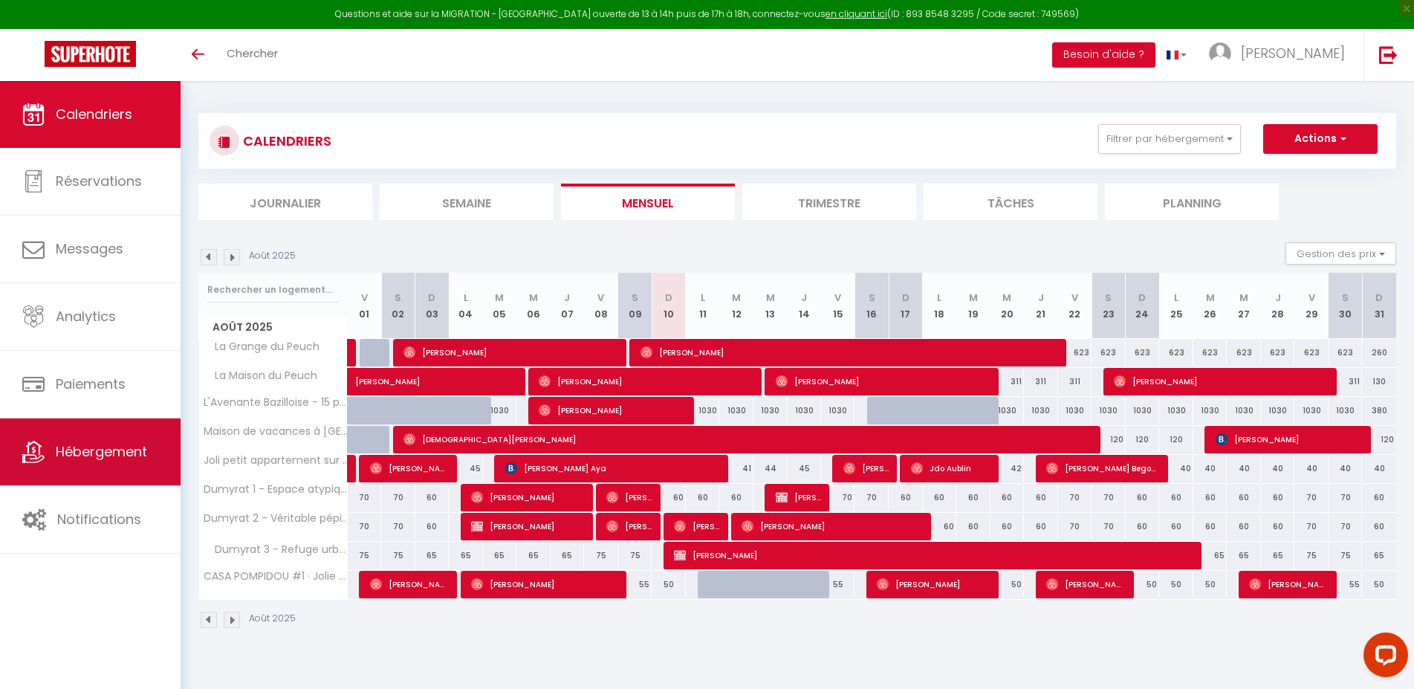
click at [103, 447] on span "Hébergement" at bounding box center [101, 451] width 91 height 19
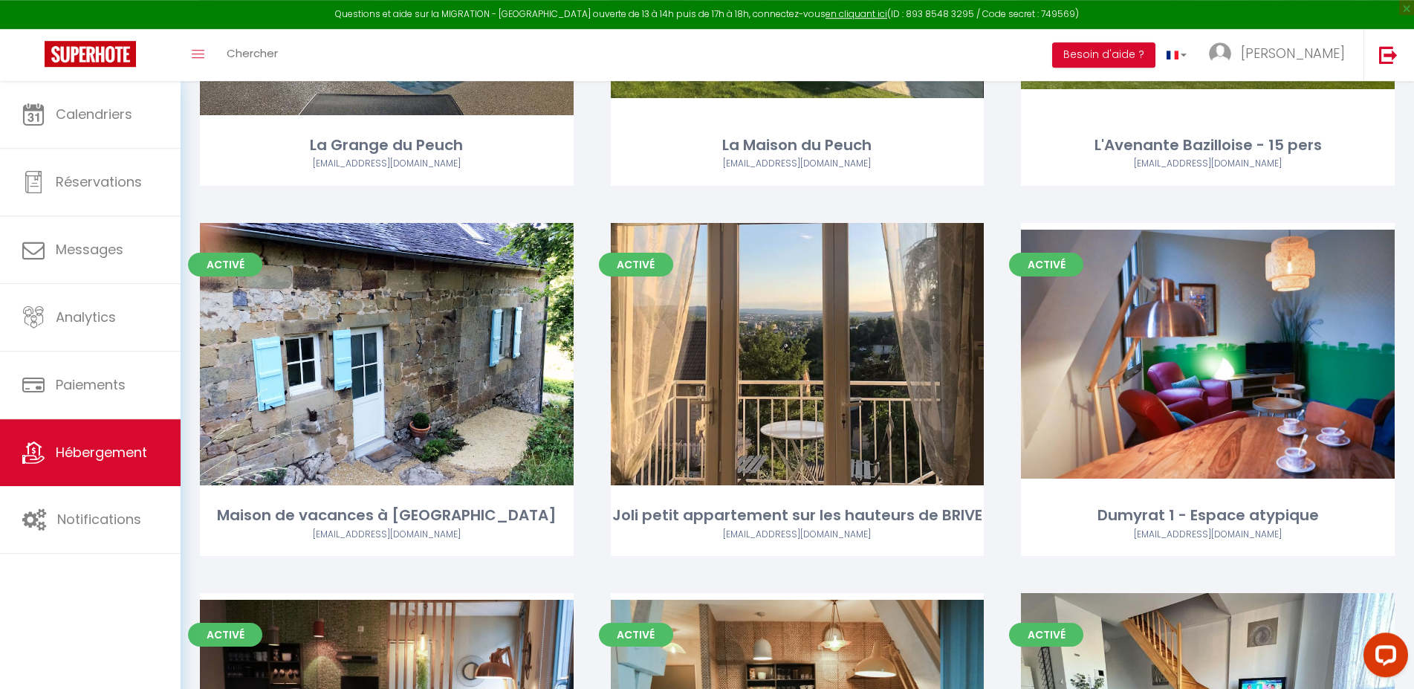
scroll to position [341, 0]
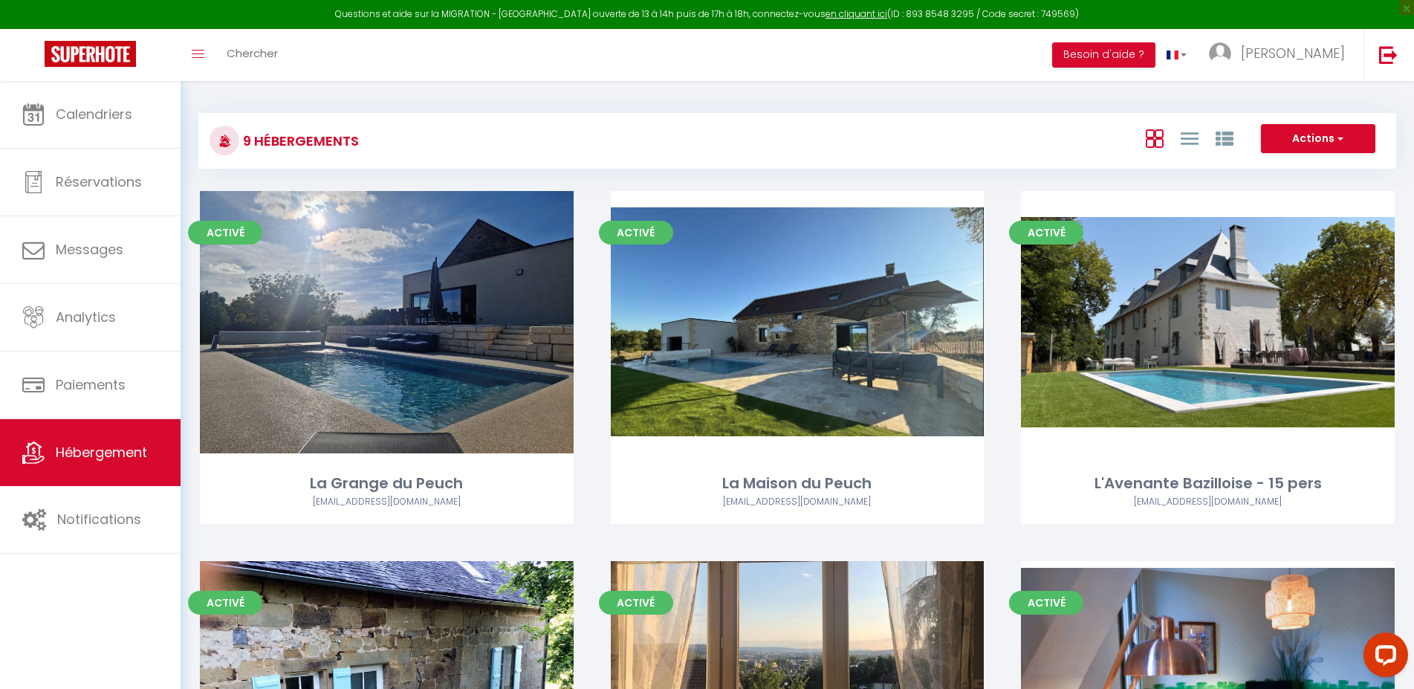
select select "3"
select select "2"
select select "1"
select select
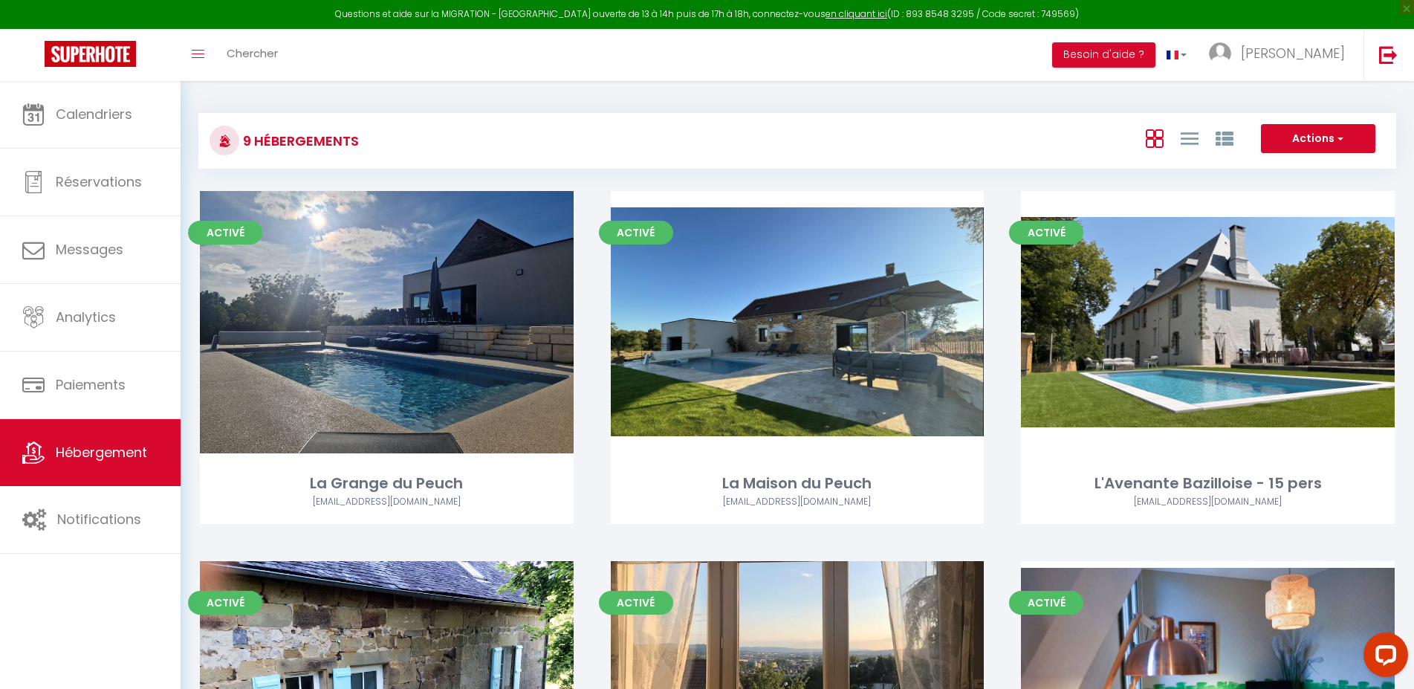
select select "28"
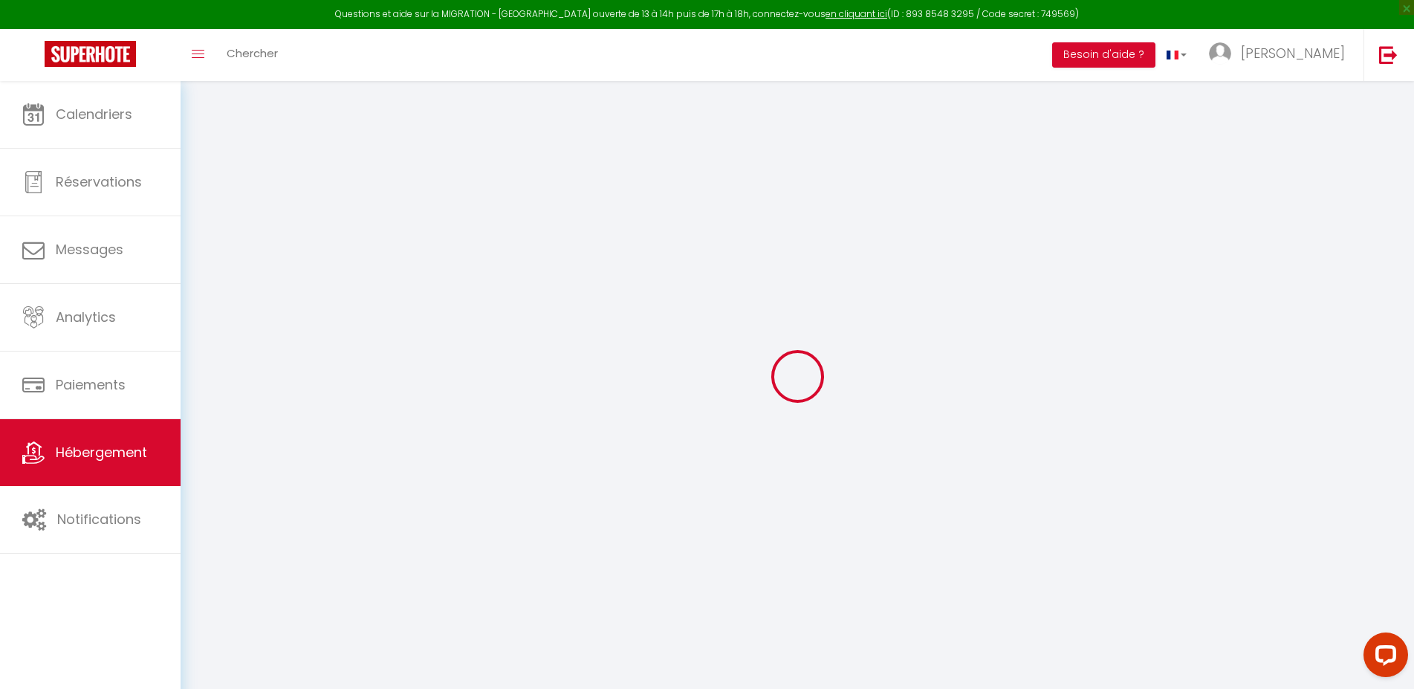
select select
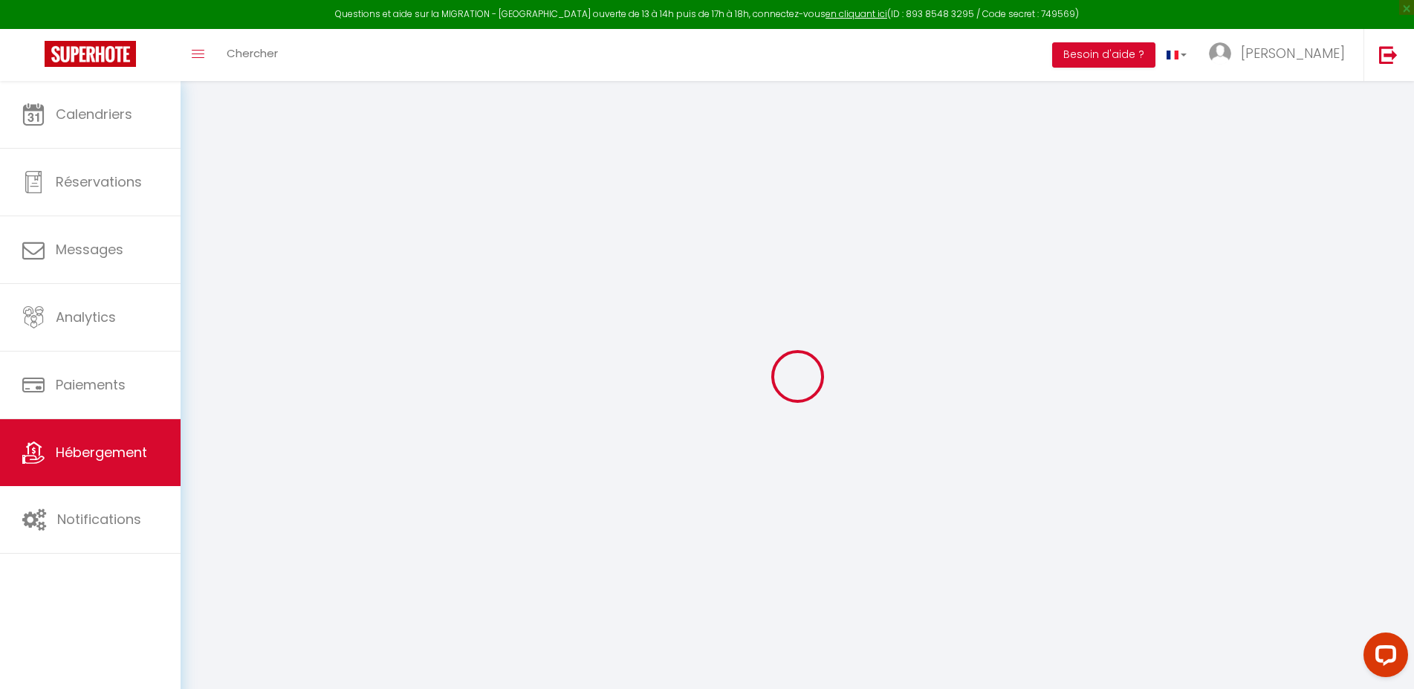
select select
checkbox input "false"
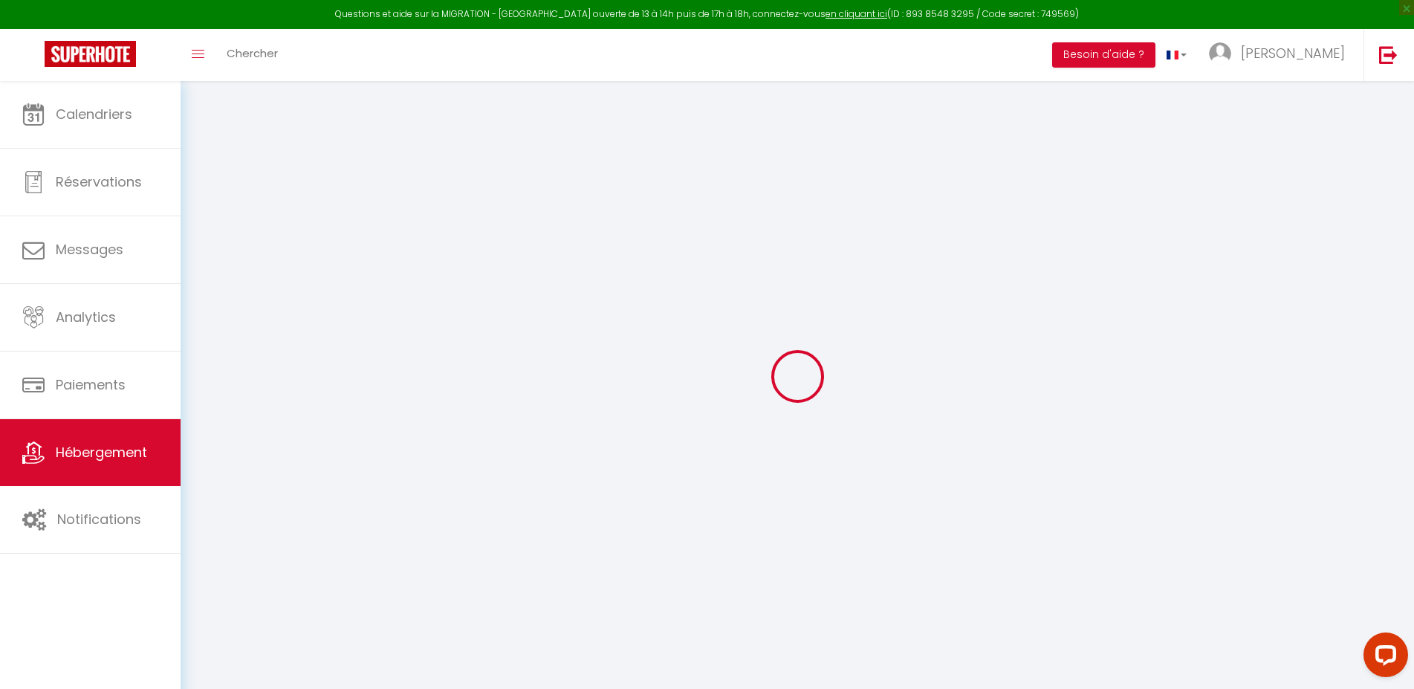
select select
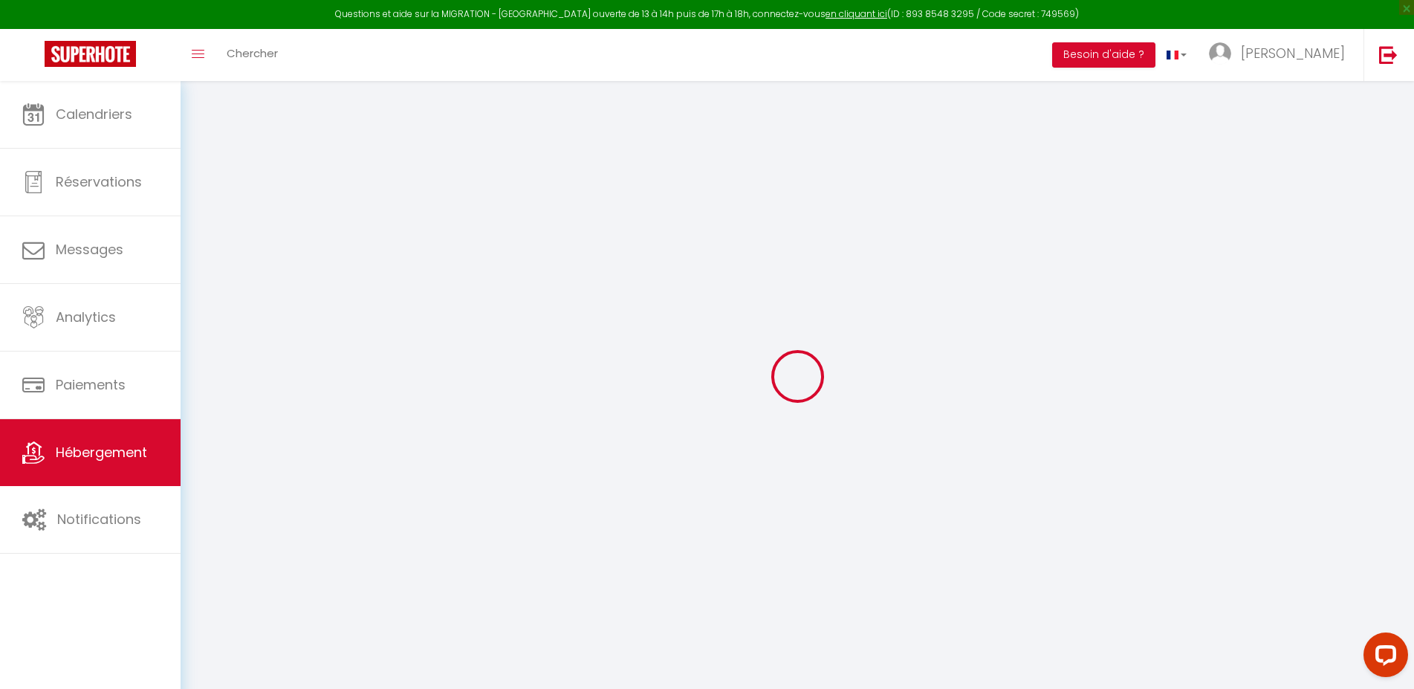
select select
checkbox input "false"
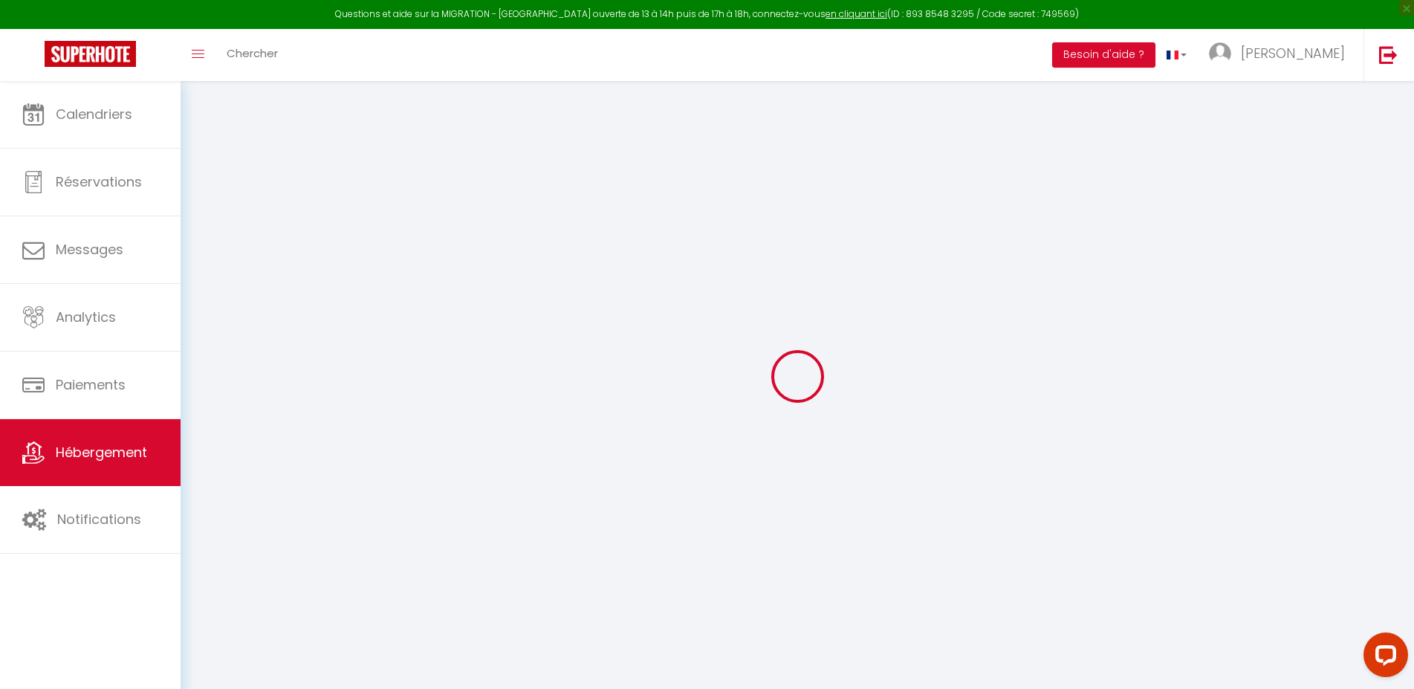
checkbox input "false"
select select
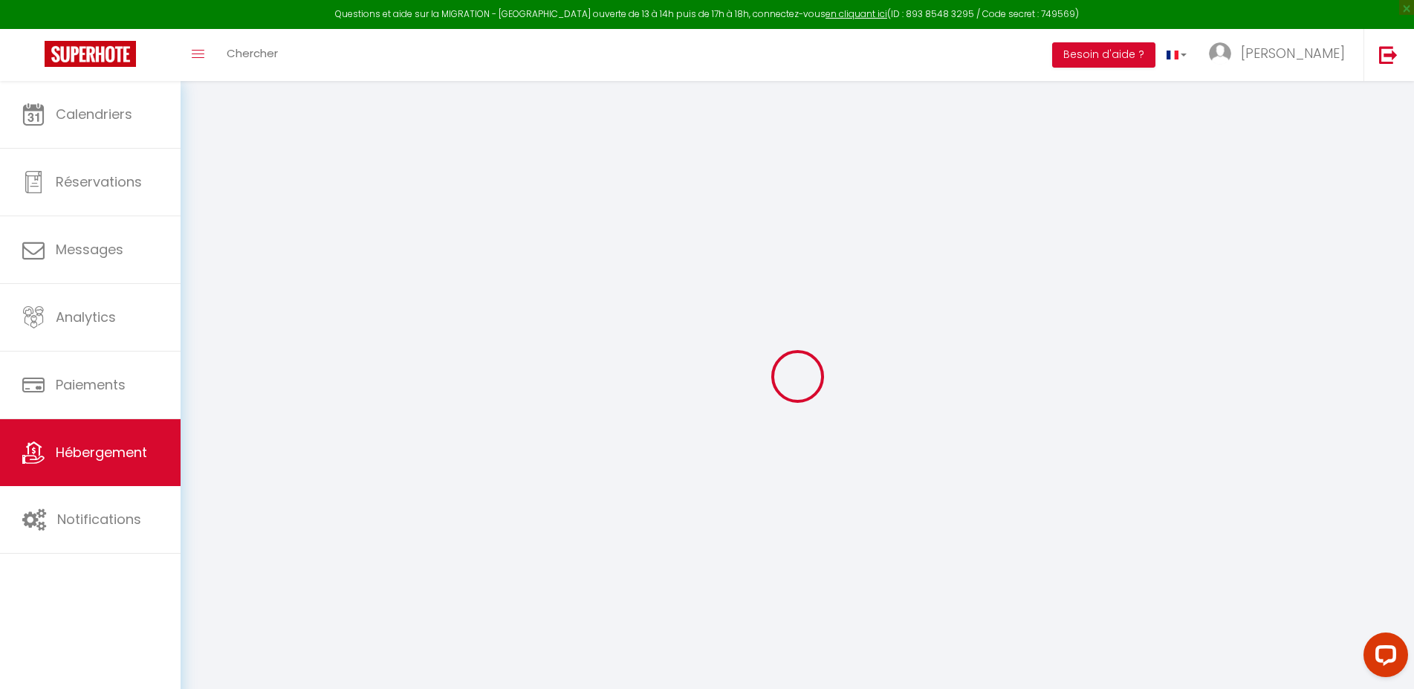
select select
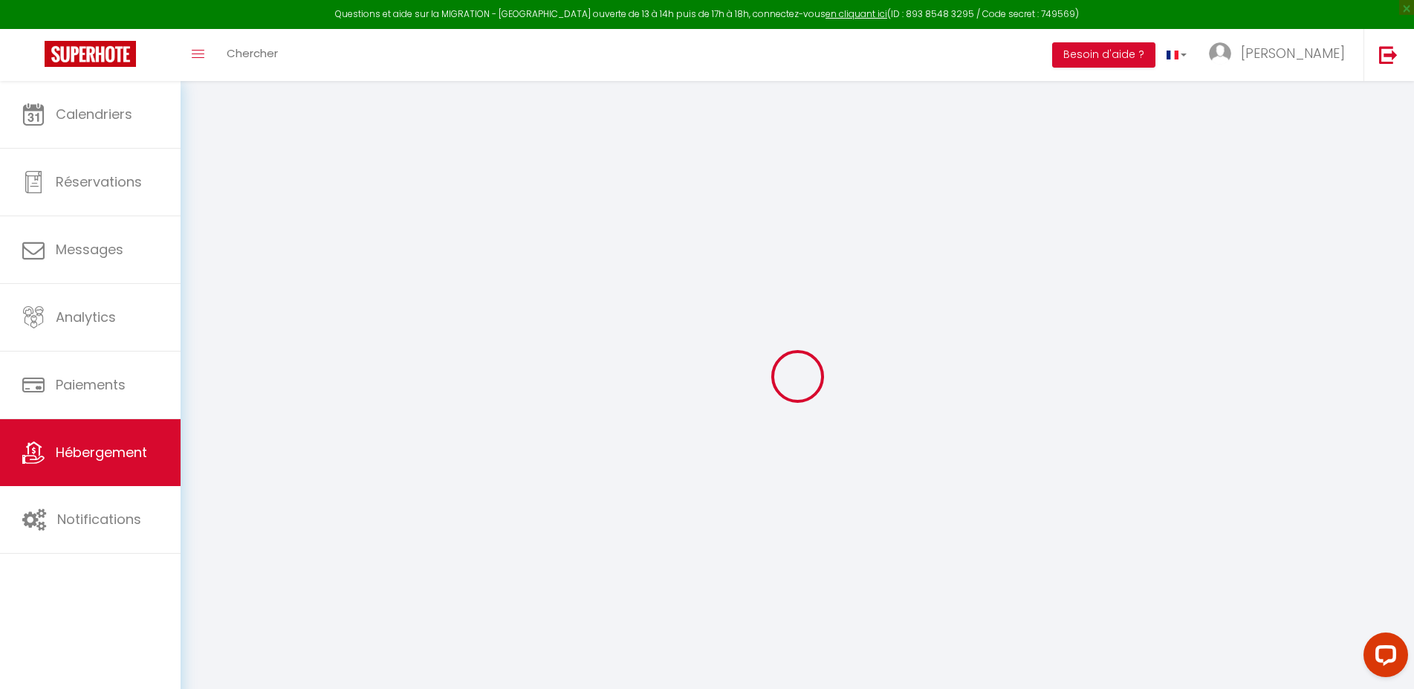
checkbox input "false"
select select
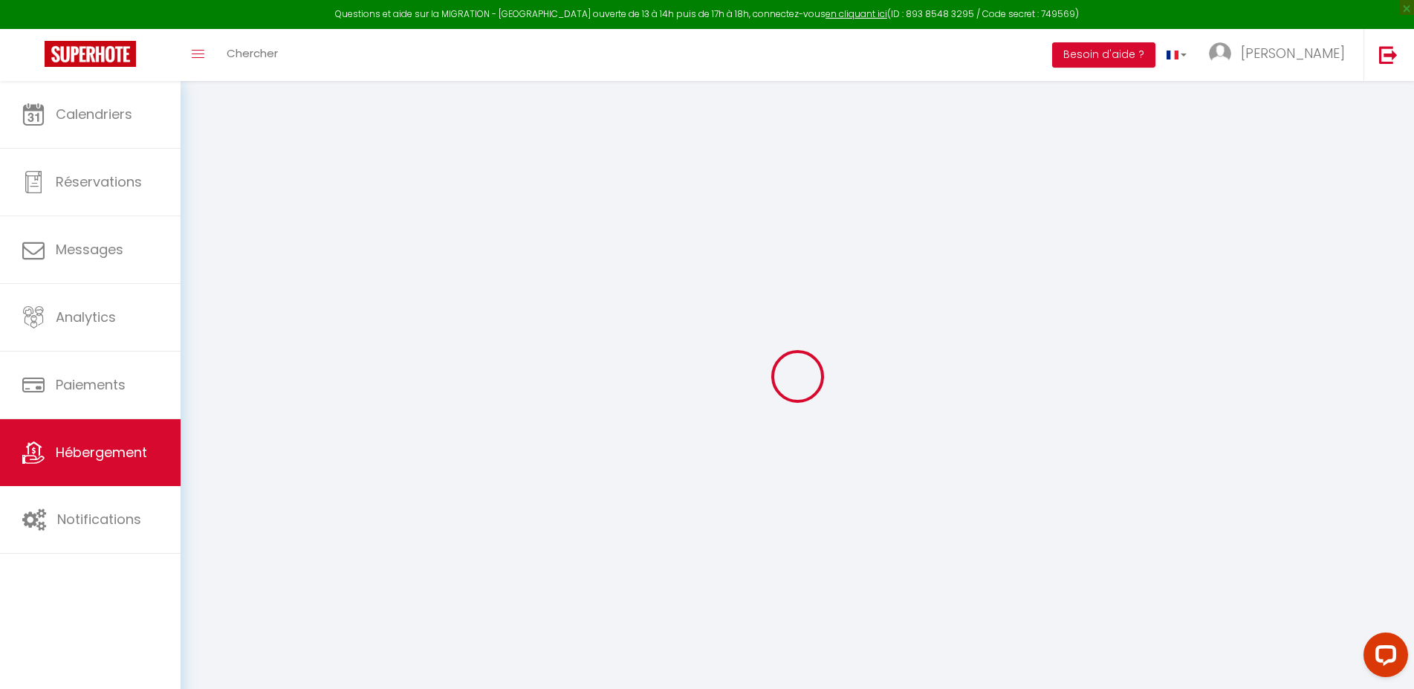
select select
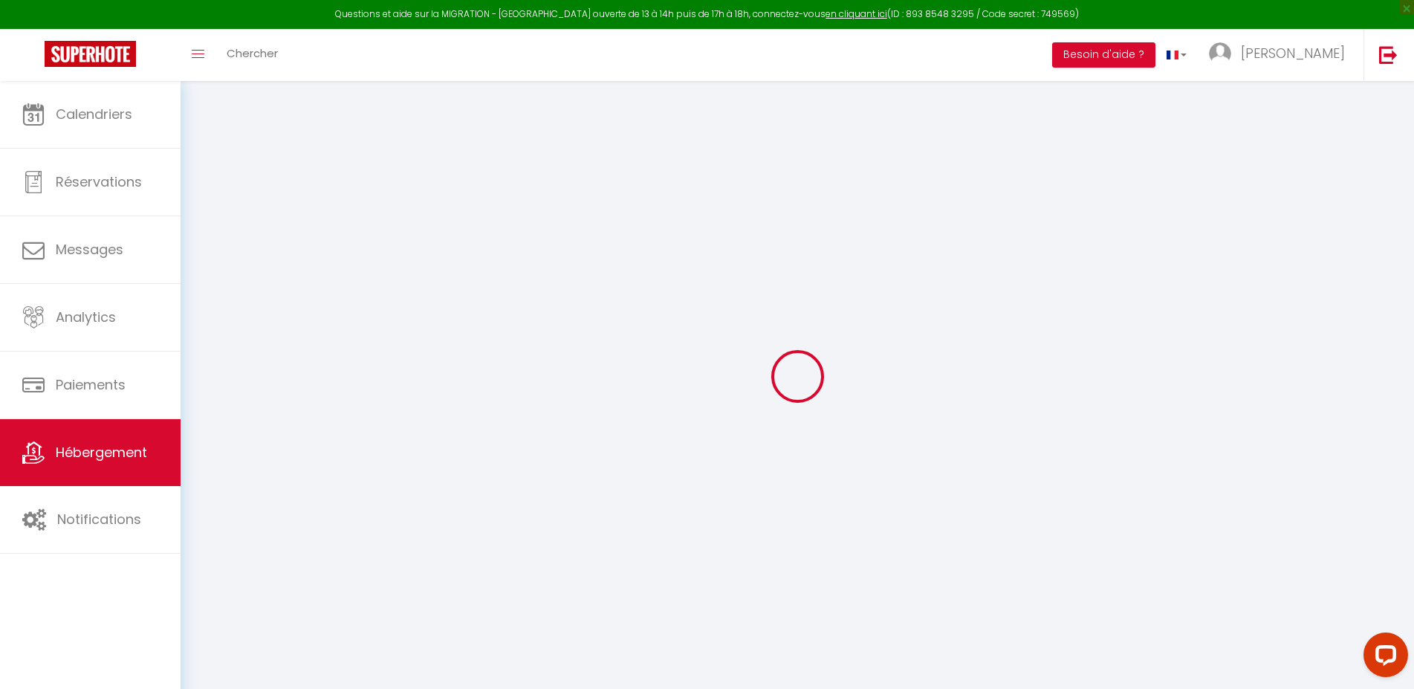
select select
checkbox input "false"
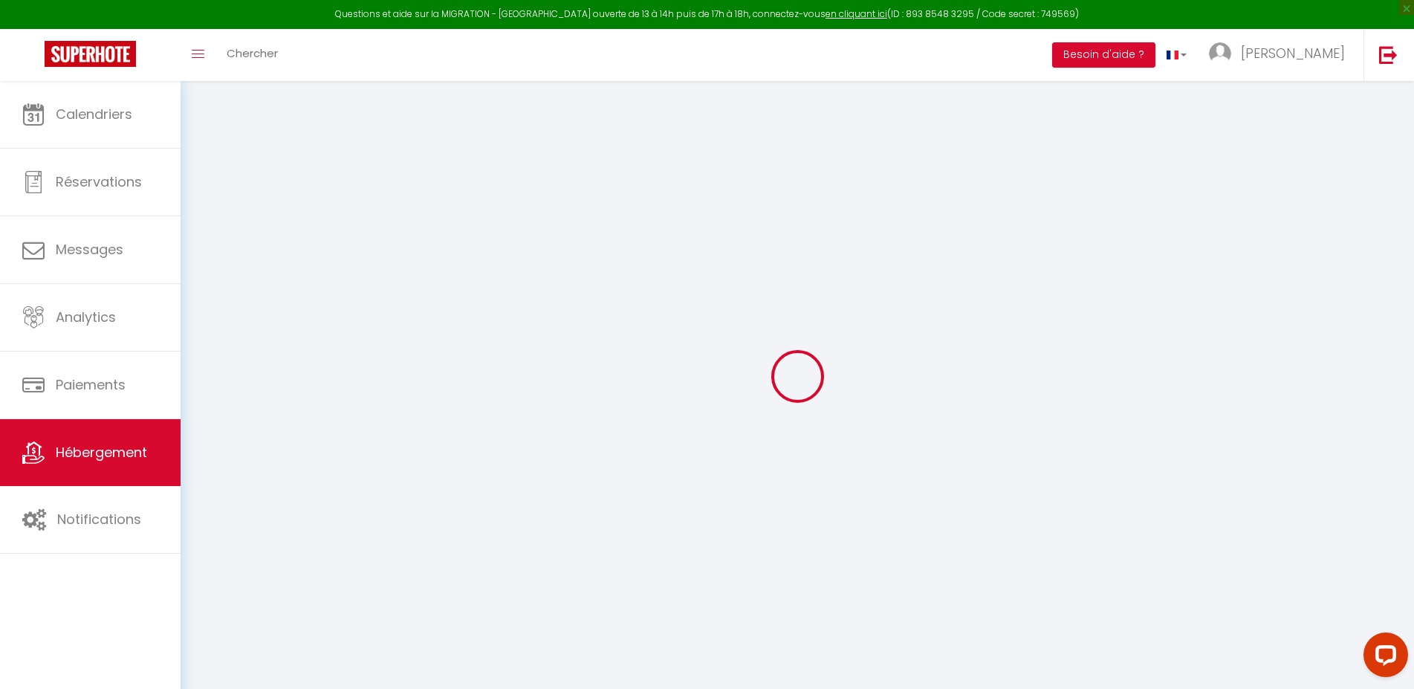
checkbox input "false"
select select
type input "CASA POMPIDOU #1 · Jolie et [GEOGRAPHIC_DATA] 1"
type input "[PERSON_NAME]"
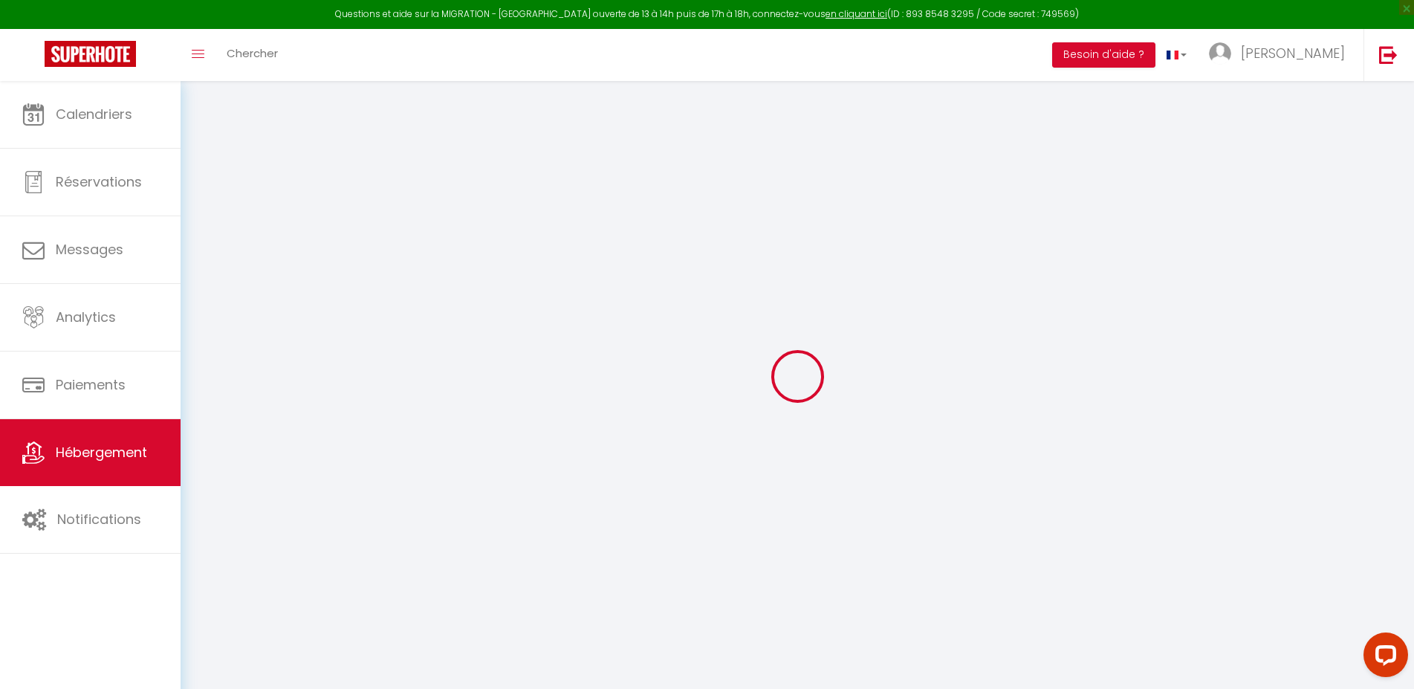
select select "2"
type input "125"
type input "25"
select select
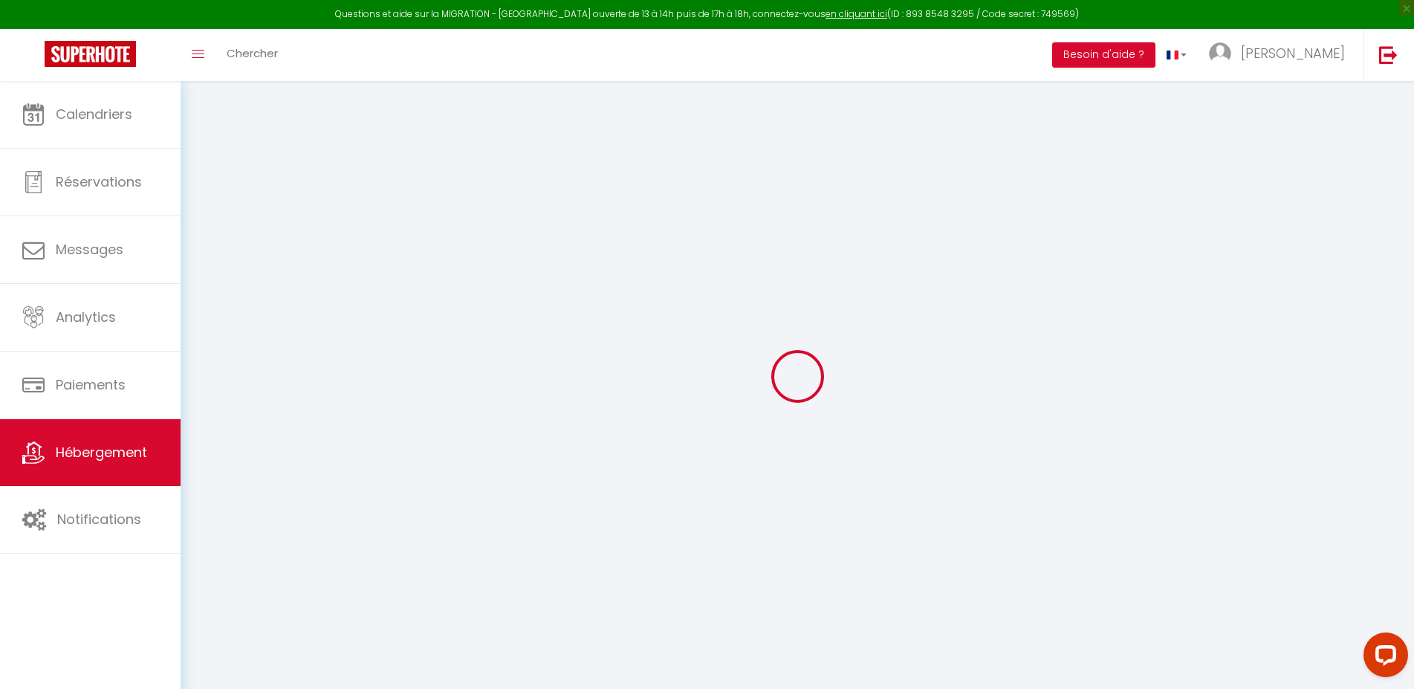
select select
type input "[STREET_ADDRESS][PERSON_NAME]"
type input "19100"
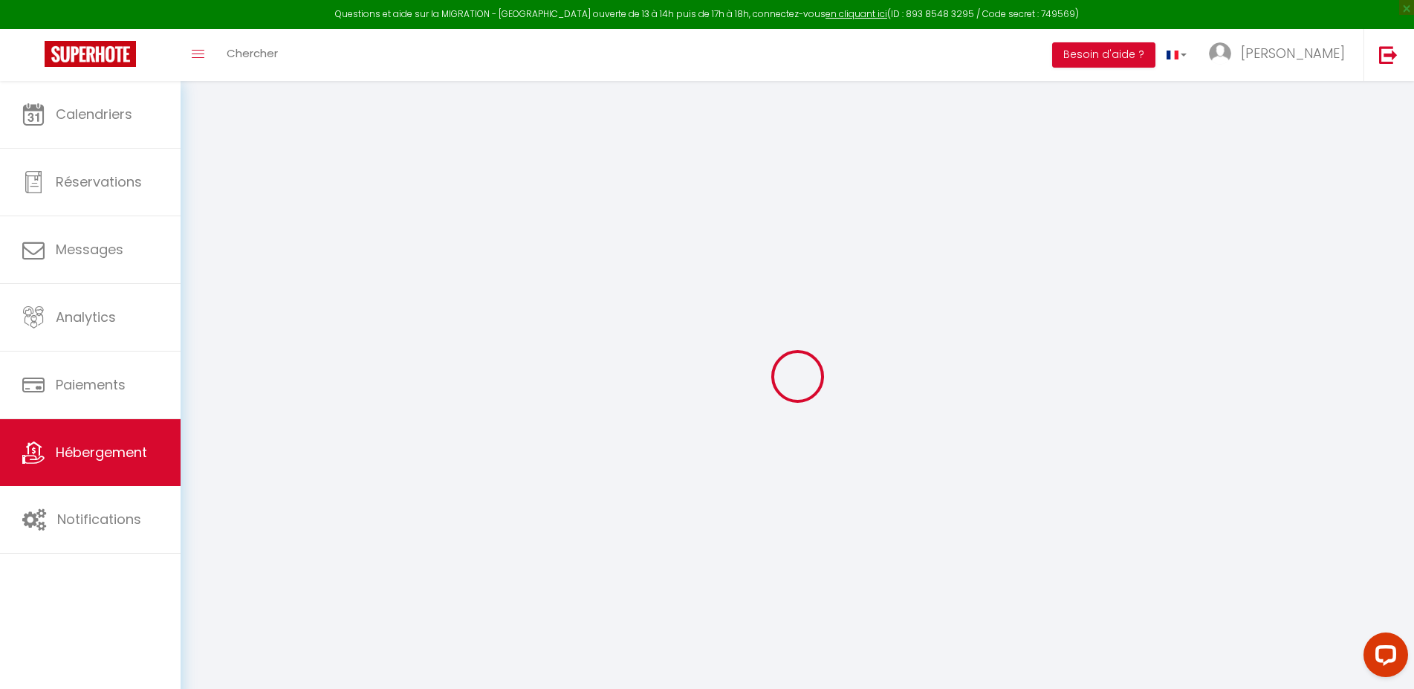
type input "Brive-la-Gaillarde"
type input "[EMAIL_ADDRESS][DOMAIN_NAME]"
select select
checkbox input "false"
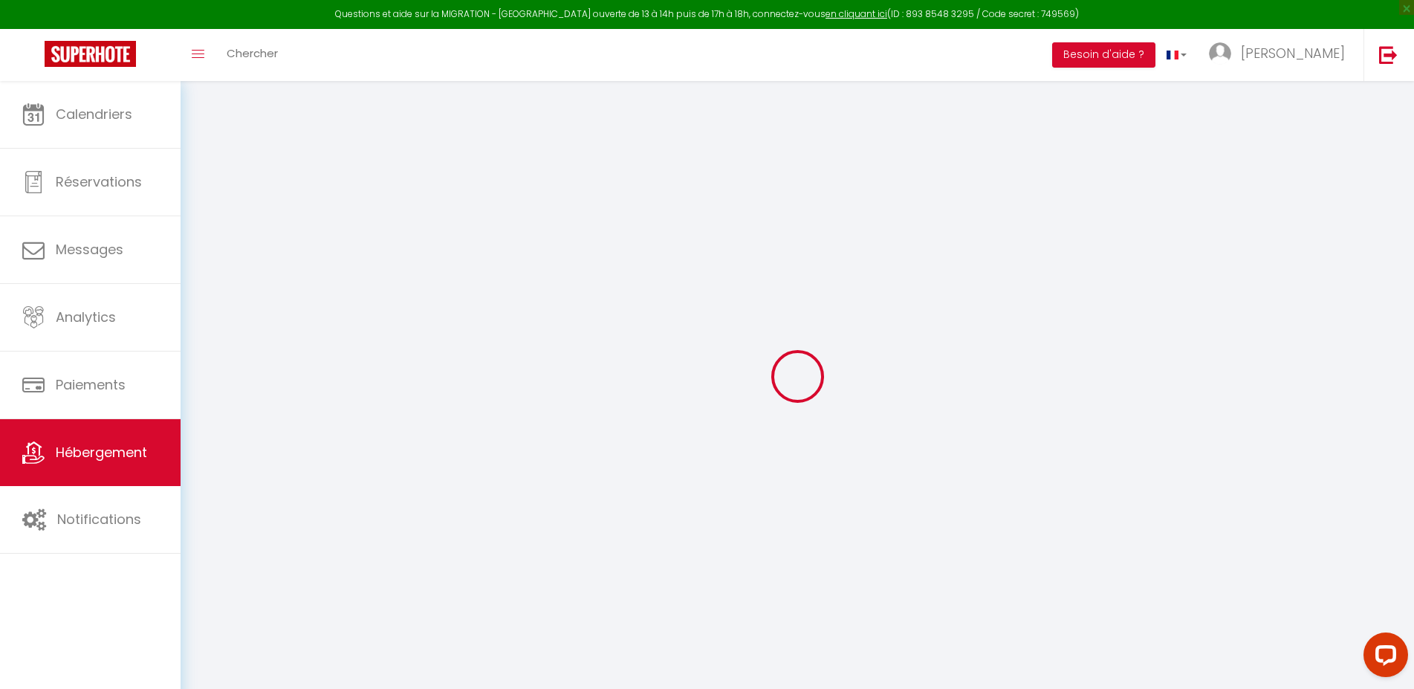
checkbox input "false"
type input "0"
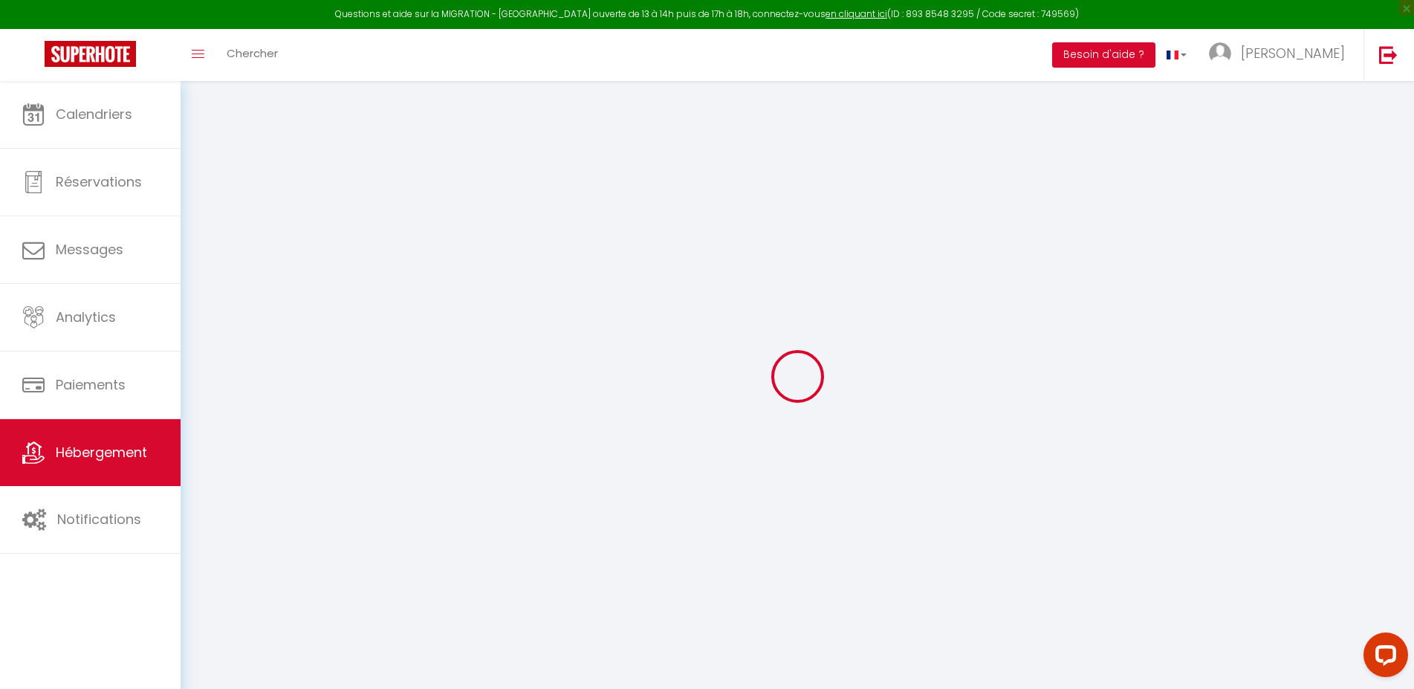
type input "0"
select select
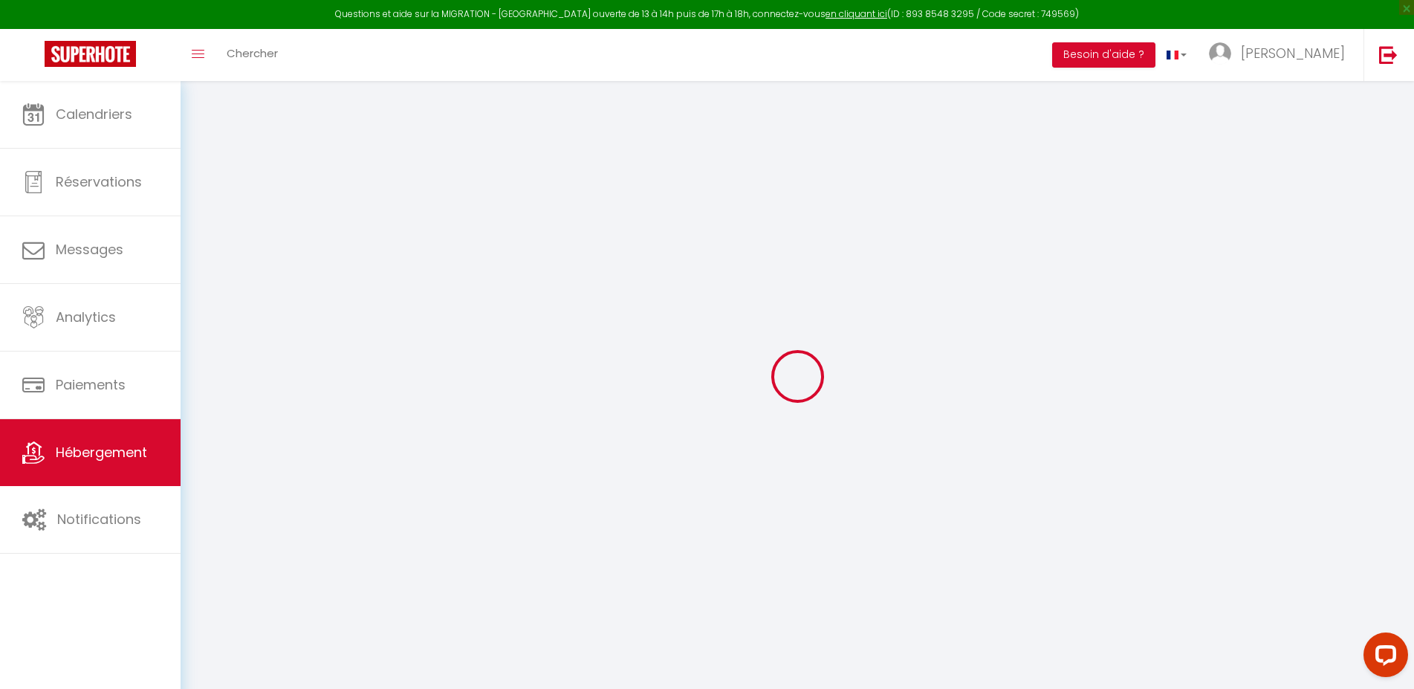
select select
checkbox input "false"
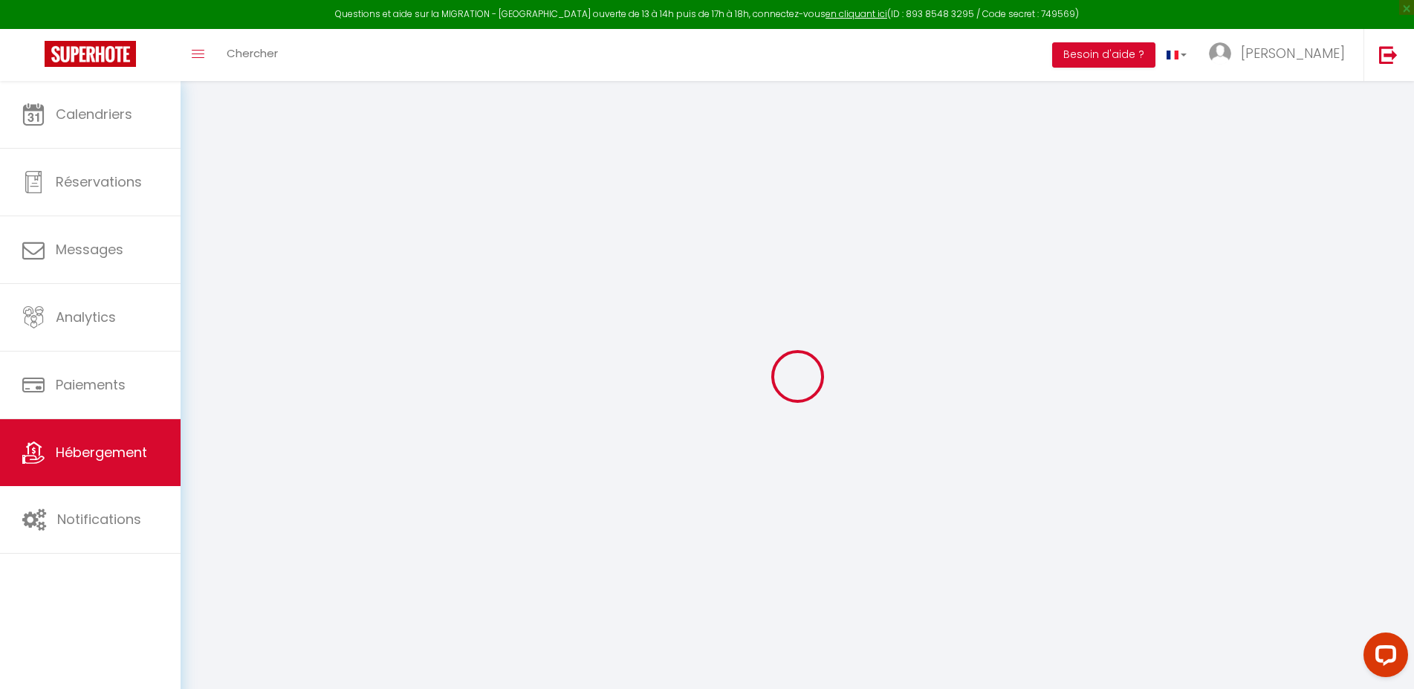
checkbox input "false"
select select
checkbox input "false"
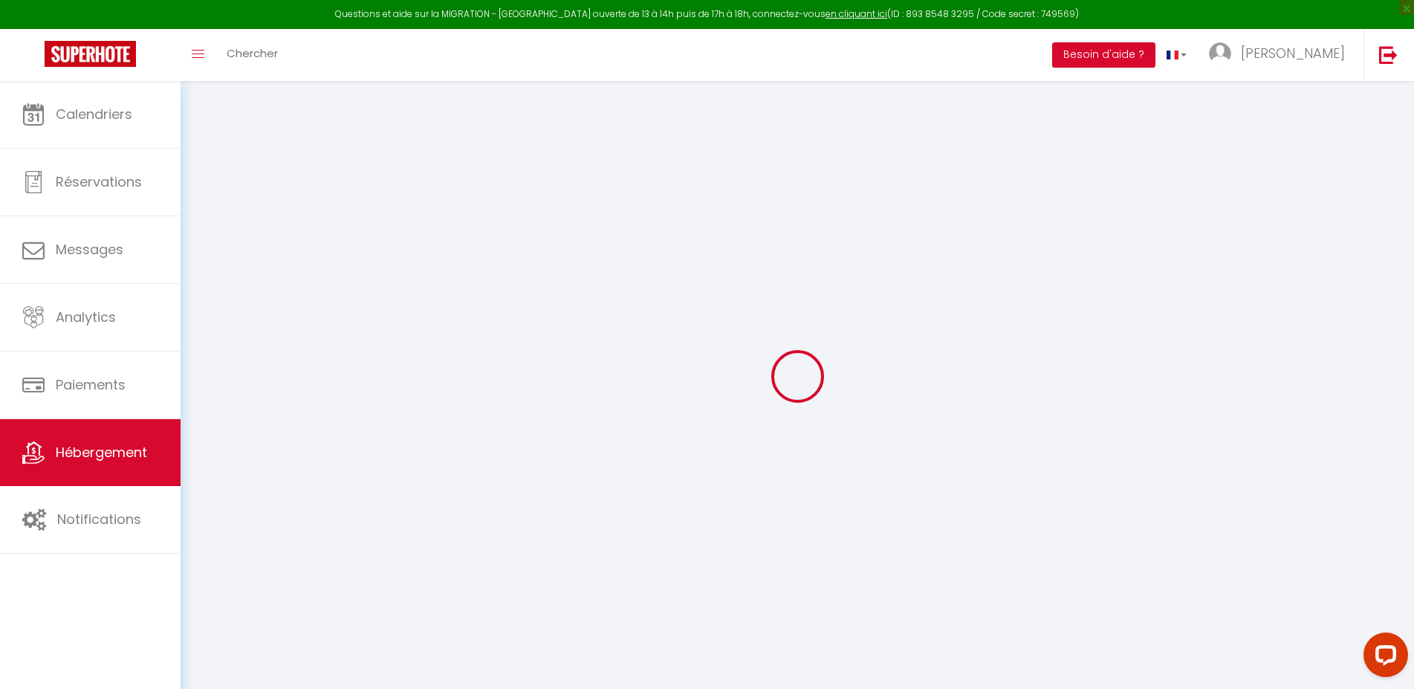
checkbox input "false"
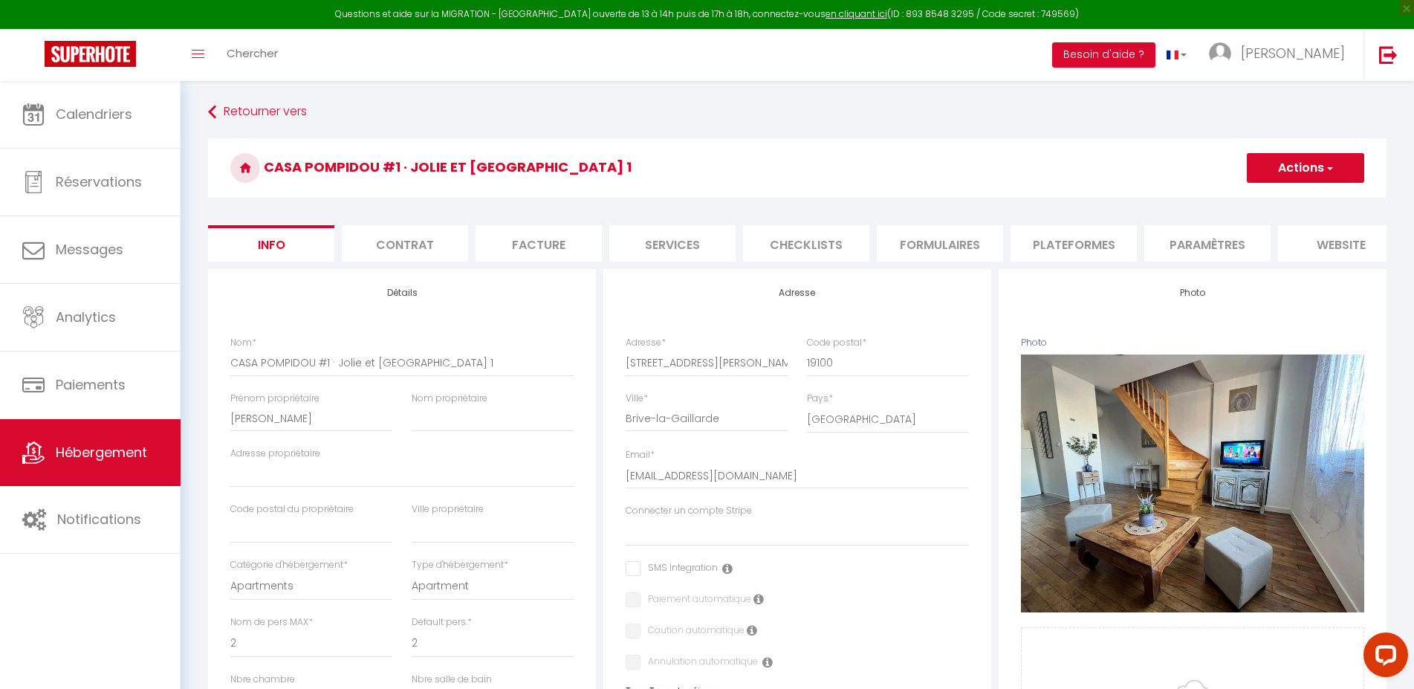
select select
checkbox input "false"
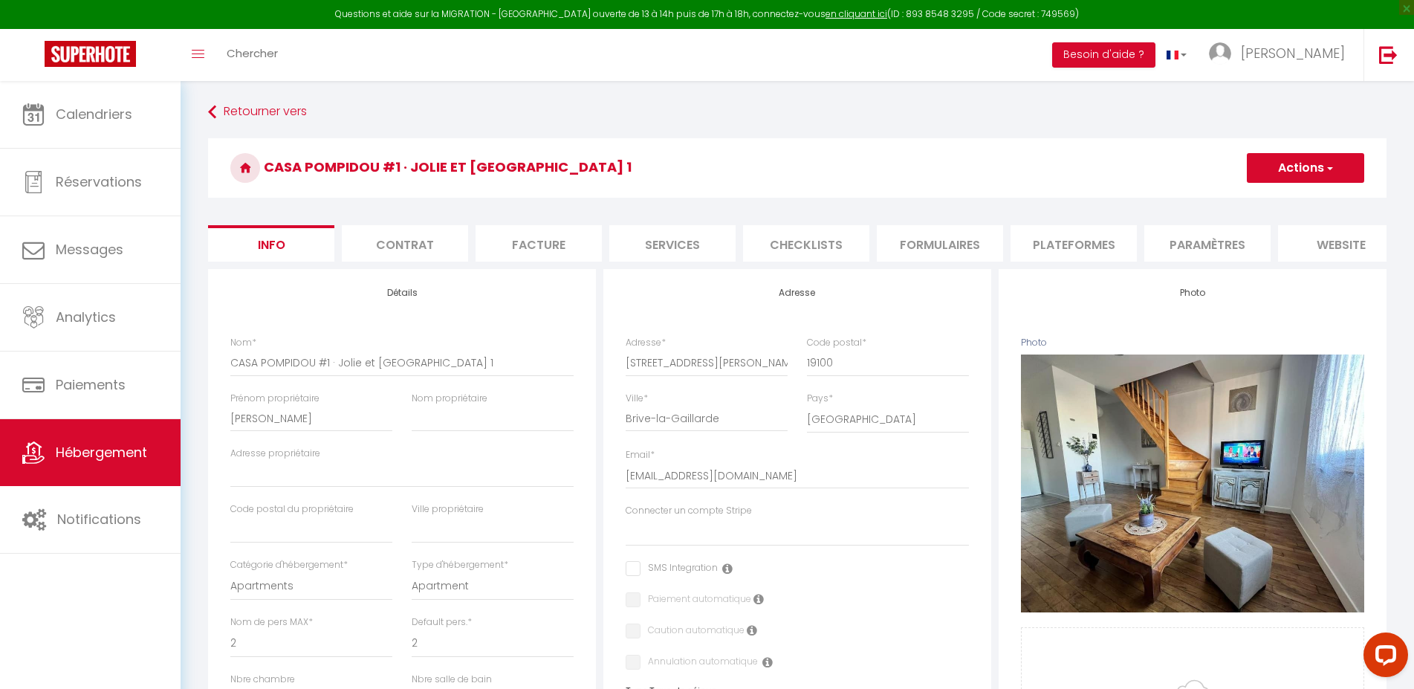
checkbox input "false"
click at [1343, 244] on li "website" at bounding box center [1341, 243] width 126 height 36
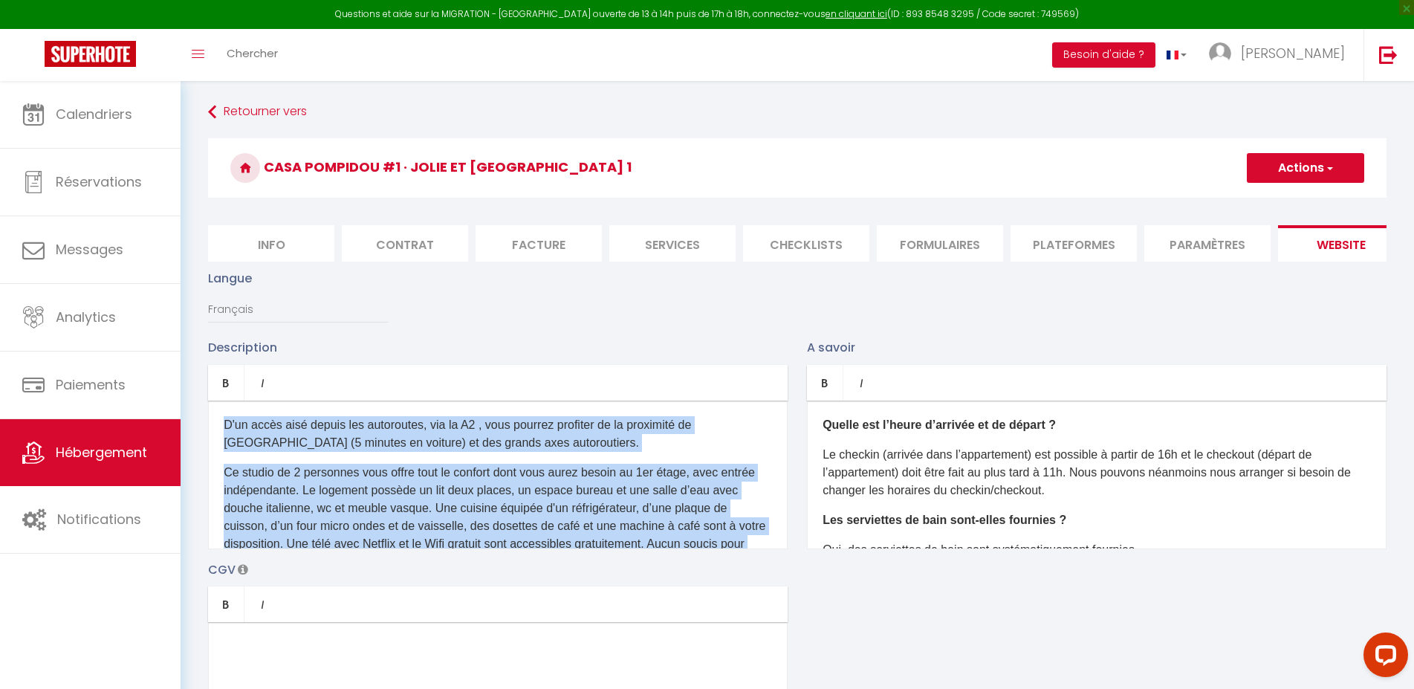
drag, startPoint x: 374, startPoint y: 550, endPoint x: 215, endPoint y: 352, distance: 253.7
click at [215, 401] on div "D'un accès aisé depuis les autoroutes, via la A2 , vous pourrez profiter de la …" at bounding box center [498, 475] width 580 height 149
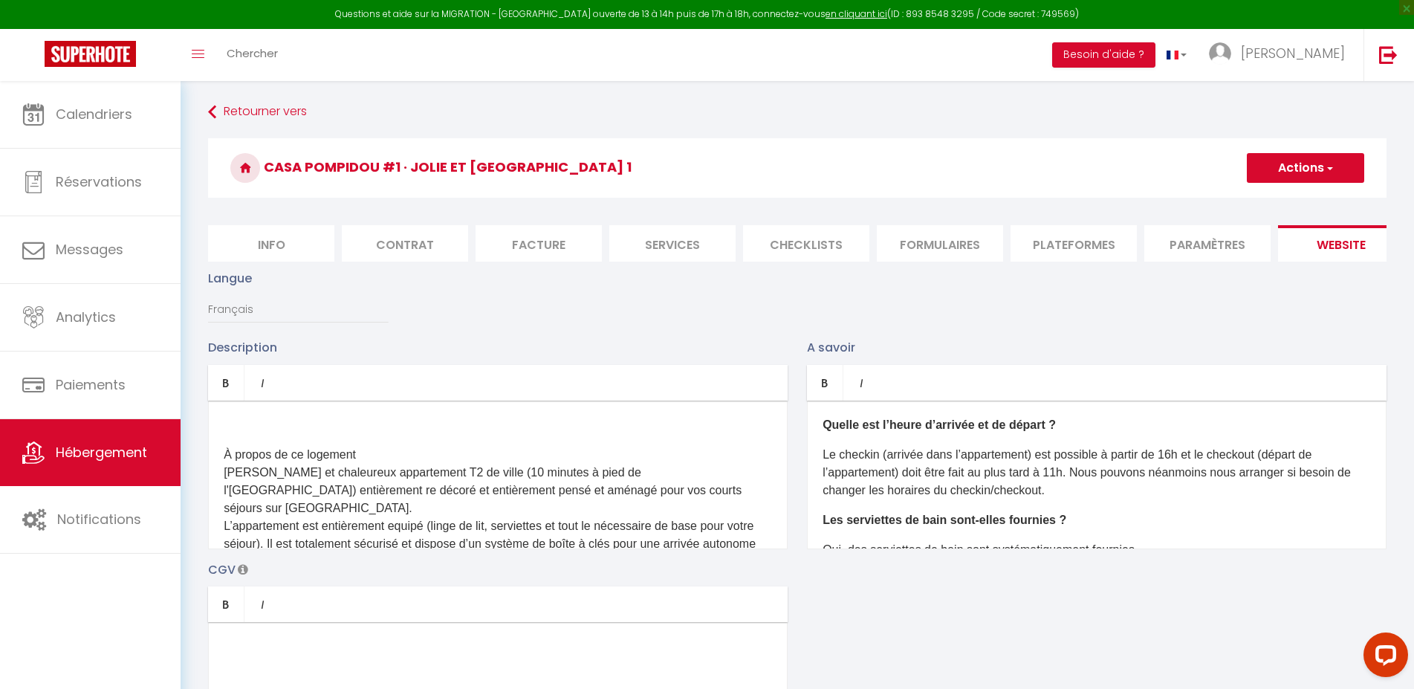
click at [249, 434] on p at bounding box center [498, 425] width 548 height 18
click at [268, 422] on div "À propos de ce logement [PERSON_NAME] et chaleureux appartement T2 de ville (10…" at bounding box center [498, 475] width 580 height 149
click at [263, 462] on p "À propos de ce logement [PERSON_NAME] et chaleureux appartement T2 de ville (10…" at bounding box center [498, 669] width 548 height 446
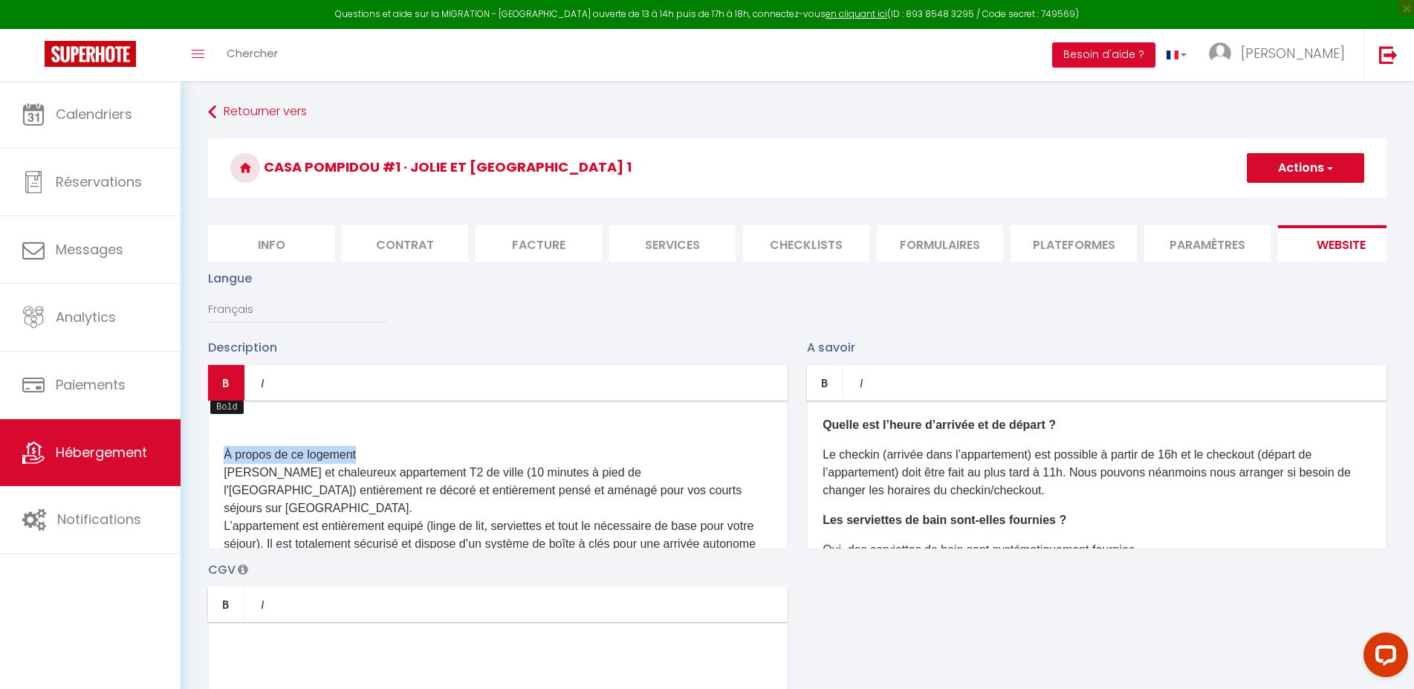
click at [230, 389] on icon "Bold" at bounding box center [226, 383] width 12 height 12
click at [267, 434] on p at bounding box center [498, 425] width 548 height 18
click at [223, 464] on div "À propos de ce logement [PERSON_NAME] et chaleureux appartement T2 de ville (10…" at bounding box center [498, 475] width 580 height 149
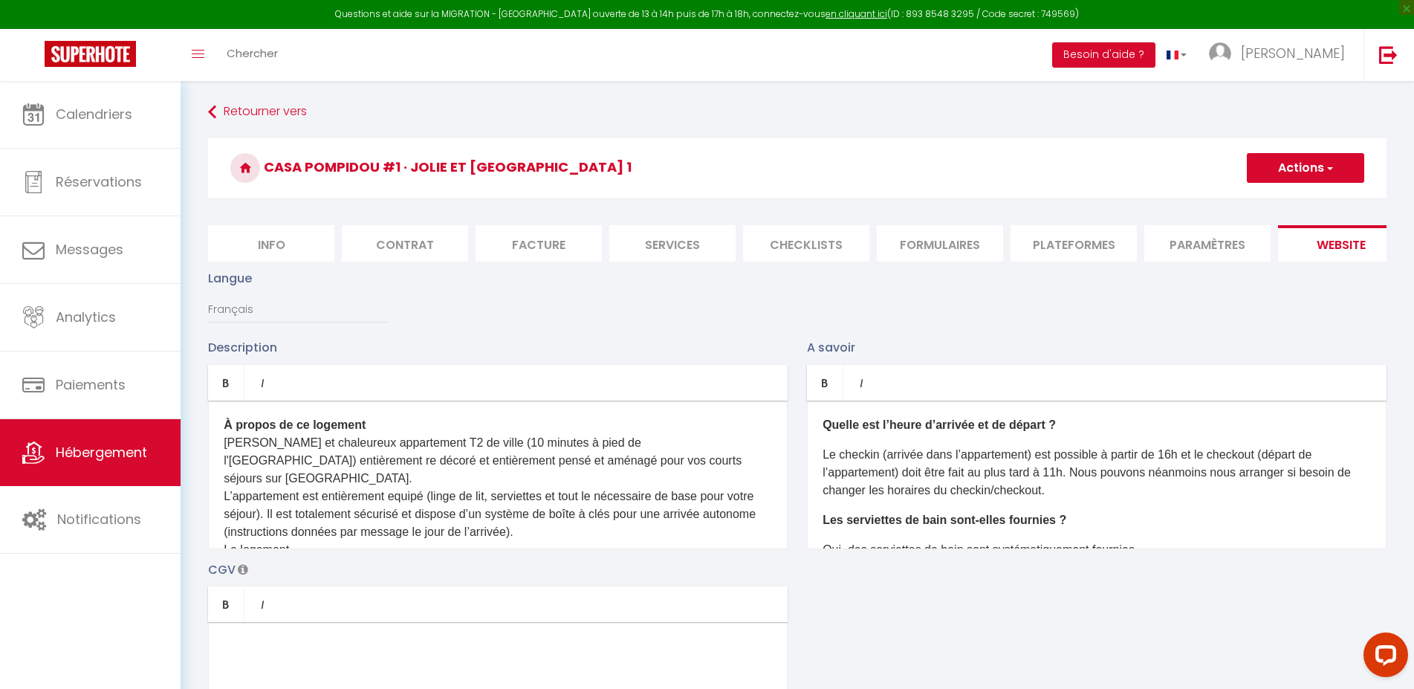
click at [625, 473] on p "À propos de ce logement [PERSON_NAME] et chaleureux appartement T2 de ville (10…" at bounding box center [498, 639] width 548 height 446
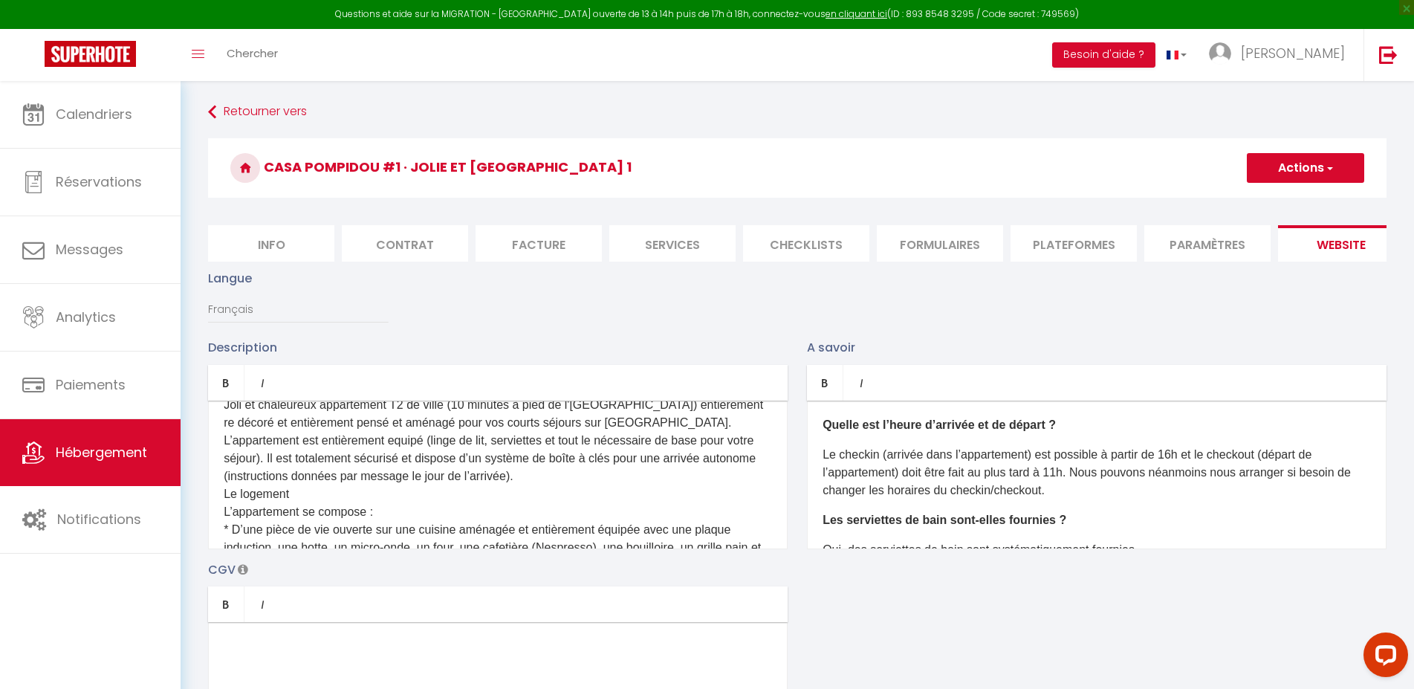
scroll to position [42, 0]
click at [301, 469] on p "À propos de ce logement [PERSON_NAME] et chaleureux appartement T2 de ville (10…" at bounding box center [498, 588] width 548 height 428
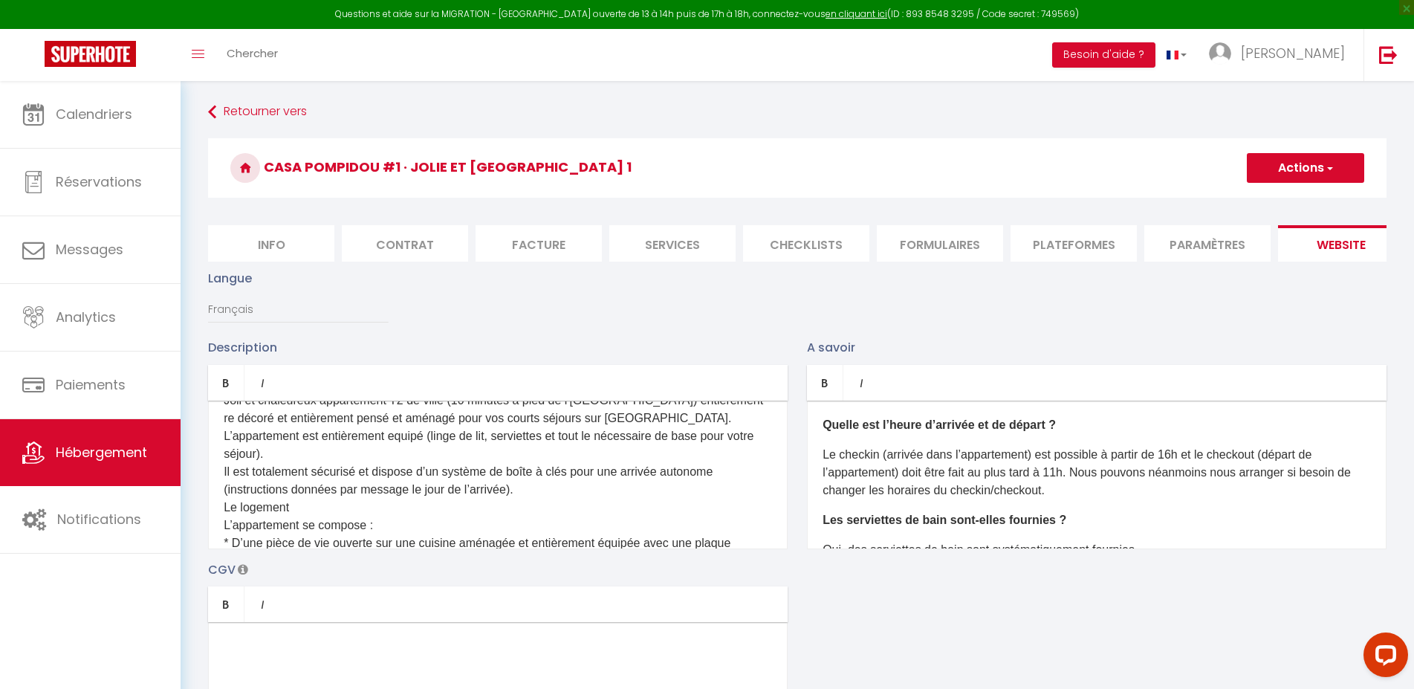
click at [523, 499] on p "À propos de ce logement [PERSON_NAME] et chaleureux appartement T2 de ville (10…" at bounding box center [498, 597] width 548 height 446
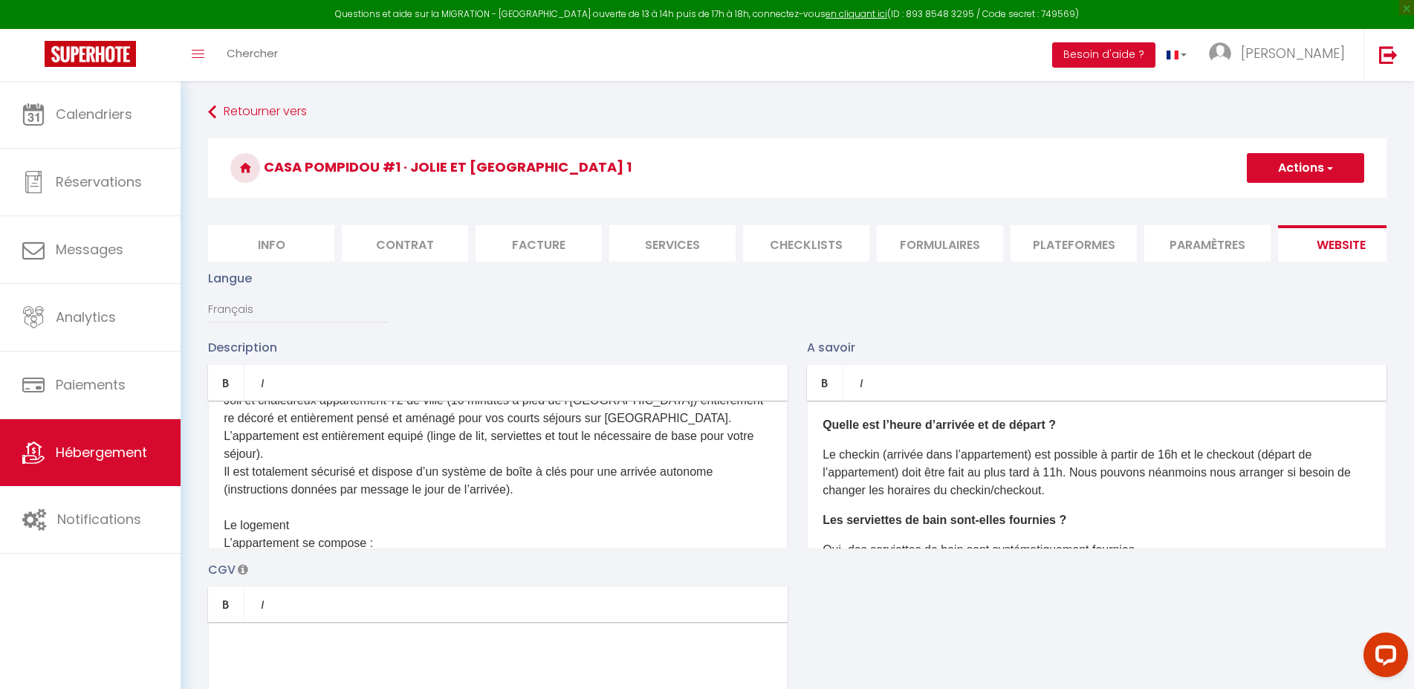
click at [261, 535] on p "À propos de ce logement [PERSON_NAME] et chaleureux appartement T2 de ville (10…" at bounding box center [498, 606] width 548 height 464
click at [226, 389] on icon "Bold" at bounding box center [226, 383] width 12 height 12
click at [243, 520] on p "À propos de ce logement [PERSON_NAME] et chaleureux appartement T2 de ville (10…" at bounding box center [498, 606] width 548 height 464
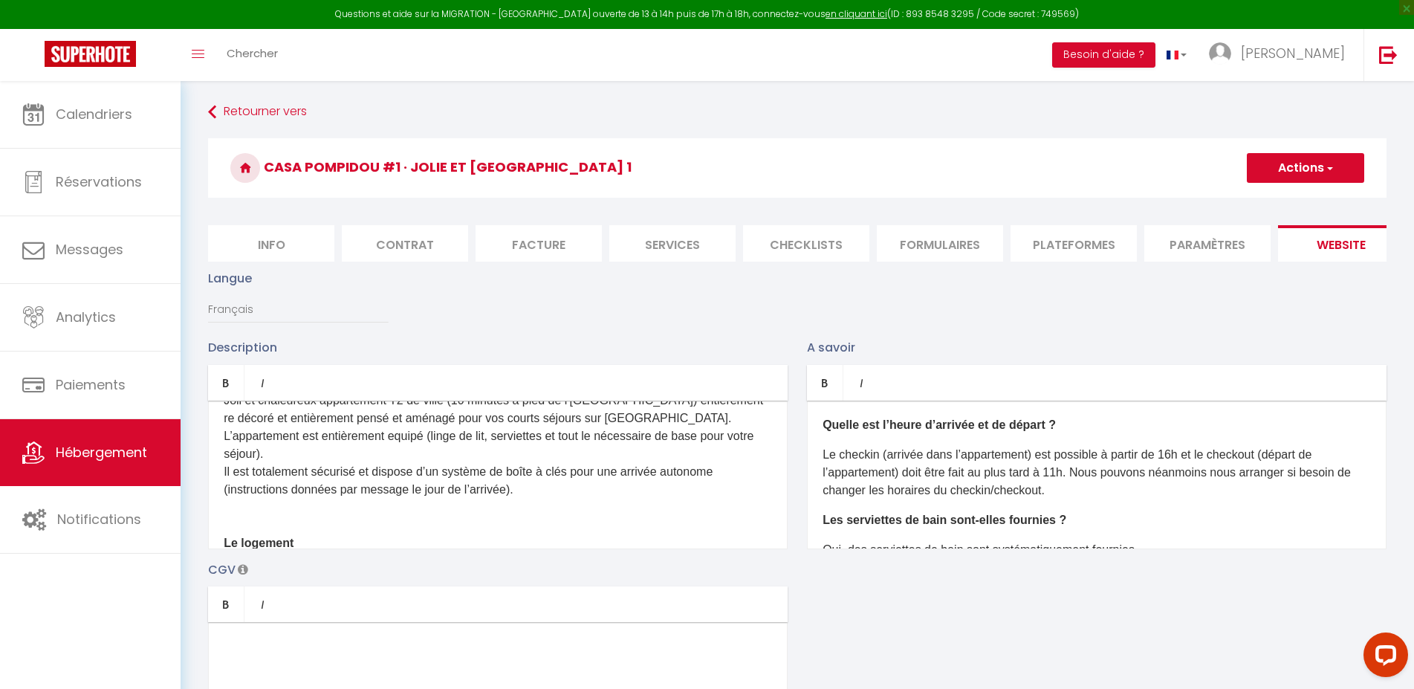
click at [297, 551] on p "À propos de ce logement [PERSON_NAME] et chaleureux appartement T2 de ville (10…" at bounding box center [498, 615] width 548 height 482
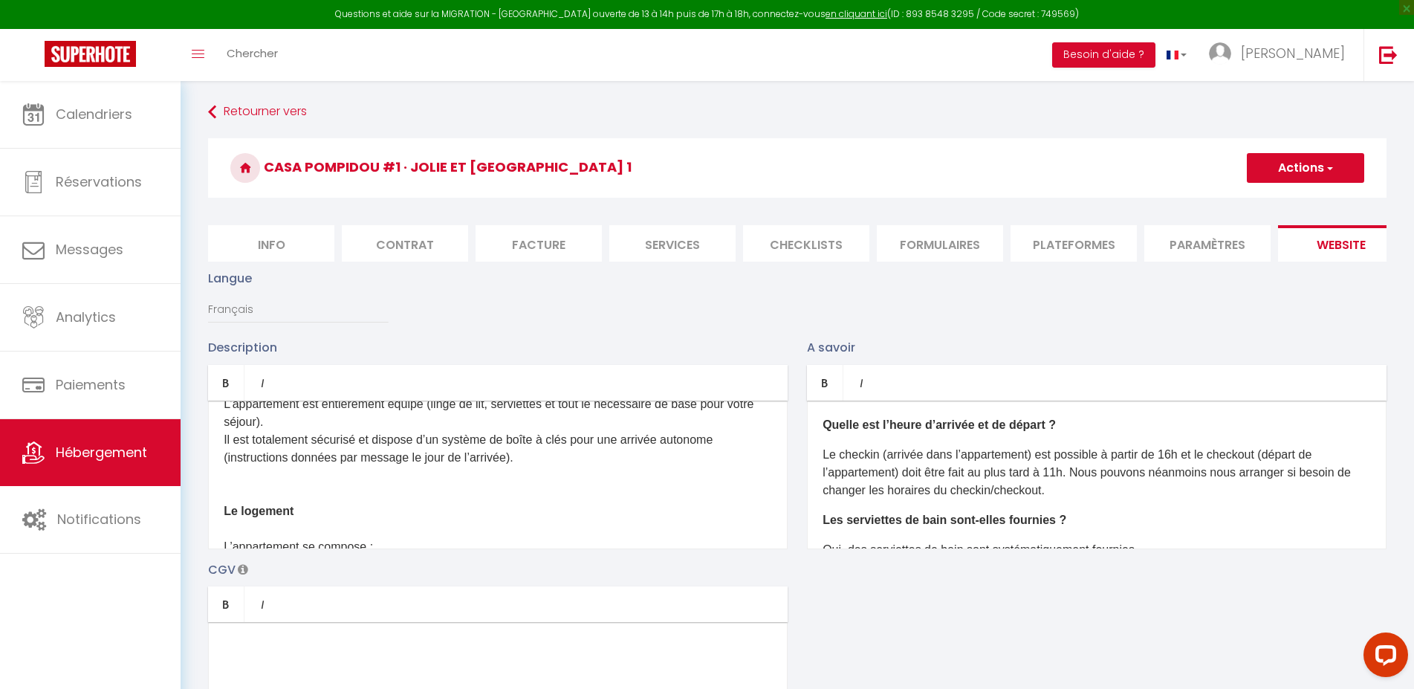
scroll to position [0, 0]
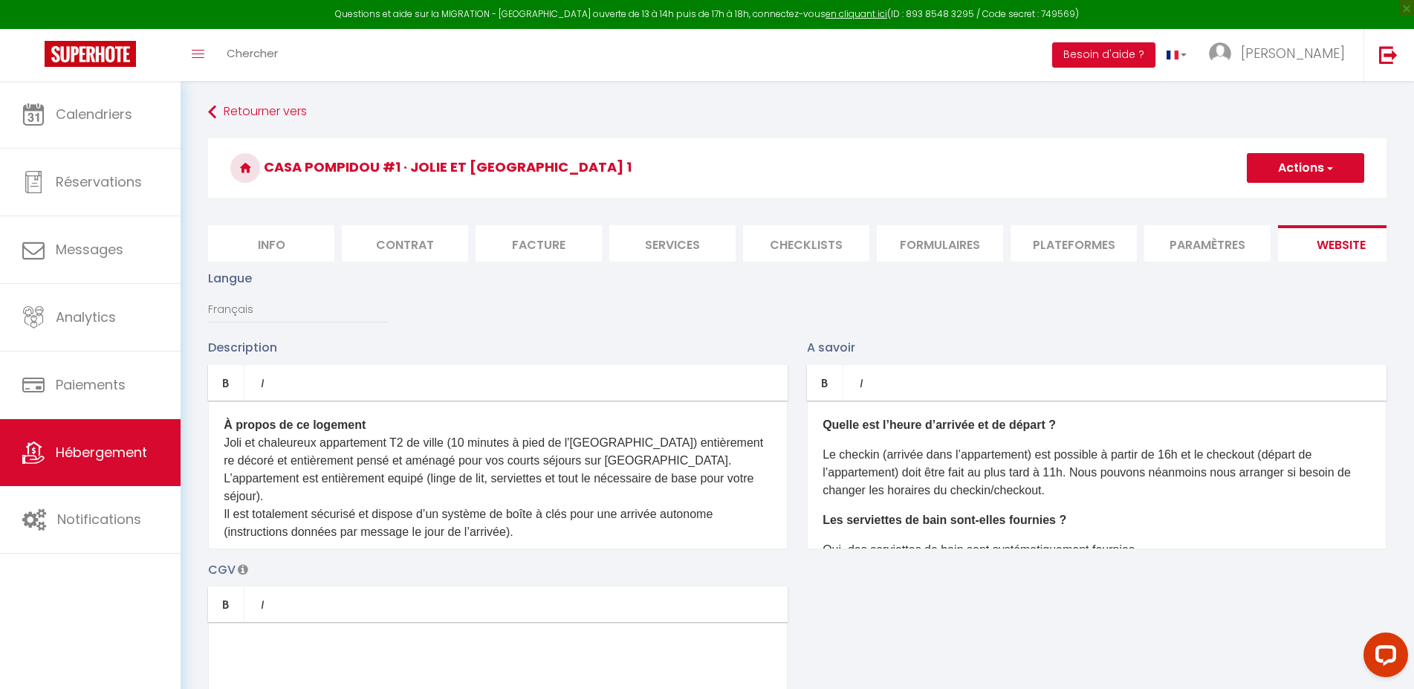
click at [379, 437] on p "À propos de ce logement [PERSON_NAME] et chaleureux appartement T2 de ville (10…" at bounding box center [498, 665] width 548 height 499
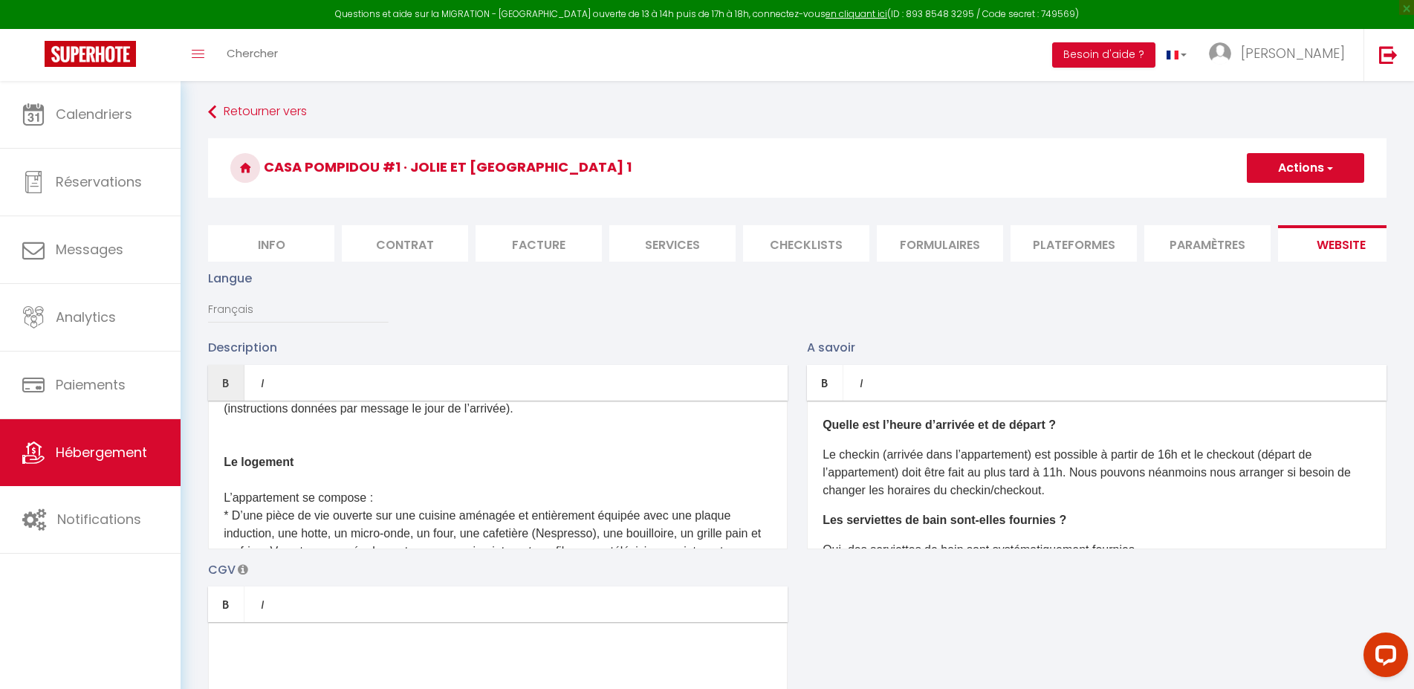
scroll to position [146, 0]
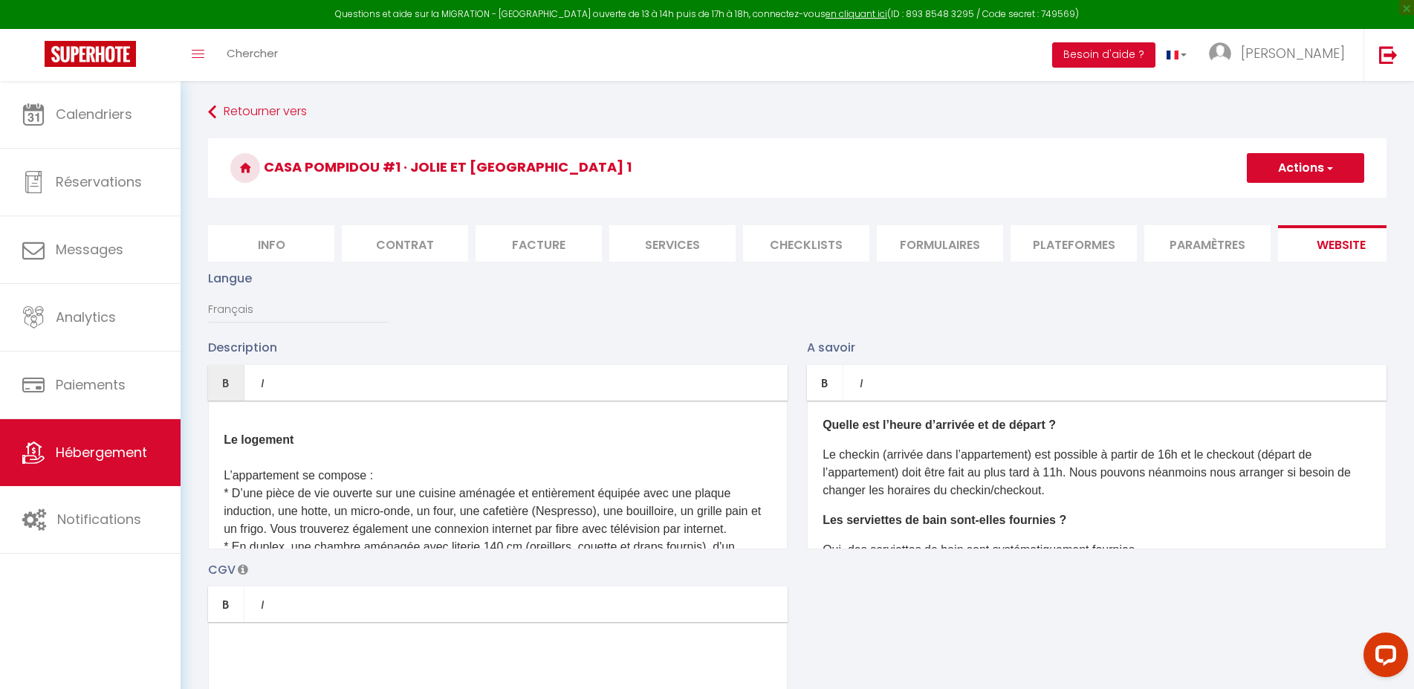
click at [227, 473] on p "À propos de ce logement [PERSON_NAME] et chaleureux appartement T2 de ville (10…" at bounding box center [498, 519] width 548 height 499
click at [233, 487] on p "À propos de ce logement [PERSON_NAME] et chaleureux appartement T2 de ville (10…" at bounding box center [498, 511] width 548 height 482
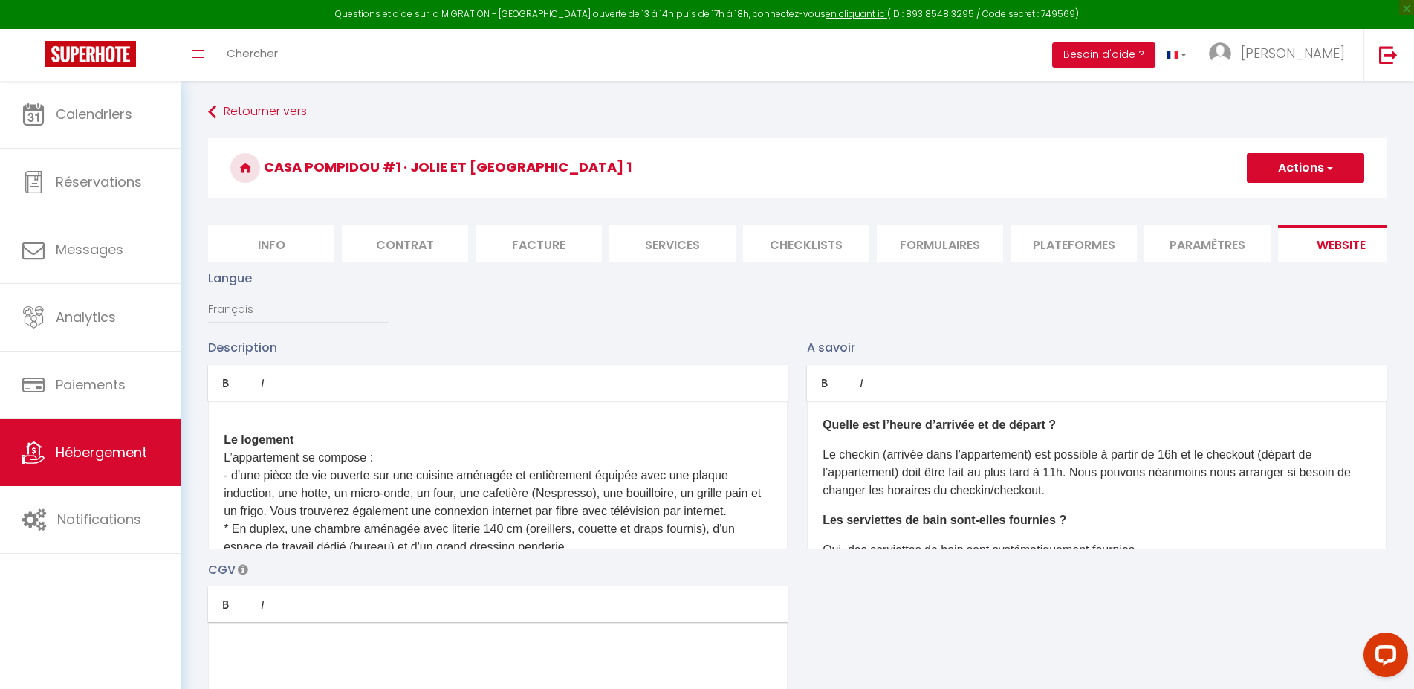
scroll to position [188, 0]
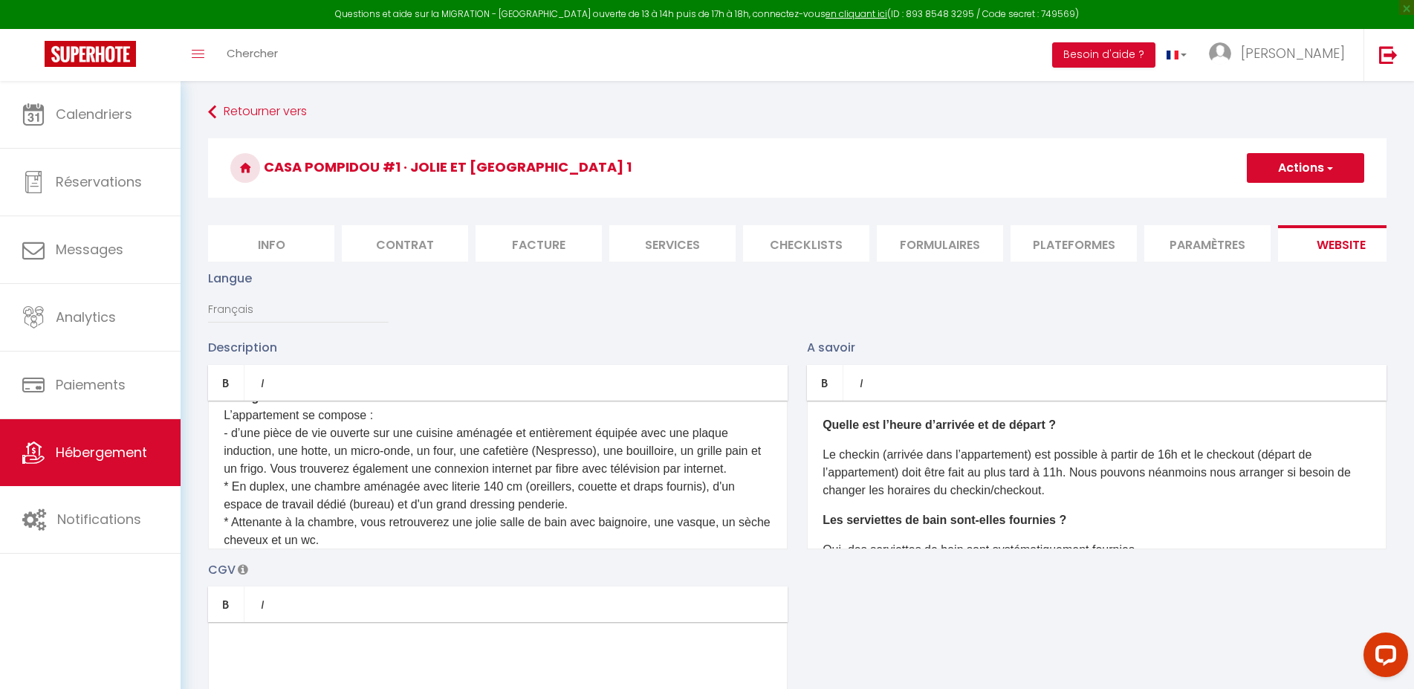
click at [276, 502] on p "À propos de ce logement [PERSON_NAME] et chaleureux appartement T2 de ville (10…" at bounding box center [498, 469] width 548 height 482
click at [230, 516] on p "À propos de ce logement [PERSON_NAME] et chaleureux appartement T2 de ville (10…" at bounding box center [498, 469] width 548 height 482
click at [234, 553] on p "À propos de ce logement [PERSON_NAME] et chaleureux appartement T2 de ville (10…" at bounding box center [498, 469] width 548 height 482
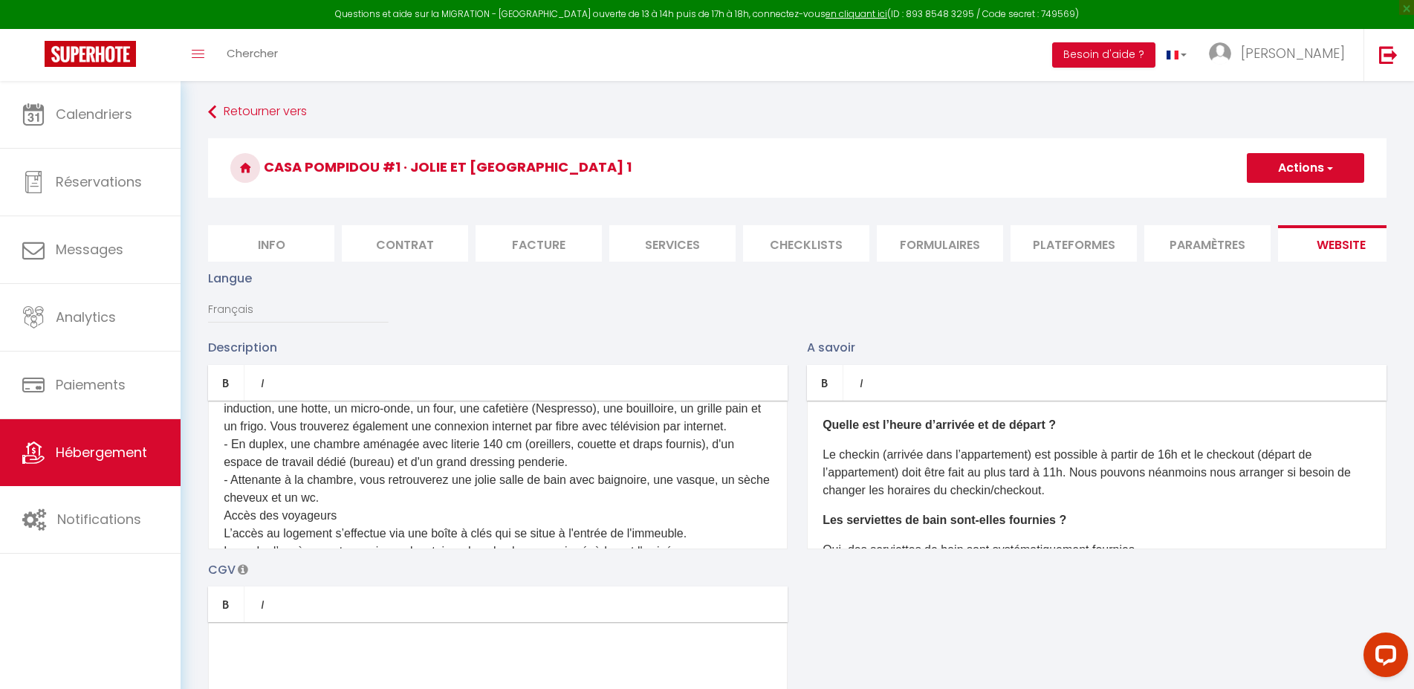
scroll to position [273, 0]
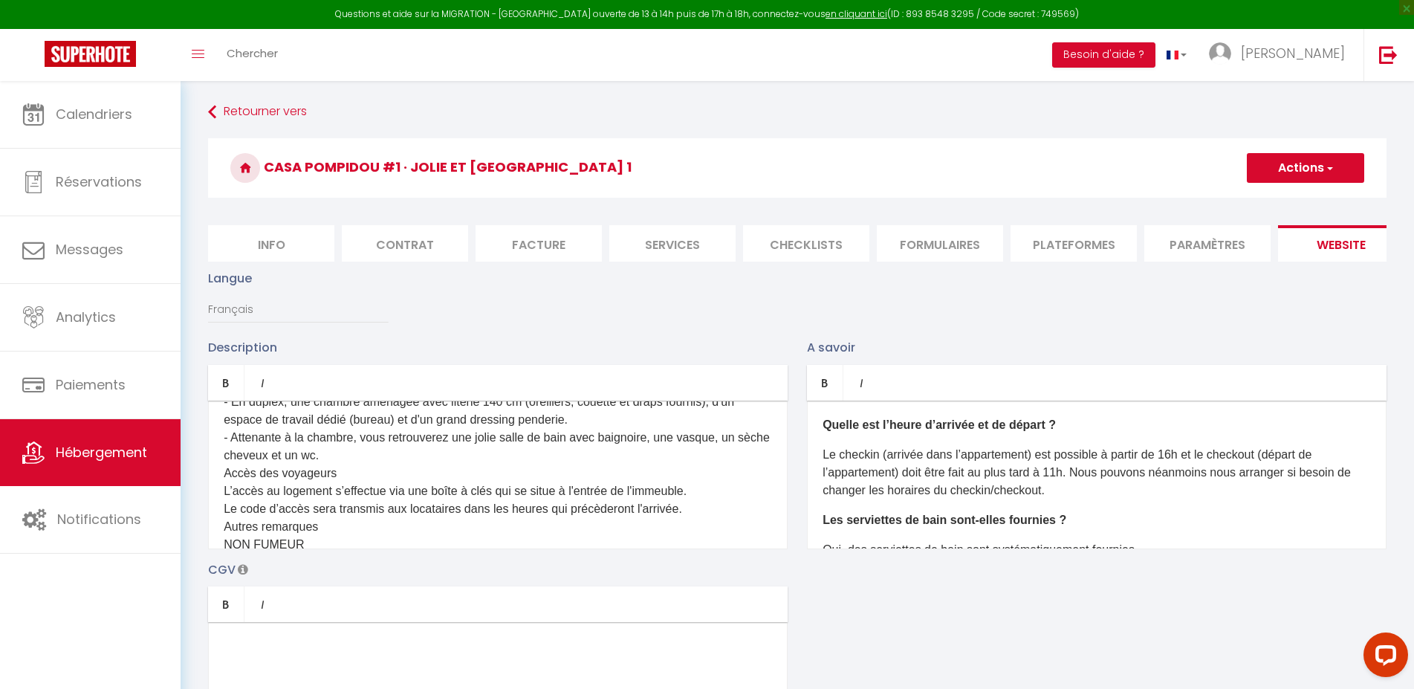
click at [367, 482] on p "À propos de ce logement [PERSON_NAME] et chaleureux appartement T2 de ville (10…" at bounding box center [498, 384] width 548 height 482
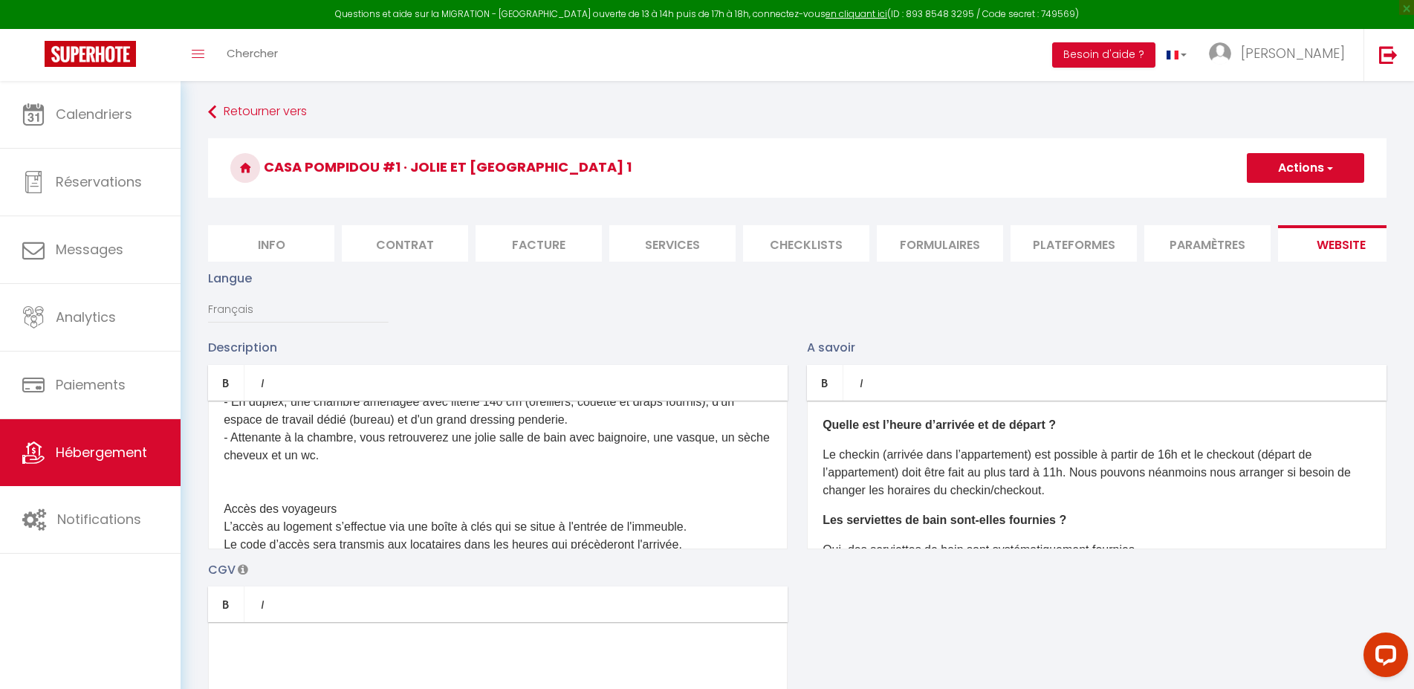
click at [279, 538] on p "À propos de ce logement [PERSON_NAME] et chaleureux appartement T2 de ville (10…" at bounding box center [498, 401] width 548 height 517
click at [224, 401] on link "Bold" at bounding box center [226, 383] width 36 height 36
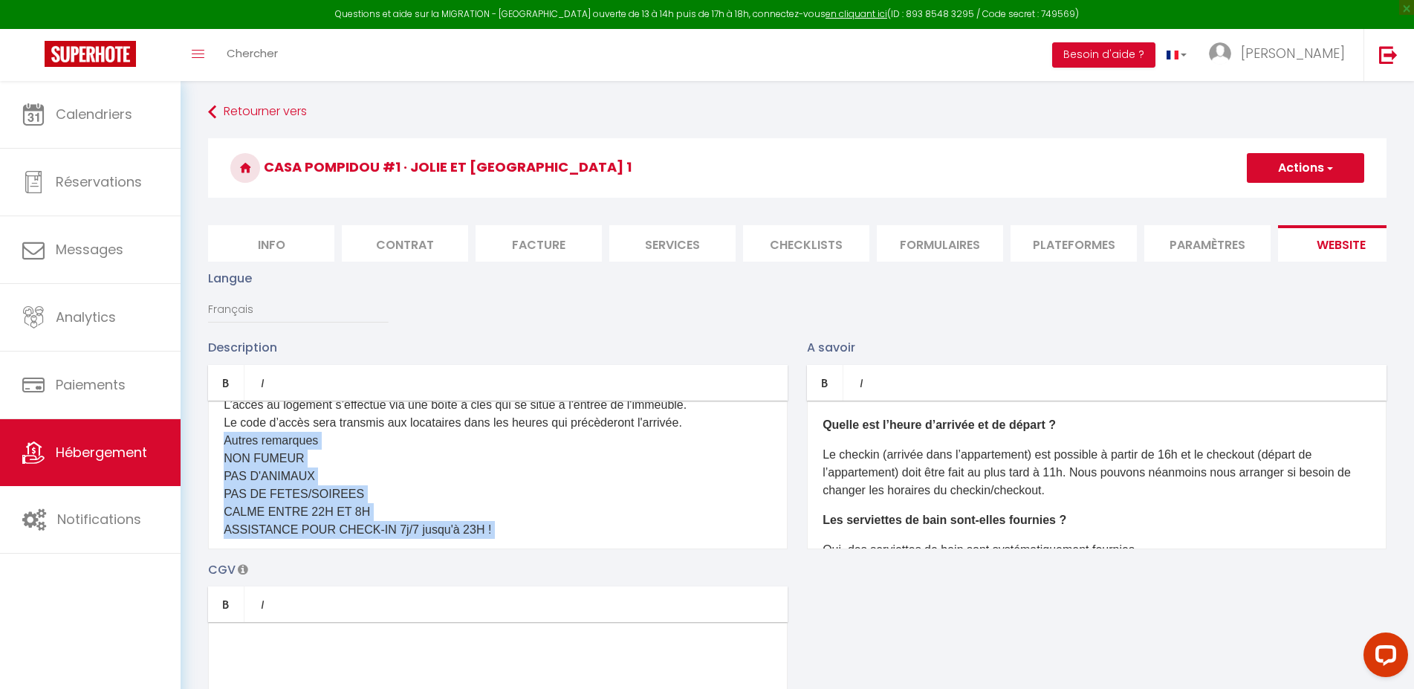
scroll to position [510, 0]
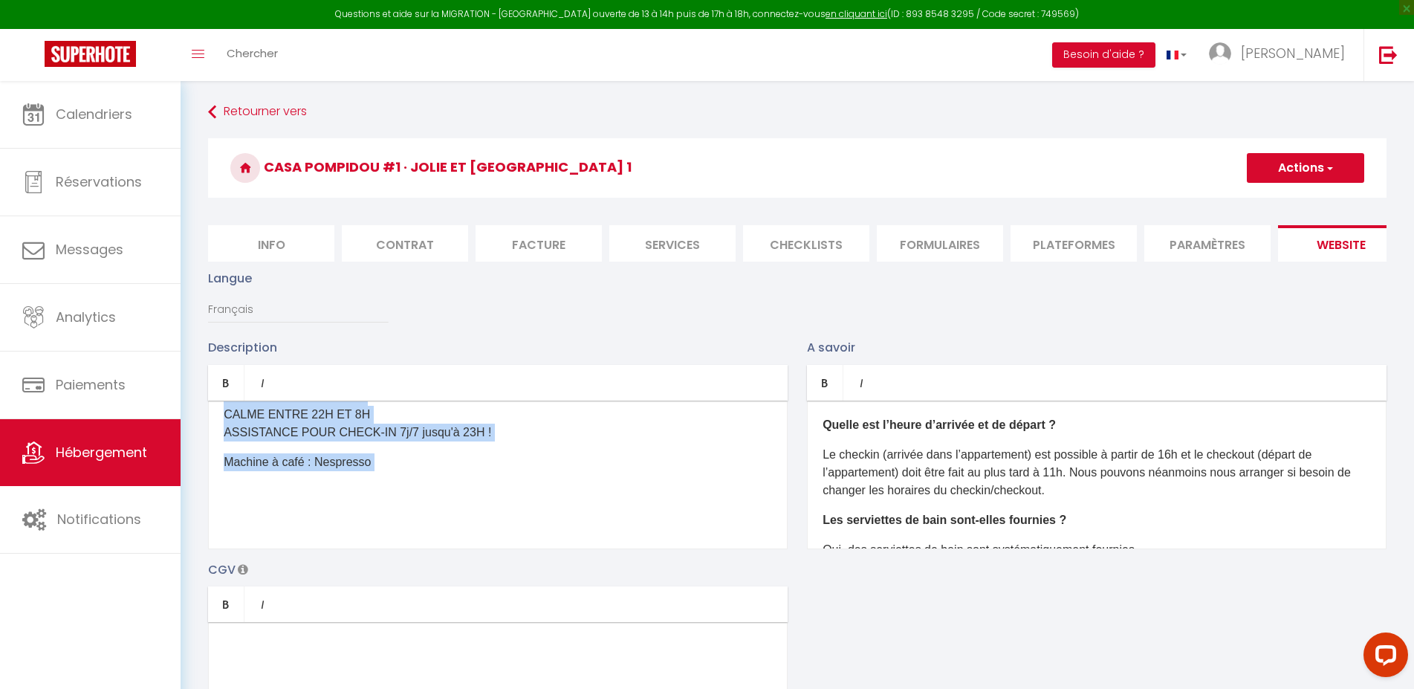
drag, startPoint x: 224, startPoint y: 473, endPoint x: 452, endPoint y: 632, distance: 278.1
click at [452, 549] on div "À propos de ce logement [PERSON_NAME] et chaleureux appartement T2 de ville (10…" at bounding box center [498, 475] width 580 height 149
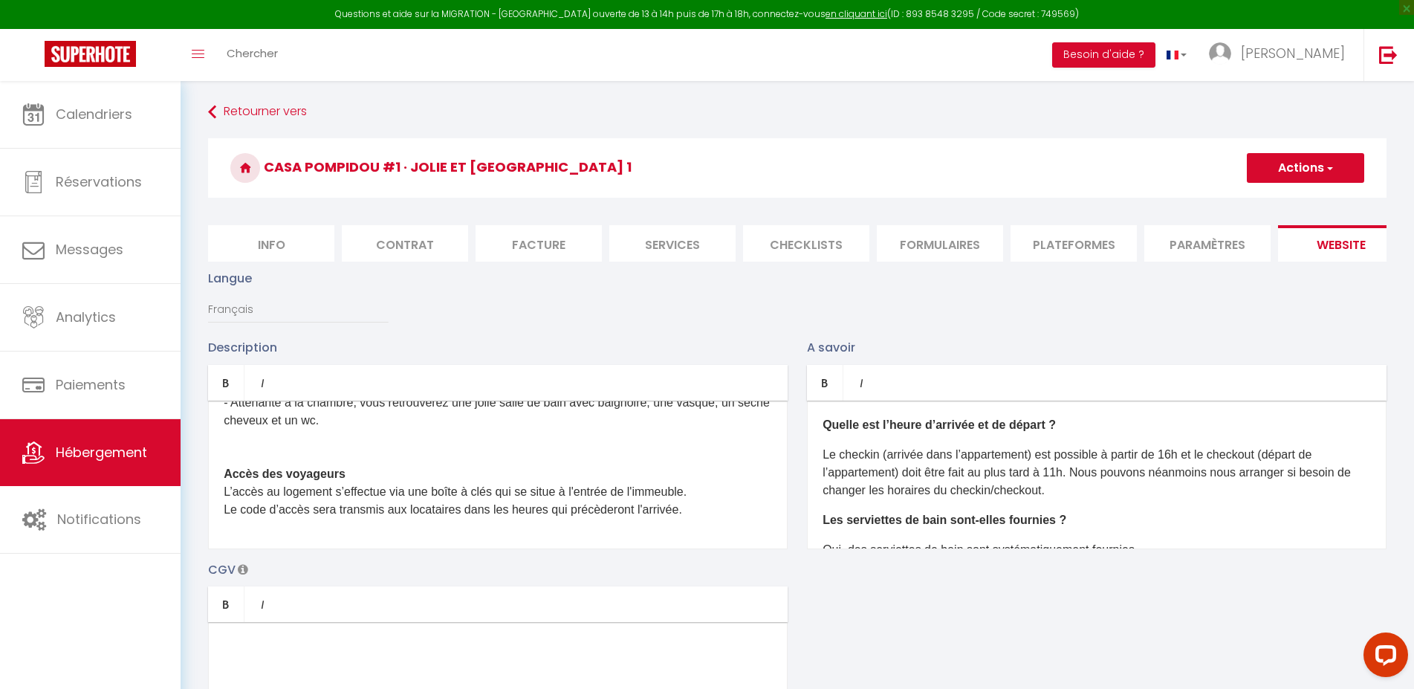
scroll to position [325, 0]
click at [1321, 162] on button "Actions" at bounding box center [1305, 168] width 117 height 30
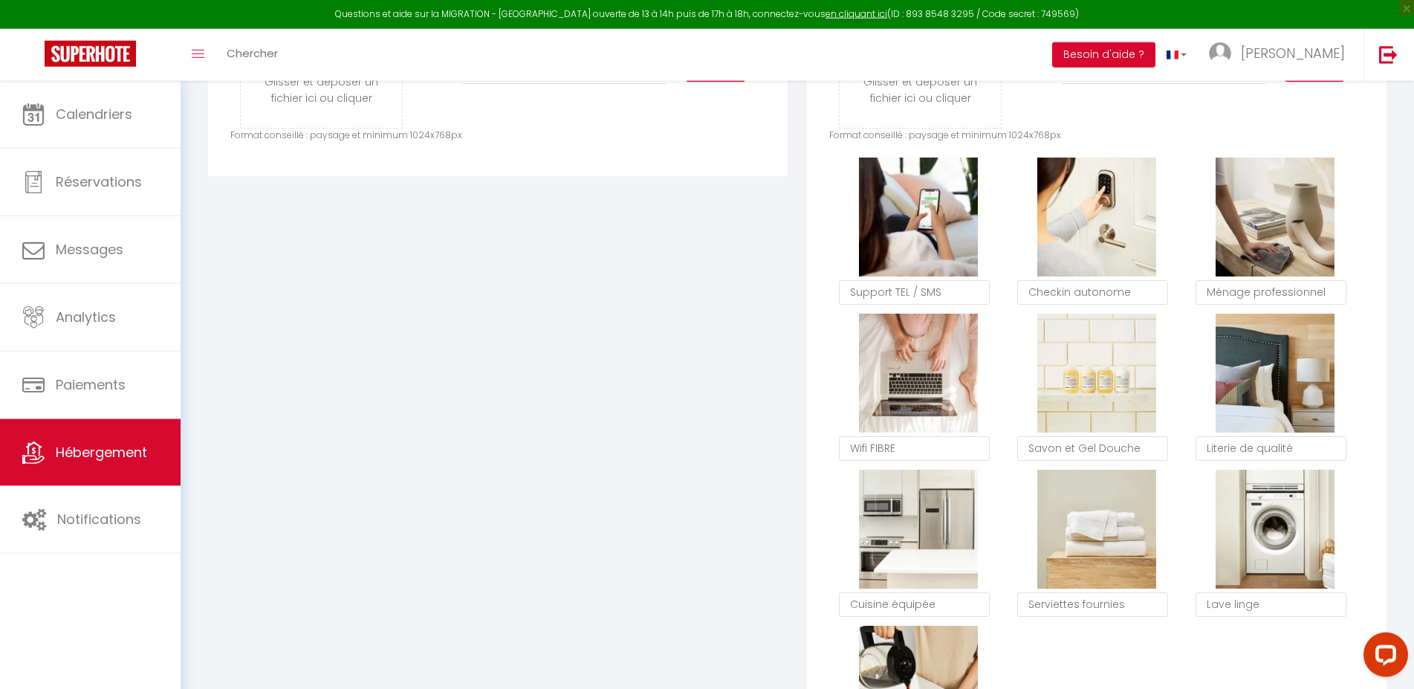
scroll to position [817, 0]
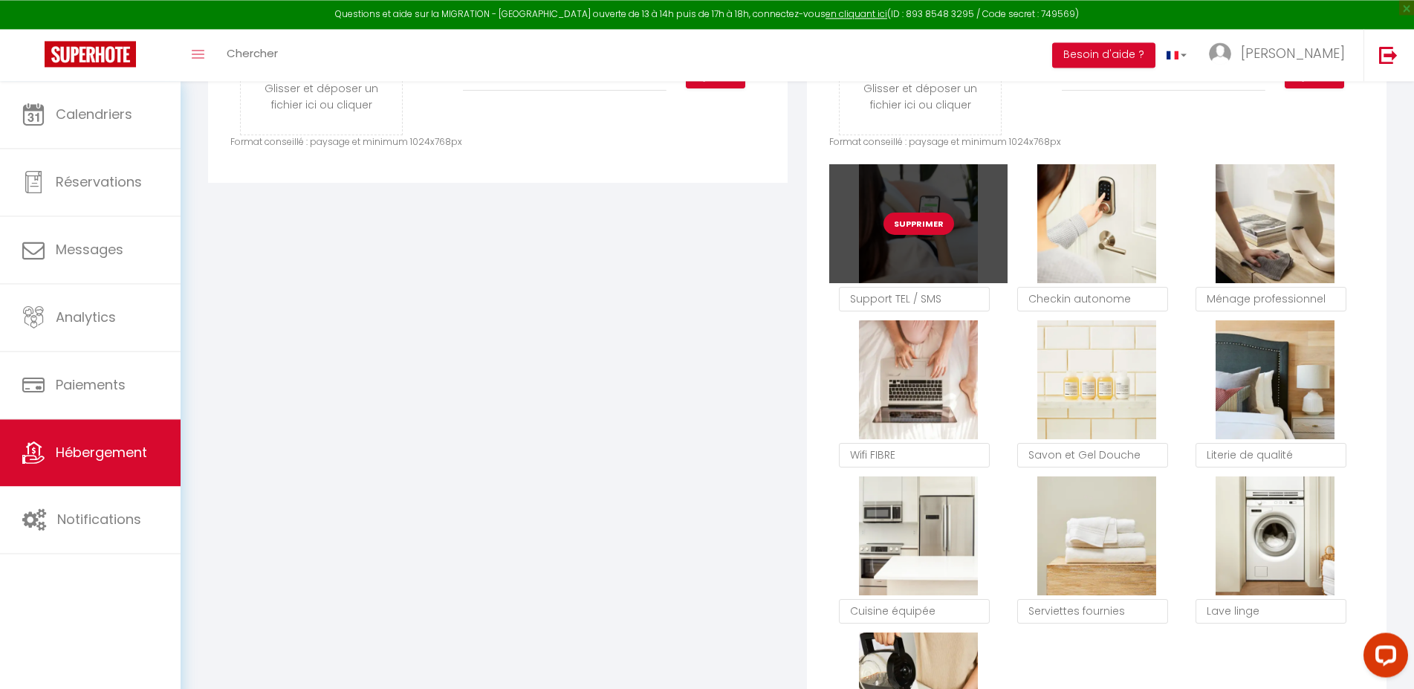
click at [934, 235] on button "Supprimer" at bounding box center [919, 224] width 71 height 22
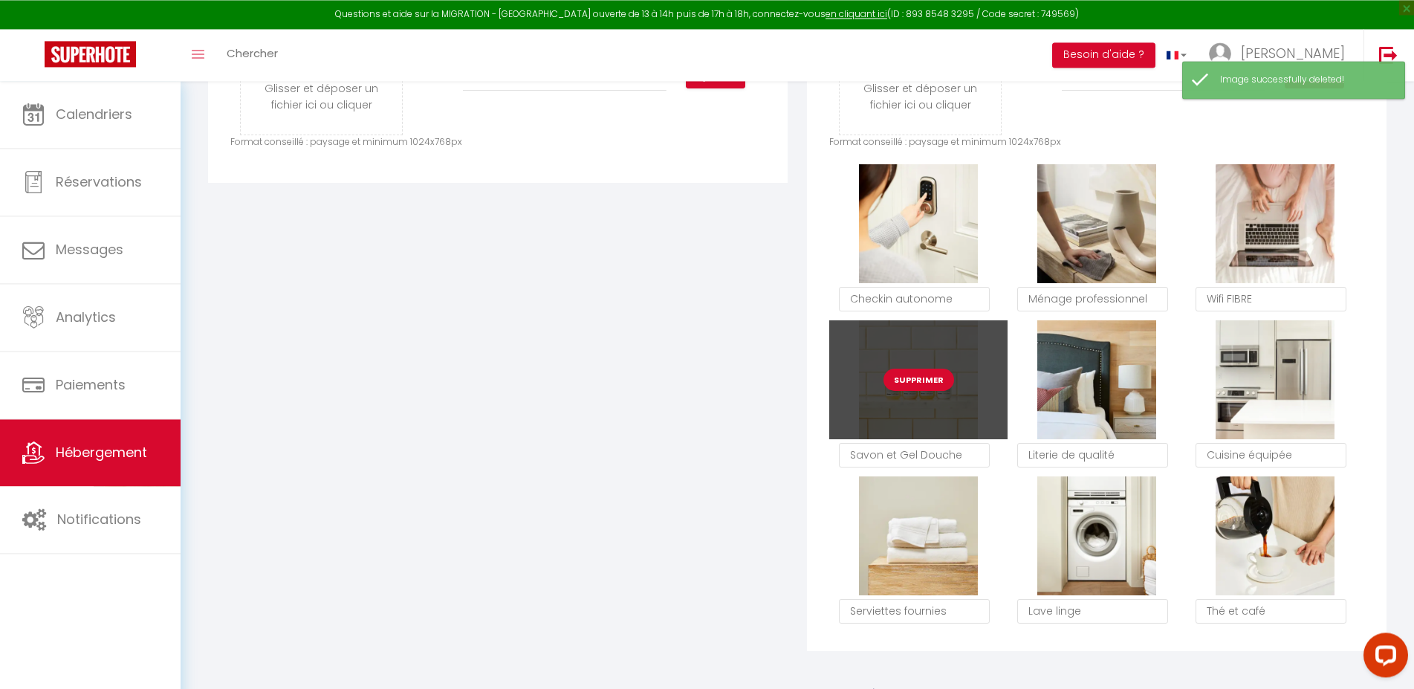
click at [909, 391] on button "Supprimer" at bounding box center [919, 380] width 71 height 22
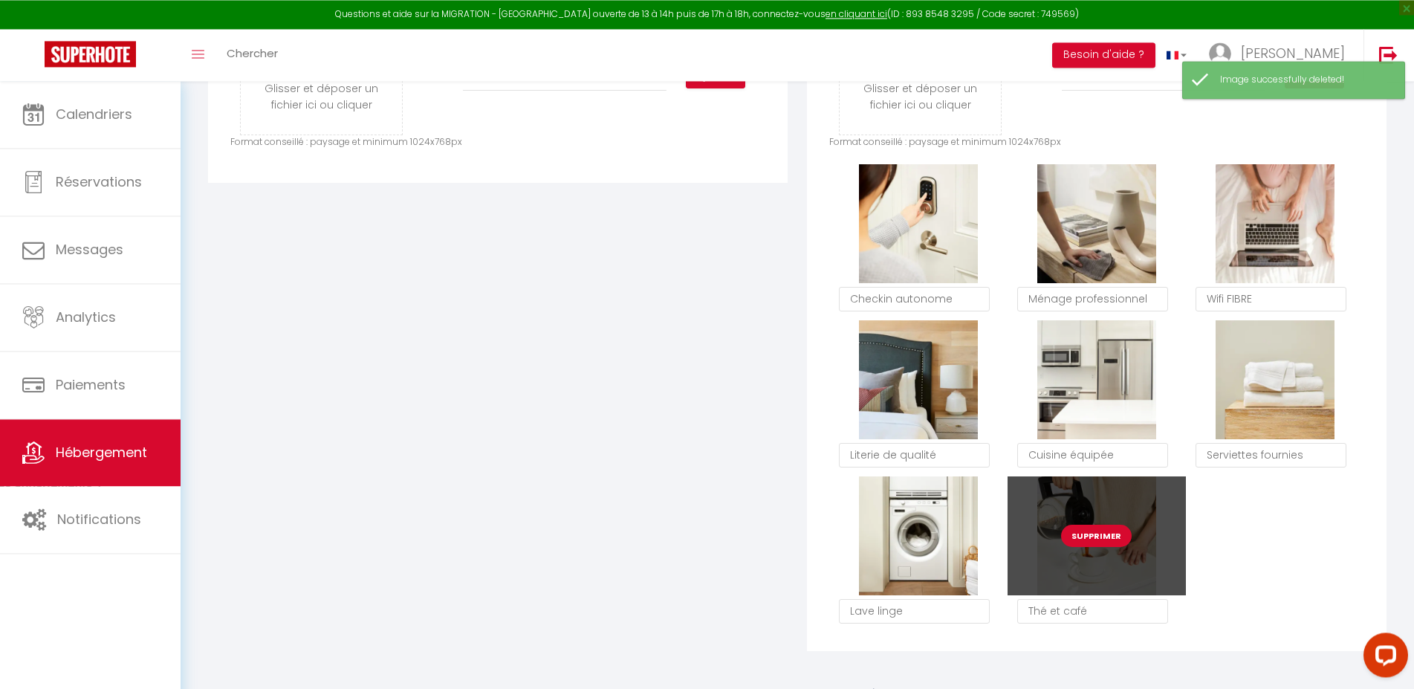
click at [1090, 547] on button "Supprimer" at bounding box center [1096, 536] width 71 height 22
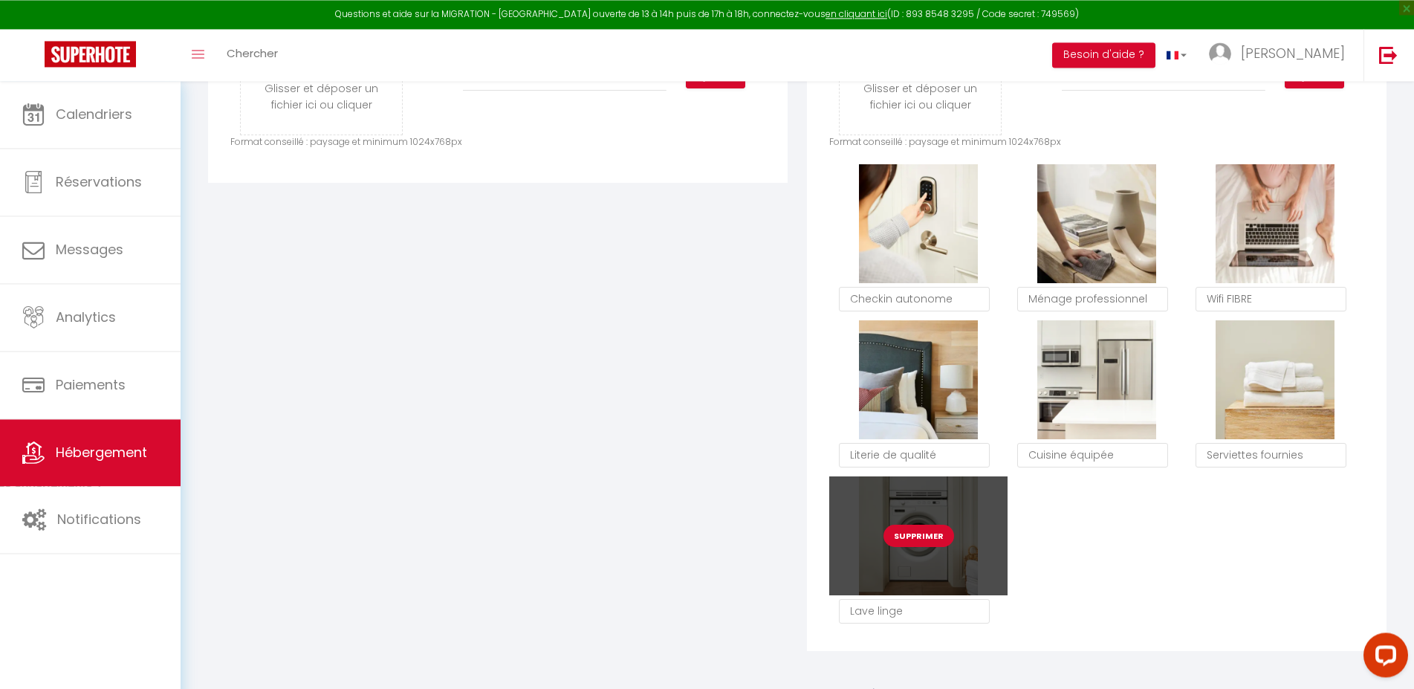
click at [918, 547] on button "Supprimer" at bounding box center [919, 536] width 71 height 22
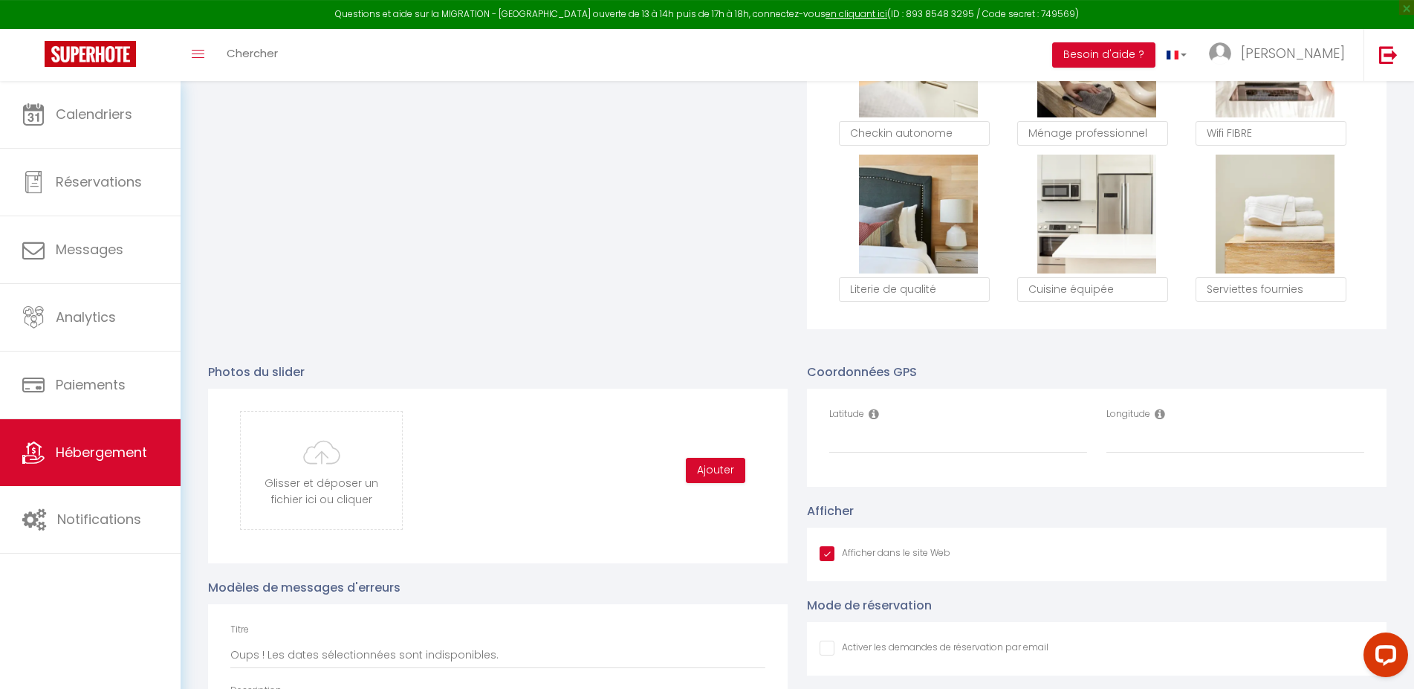
scroll to position [999, 0]
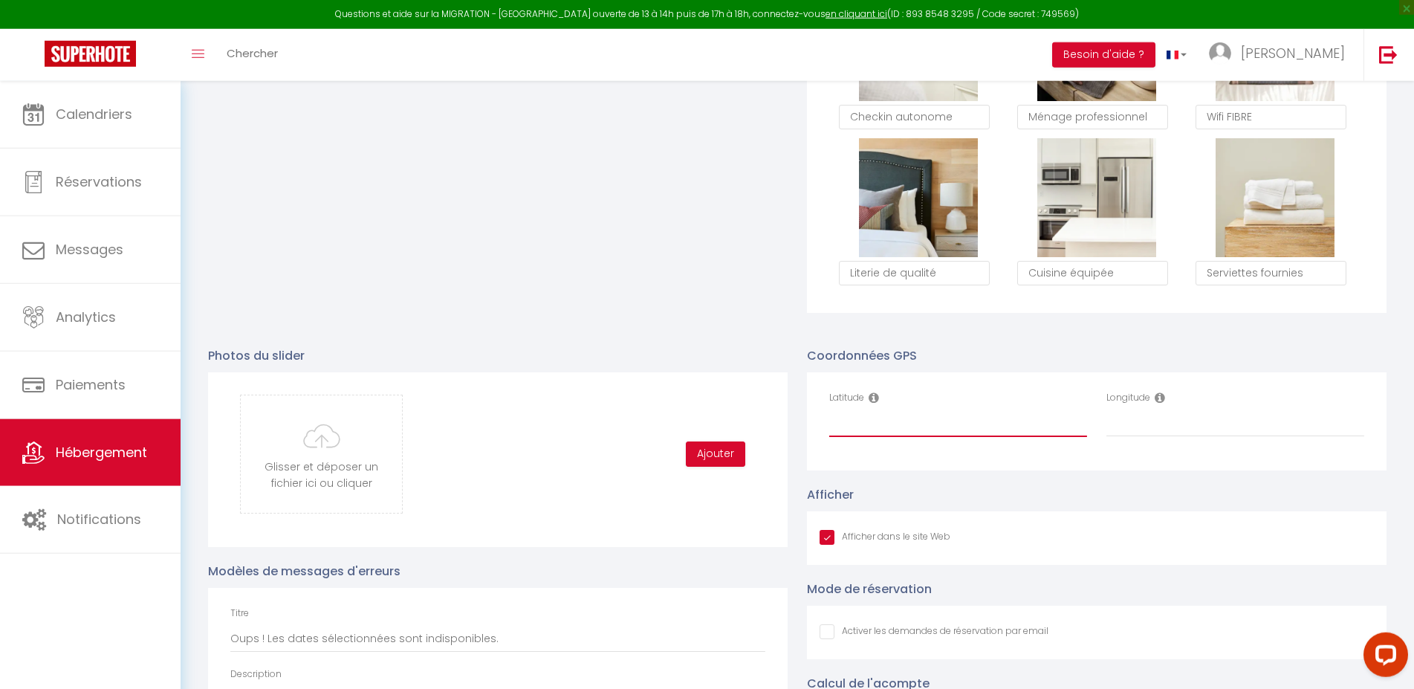
click at [906, 437] on input "Latitude" at bounding box center [958, 423] width 258 height 27
paste input "45.15790399993847, 1.5419128209362167"
drag, startPoint x: 1039, startPoint y: 435, endPoint x: 933, endPoint y: 433, distance: 106.3
click at [933, 433] on input "45.15790399993847, 1.5419128209362167" at bounding box center [958, 423] width 258 height 27
type input "45.15790399993847,"
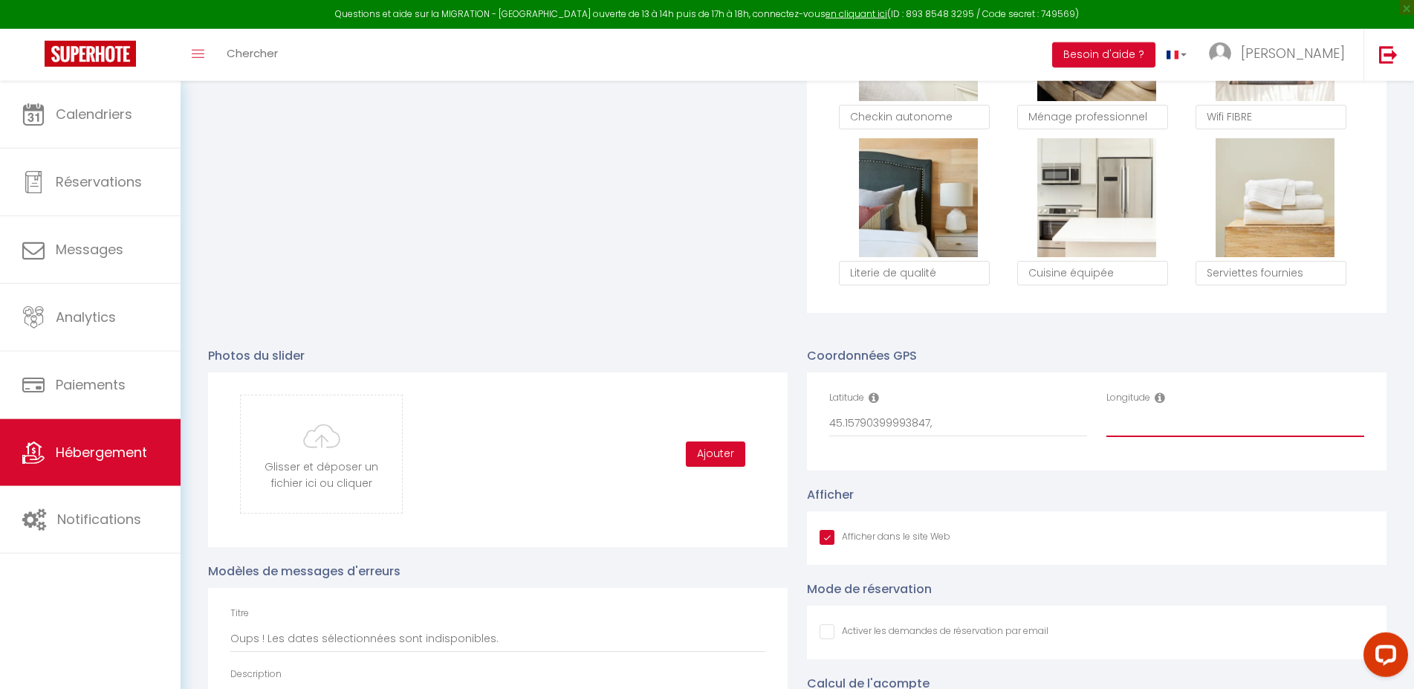
click at [1158, 437] on input "Longitude" at bounding box center [1235, 423] width 258 height 27
paste input "1.5419128209362167"
type input "1.5419128209362167"
click at [846, 433] on input "45.15790399993847," at bounding box center [958, 423] width 258 height 27
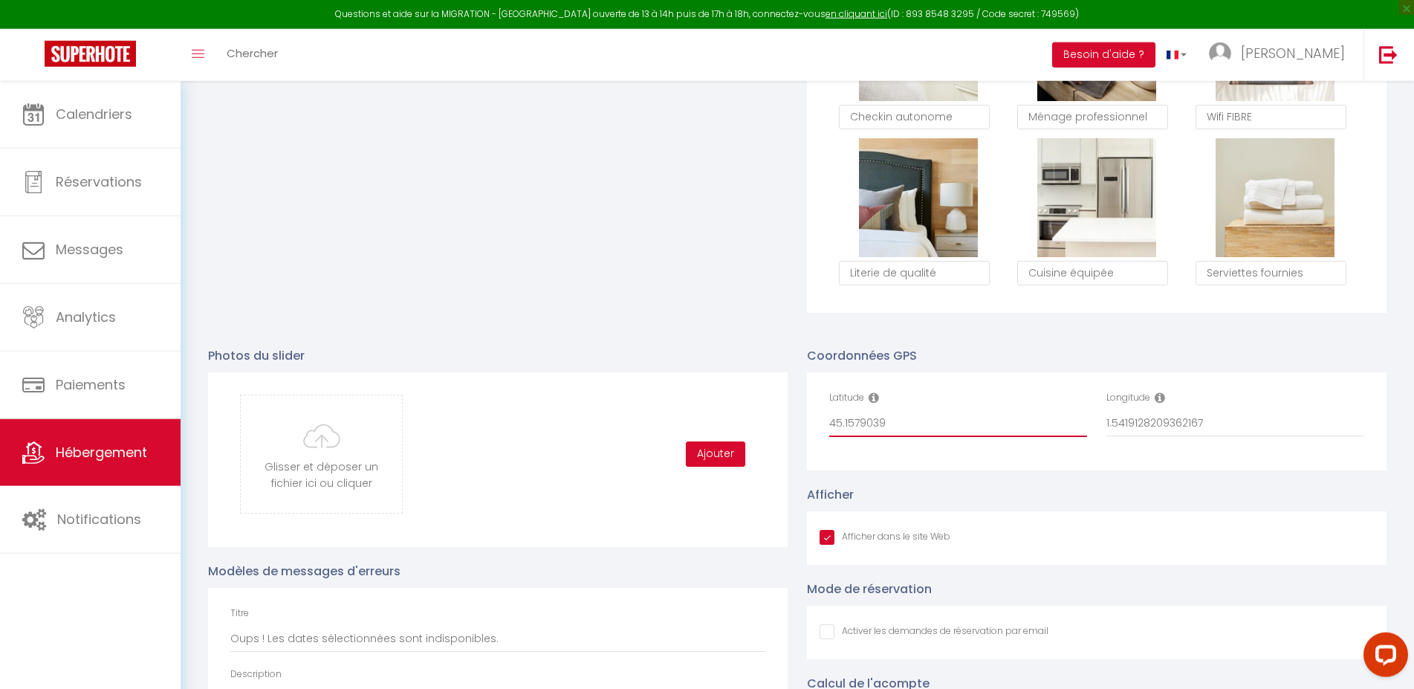
type input "45.1579039"
click at [1118, 432] on input "1.5419128209362167" at bounding box center [1235, 423] width 258 height 27
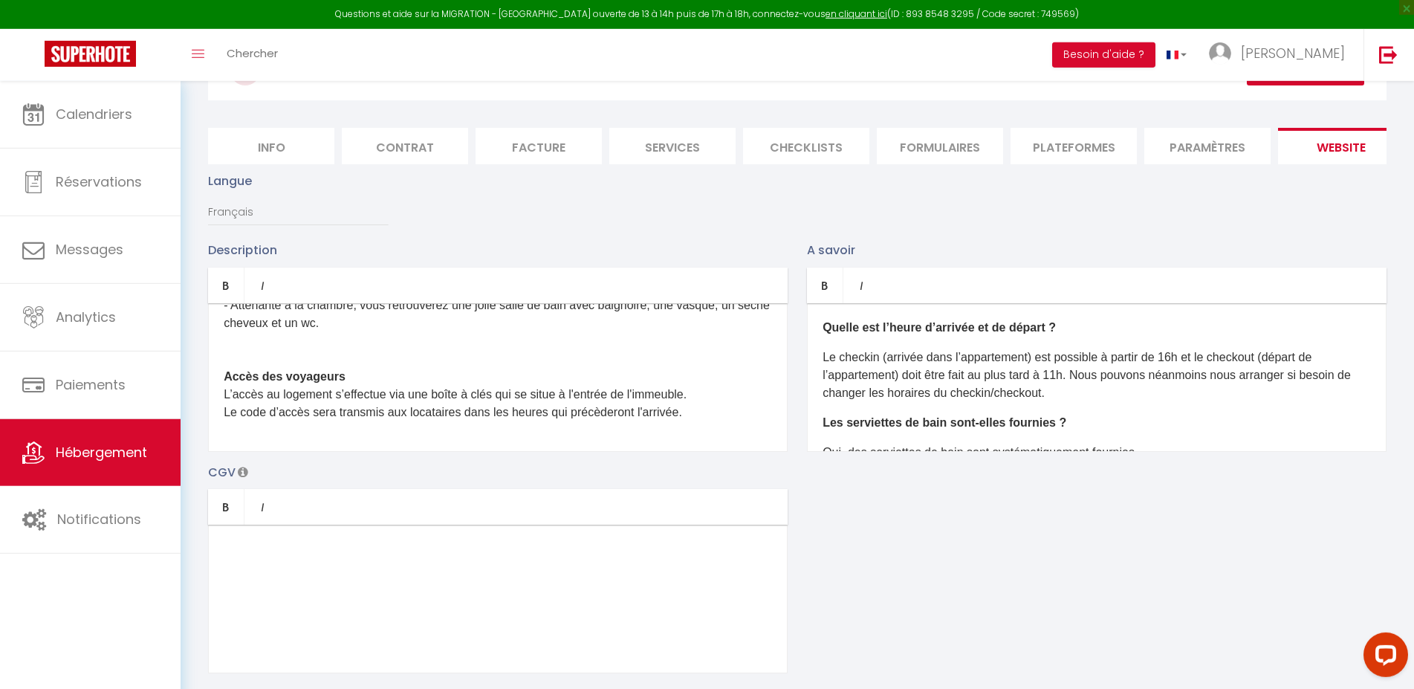
scroll to position [85, 0]
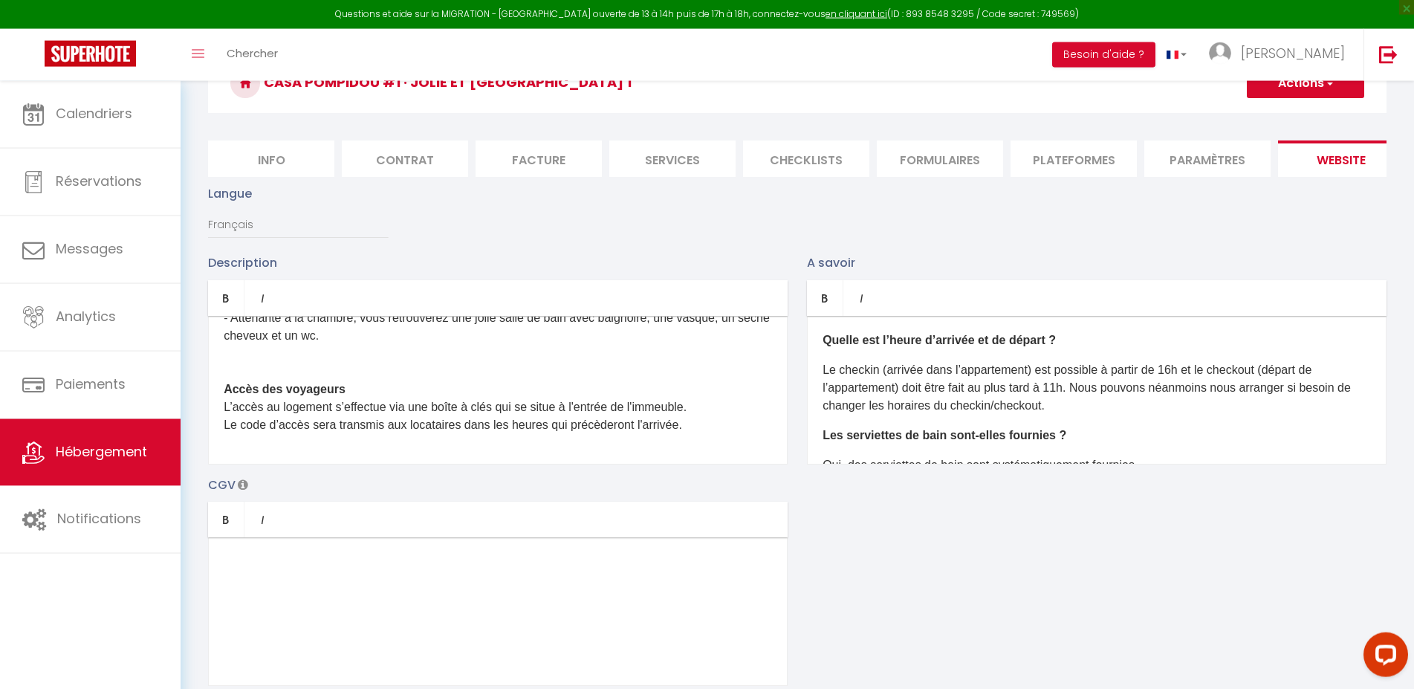
type input "1.5419128"
click at [1332, 83] on span "button" at bounding box center [1329, 83] width 10 height 15
click at [1303, 111] on input "Enregistrer" at bounding box center [1288, 115] width 55 height 15
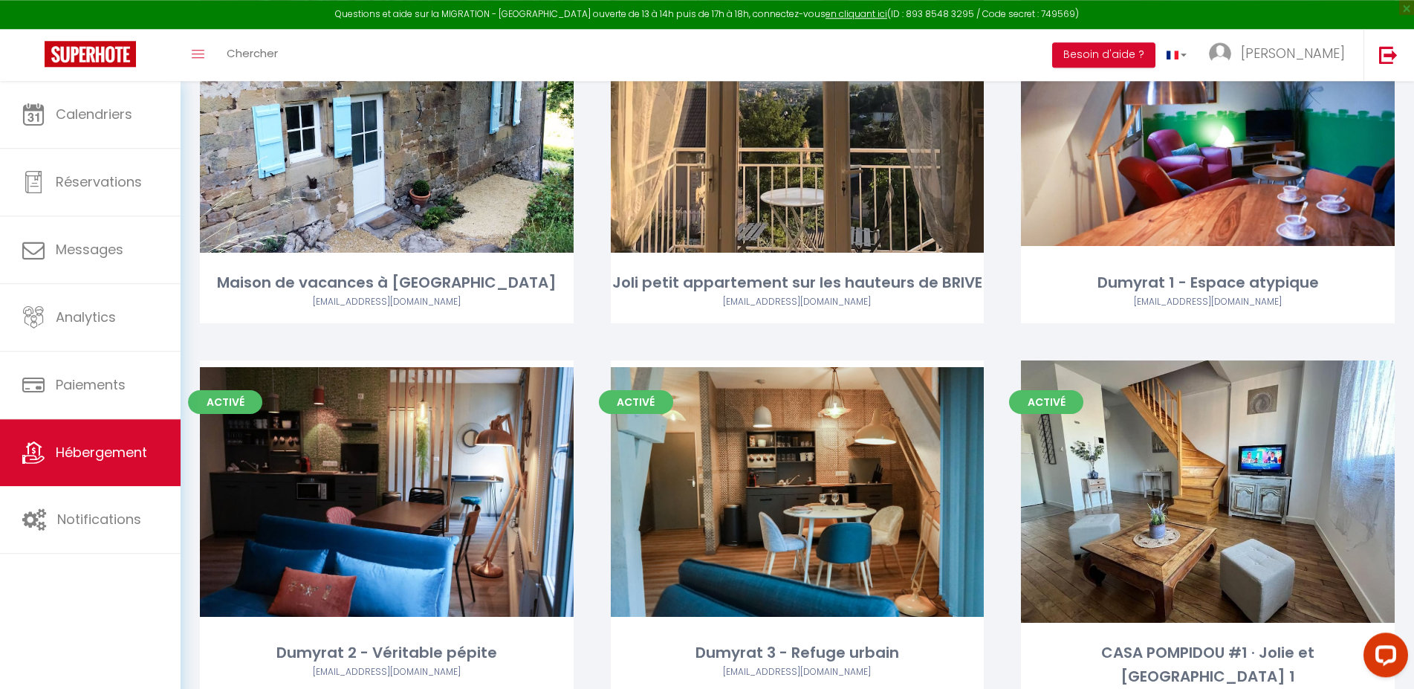
scroll to position [574, 0]
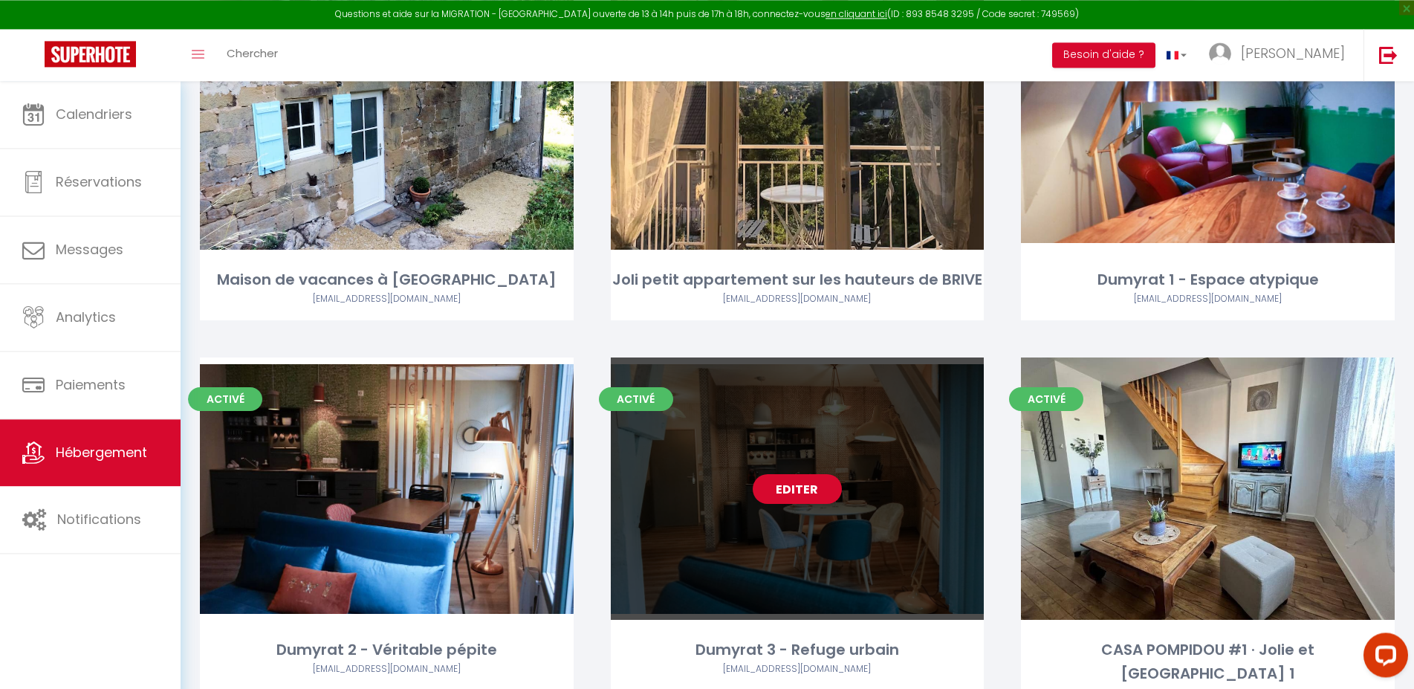
click at [783, 473] on div "Editer" at bounding box center [798, 488] width 374 height 262
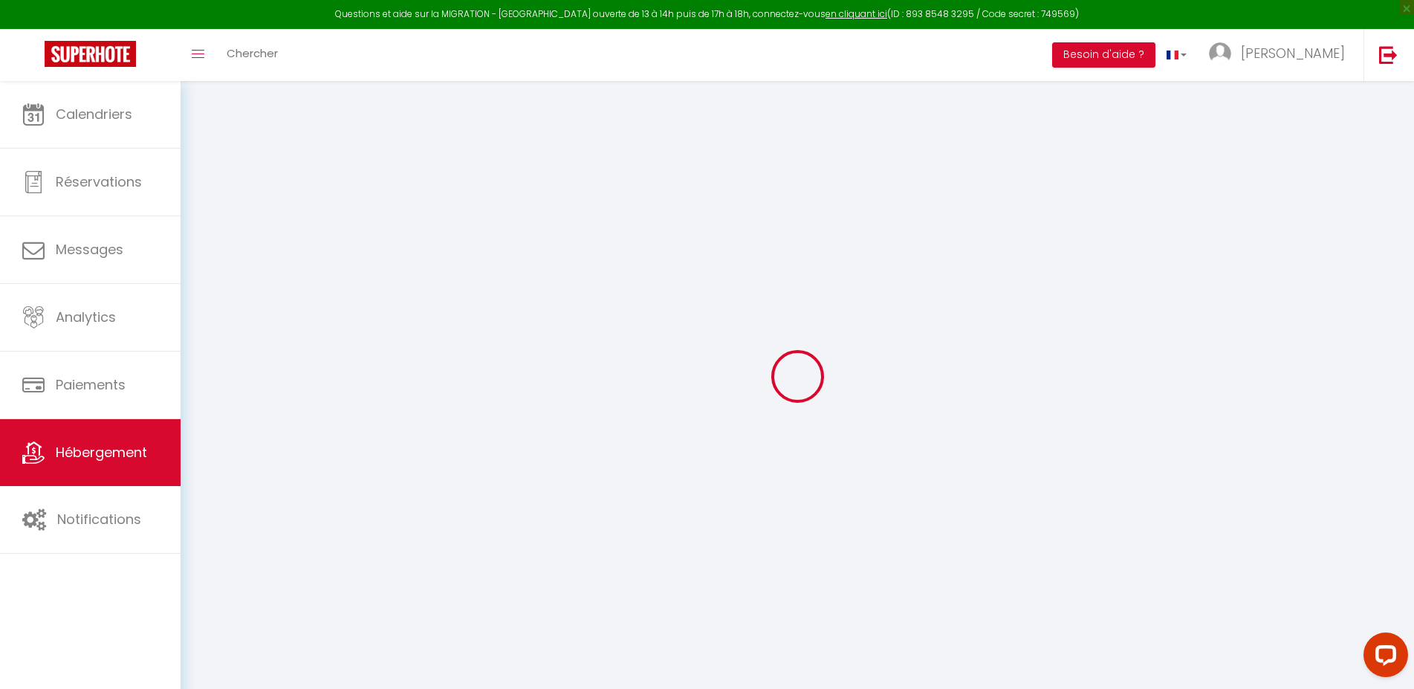
type input "Oups ! Les dates sélectionnées sont indisponibles."
type textarea "Malheureusement les dates sélectionnées sont indisponibles. Nous vous invitons …"
type input "45.1554632"
type input "1.5286843"
checkbox input "true"
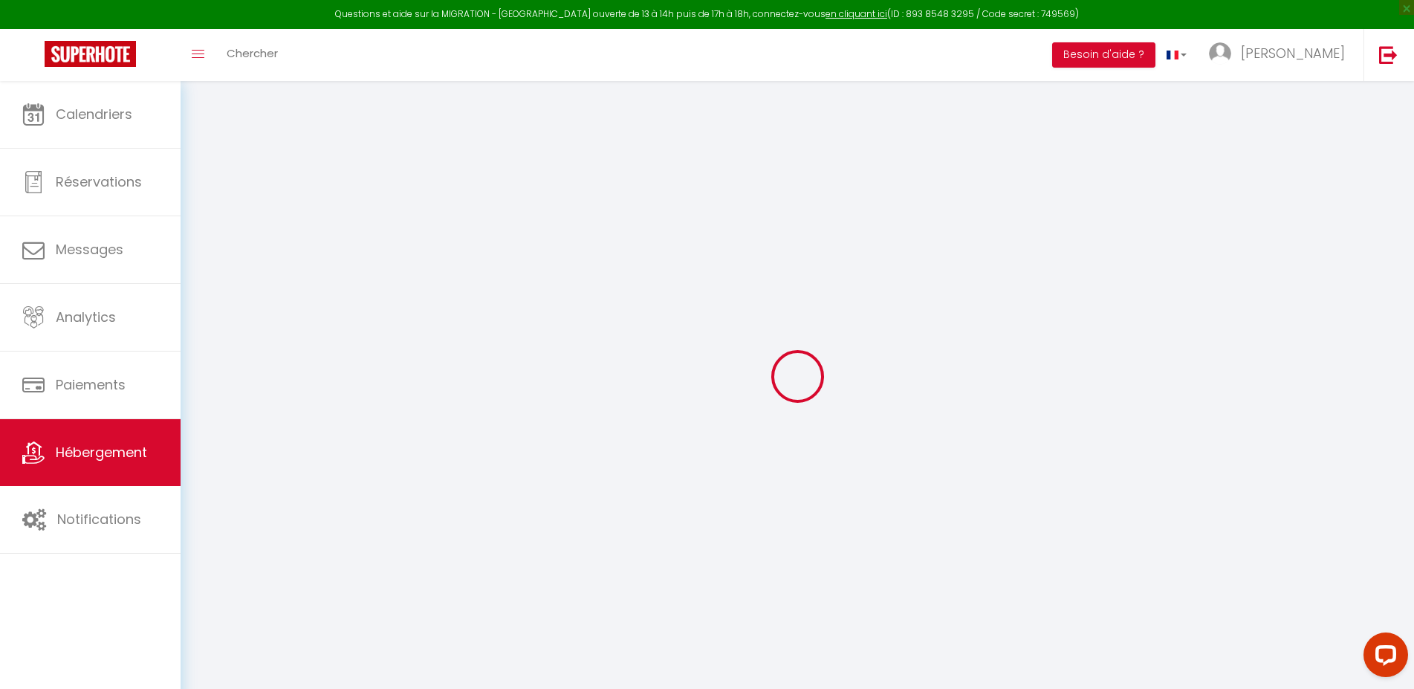
checkbox input "false"
select select "14:00"
select select
select select "11:00"
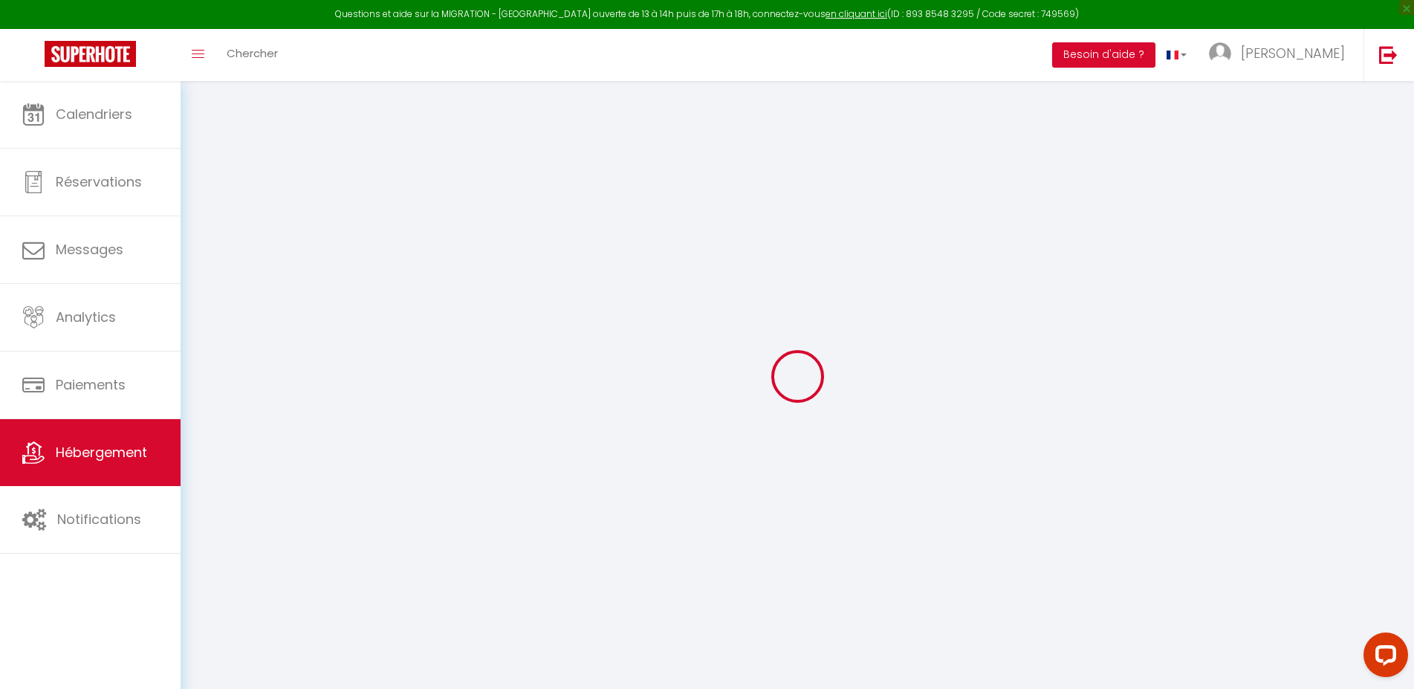
select select "30"
select select "120"
select select
checkbox input "false"
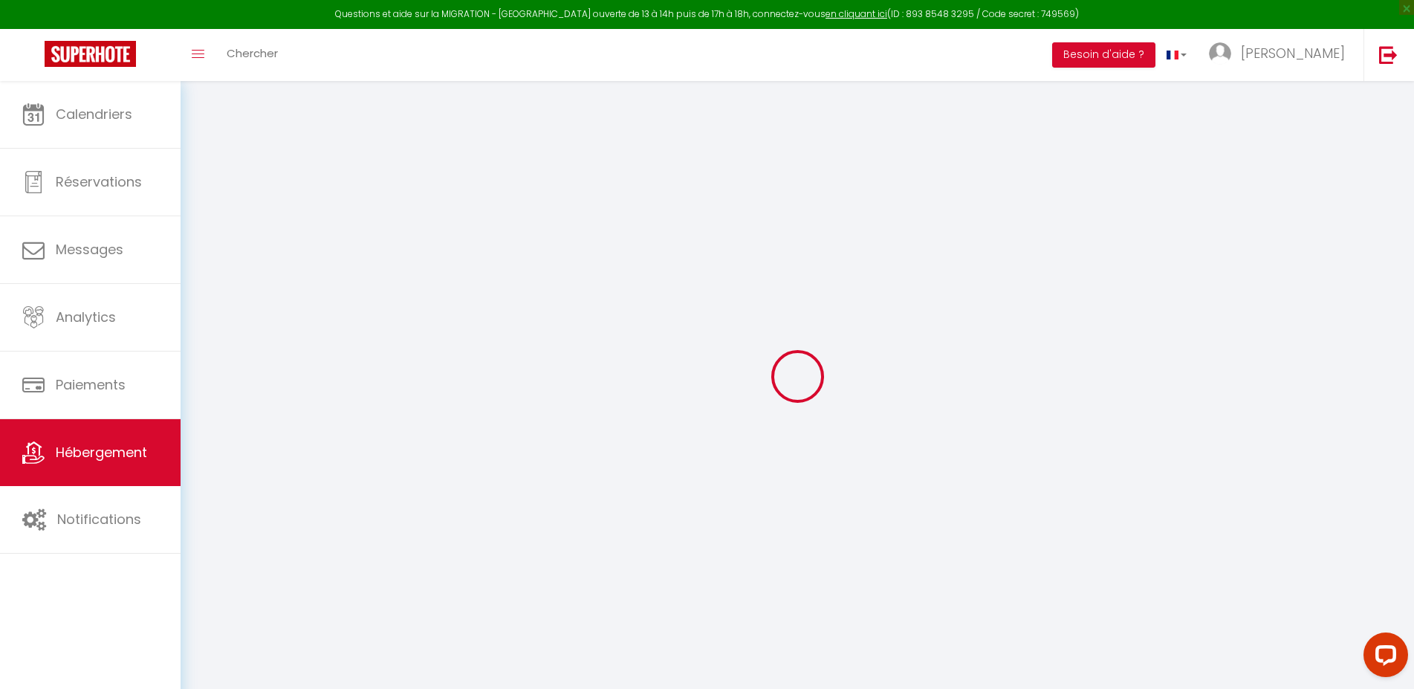
checkbox input "false"
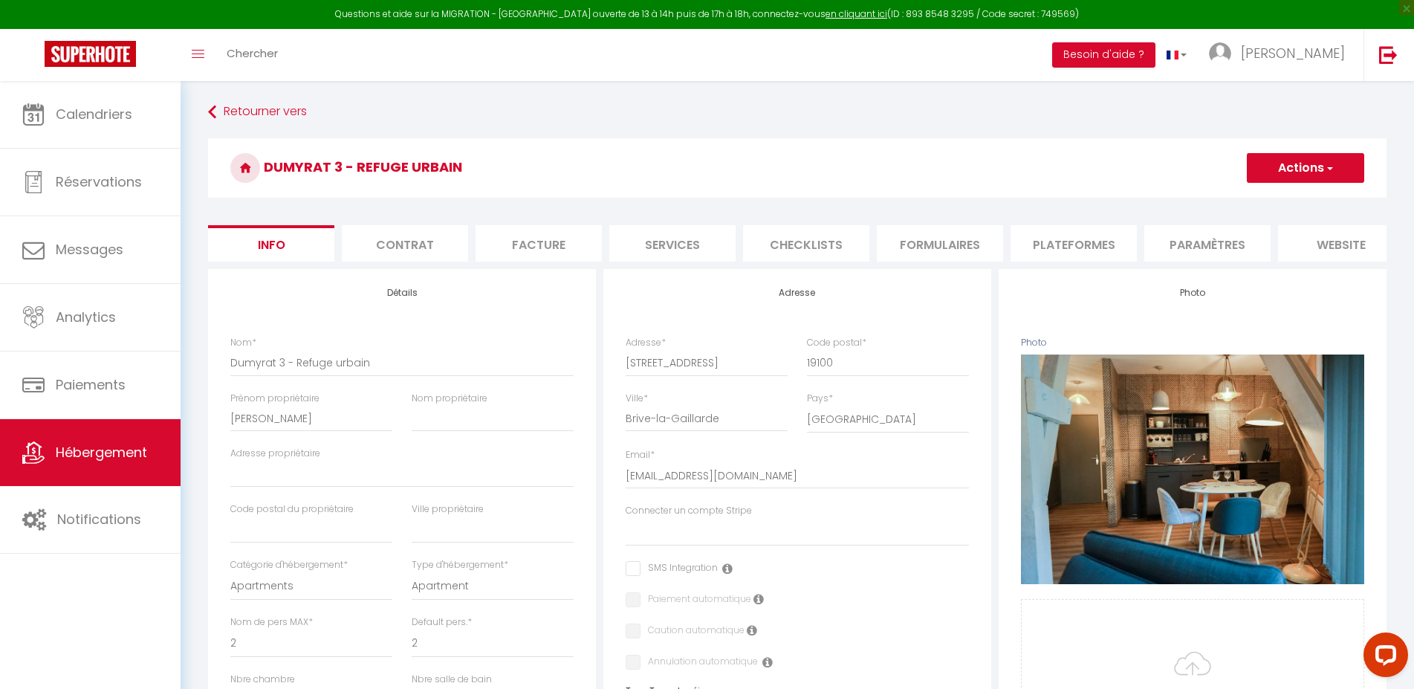
click at [1346, 239] on li "website" at bounding box center [1341, 243] width 126 height 36
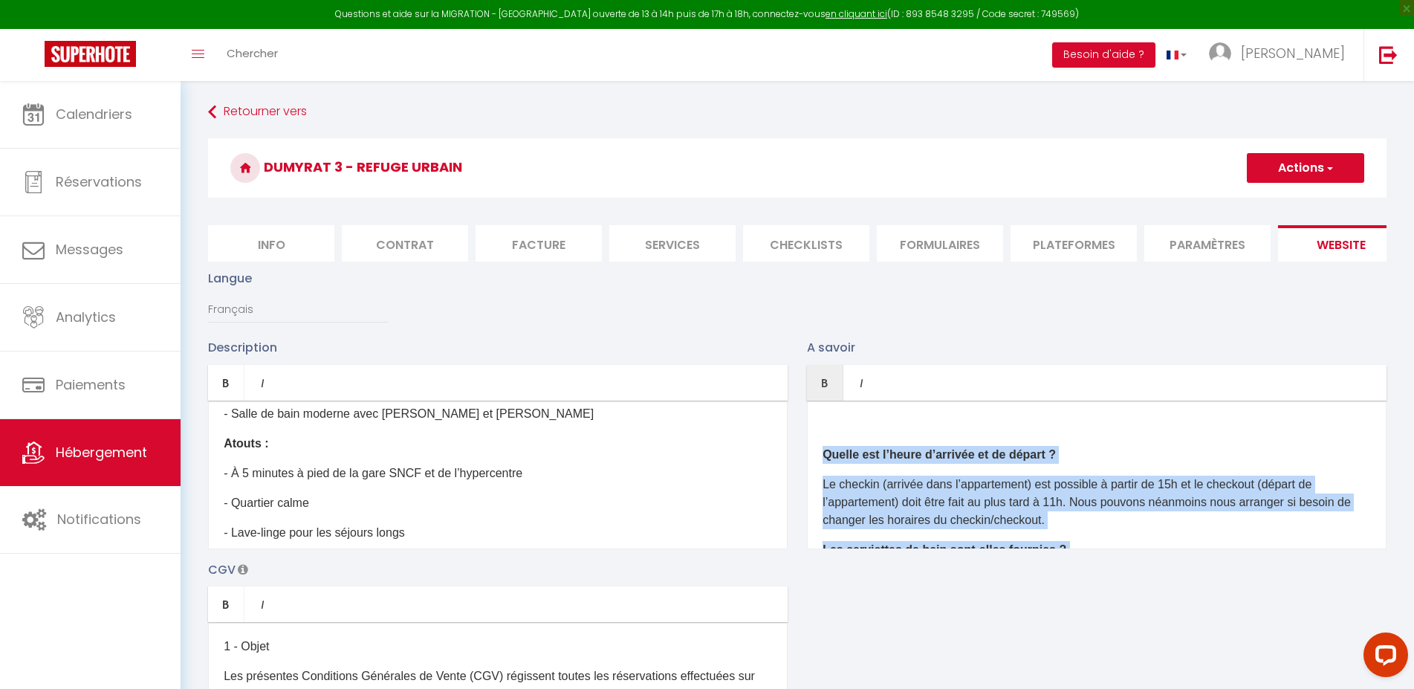
scroll to position [254, 0]
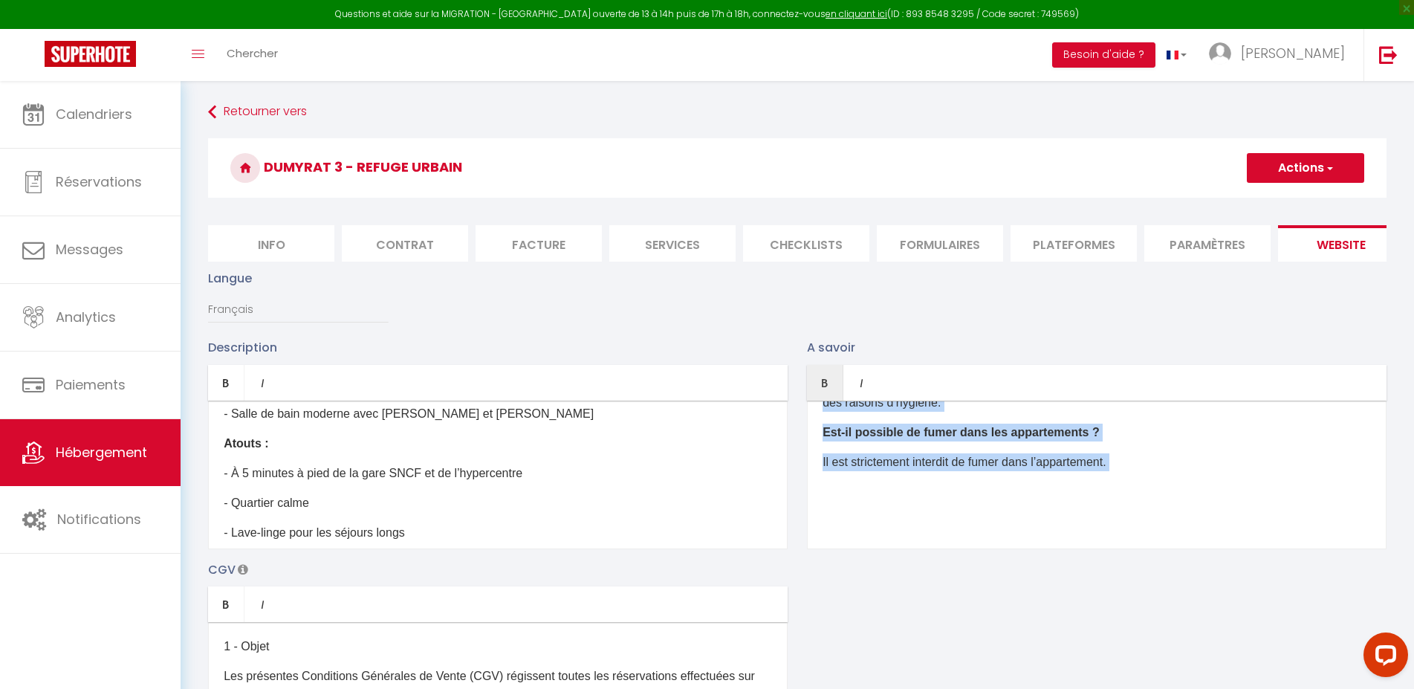
drag, startPoint x: 884, startPoint y: 444, endPoint x: 1018, endPoint y: 647, distance: 243.4
click at [1018, 549] on div "Quelle est l’heure d’arrivée et de départ ? Le checkin (arrivée dans l’appartem…" at bounding box center [1097, 475] width 580 height 149
copy div "Quelle est l’heure d’arrivée et de départ ? Le checkin (arrivée dans l’appartem…"
click at [234, 111] on link "Retourner vers" at bounding box center [797, 112] width 1179 height 27
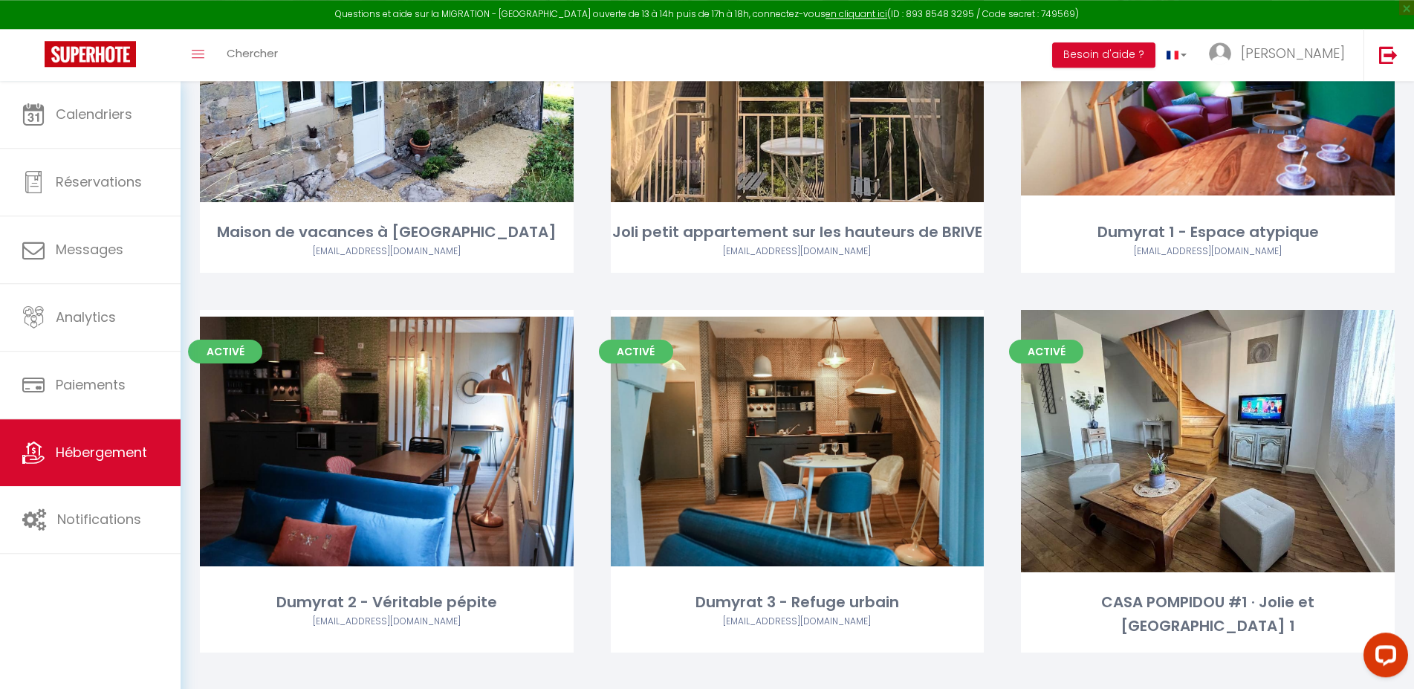
scroll to position [640, 0]
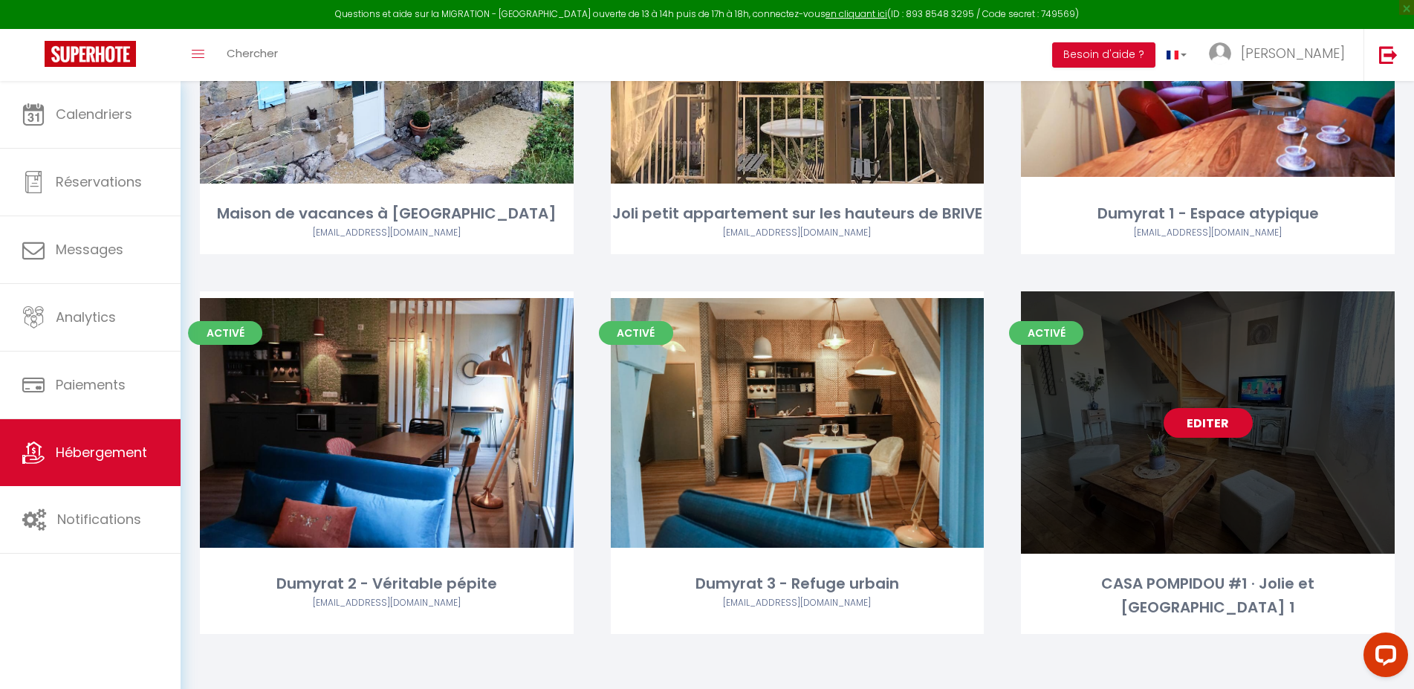
click at [1208, 424] on link "Editer" at bounding box center [1208, 423] width 89 height 30
select select "3"
select select "2"
select select "1"
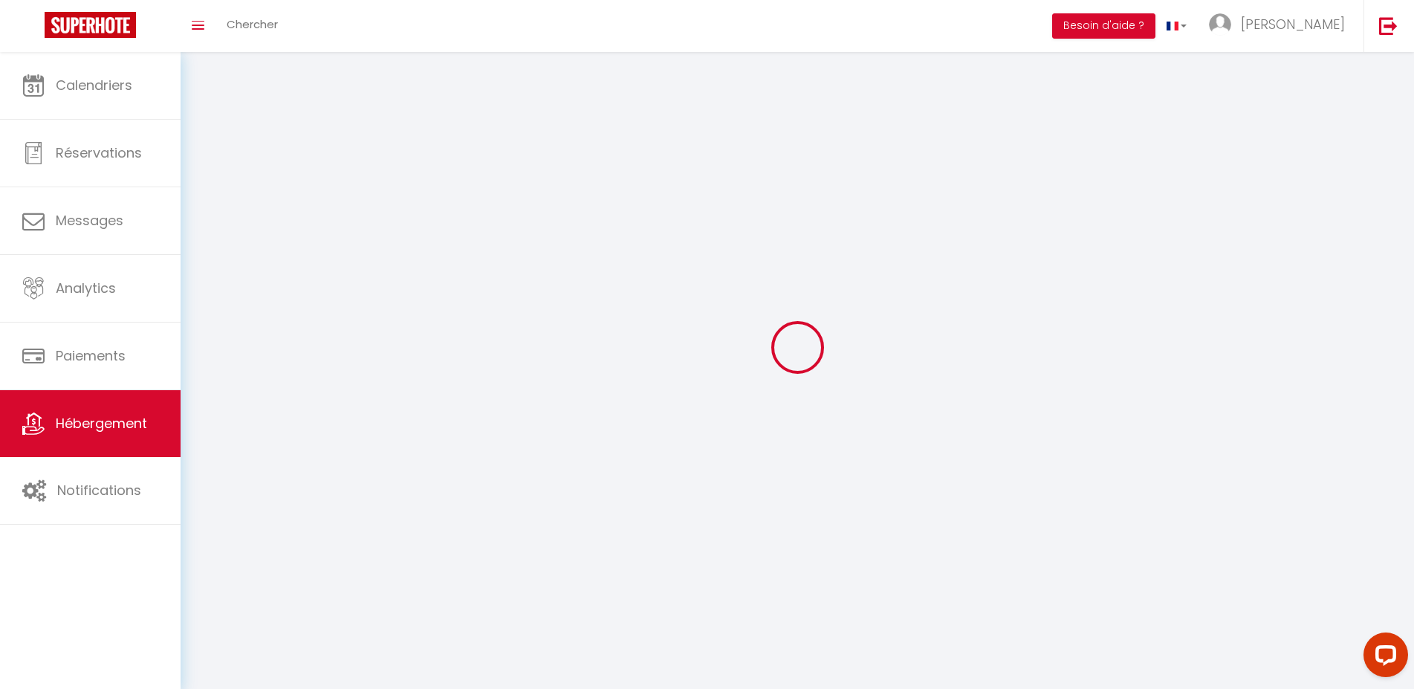
select select
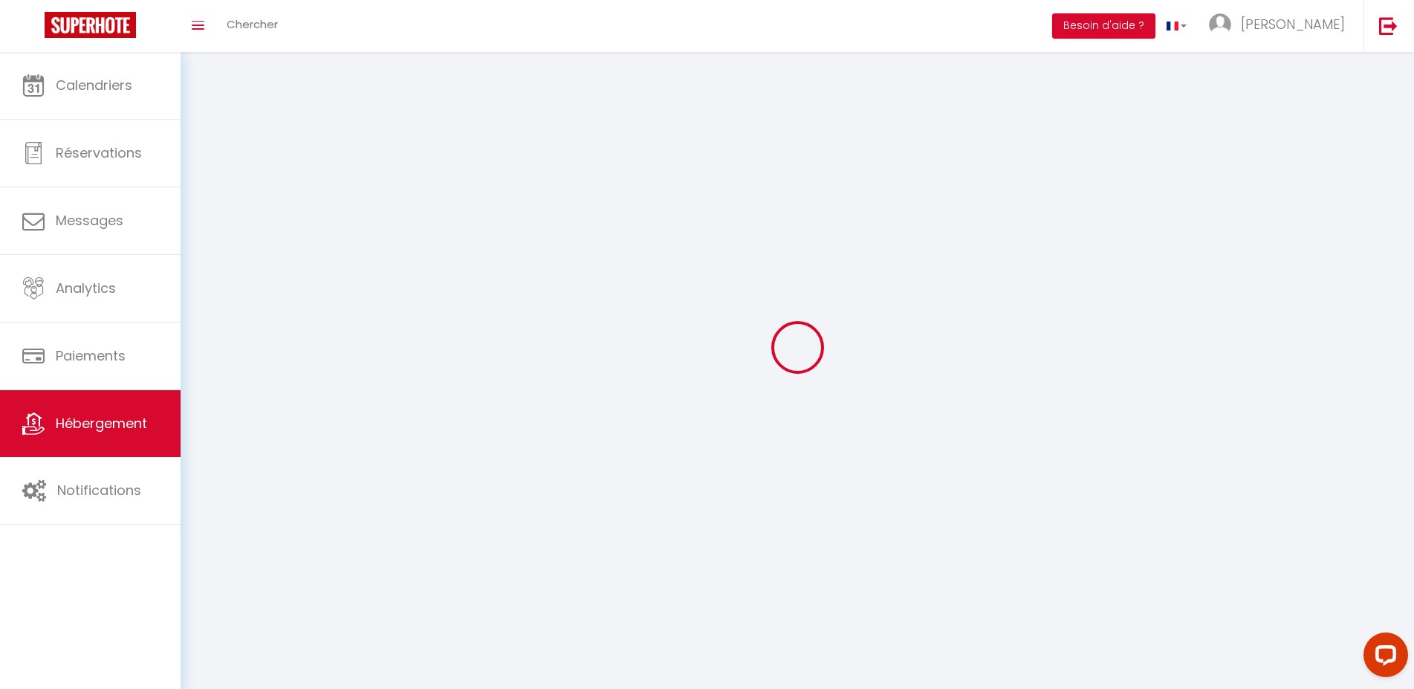
select select
checkbox input "false"
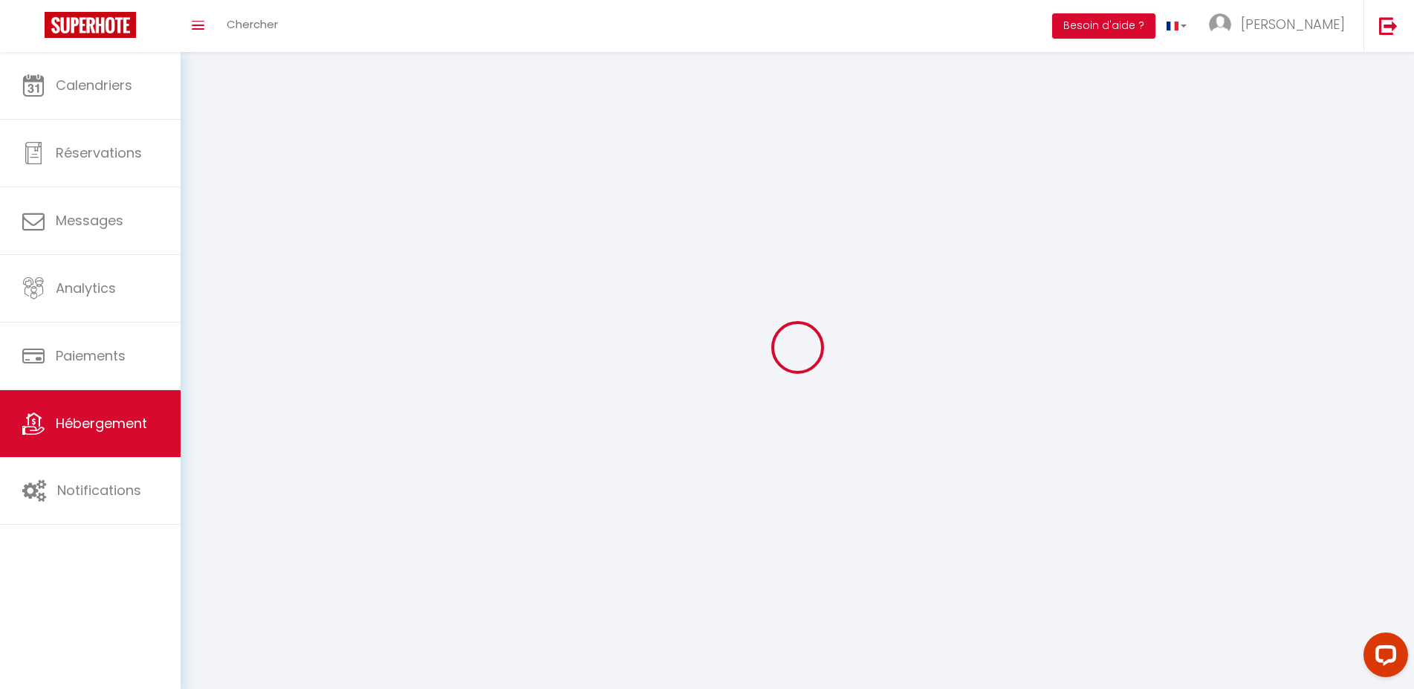
checkbox input "false"
select select
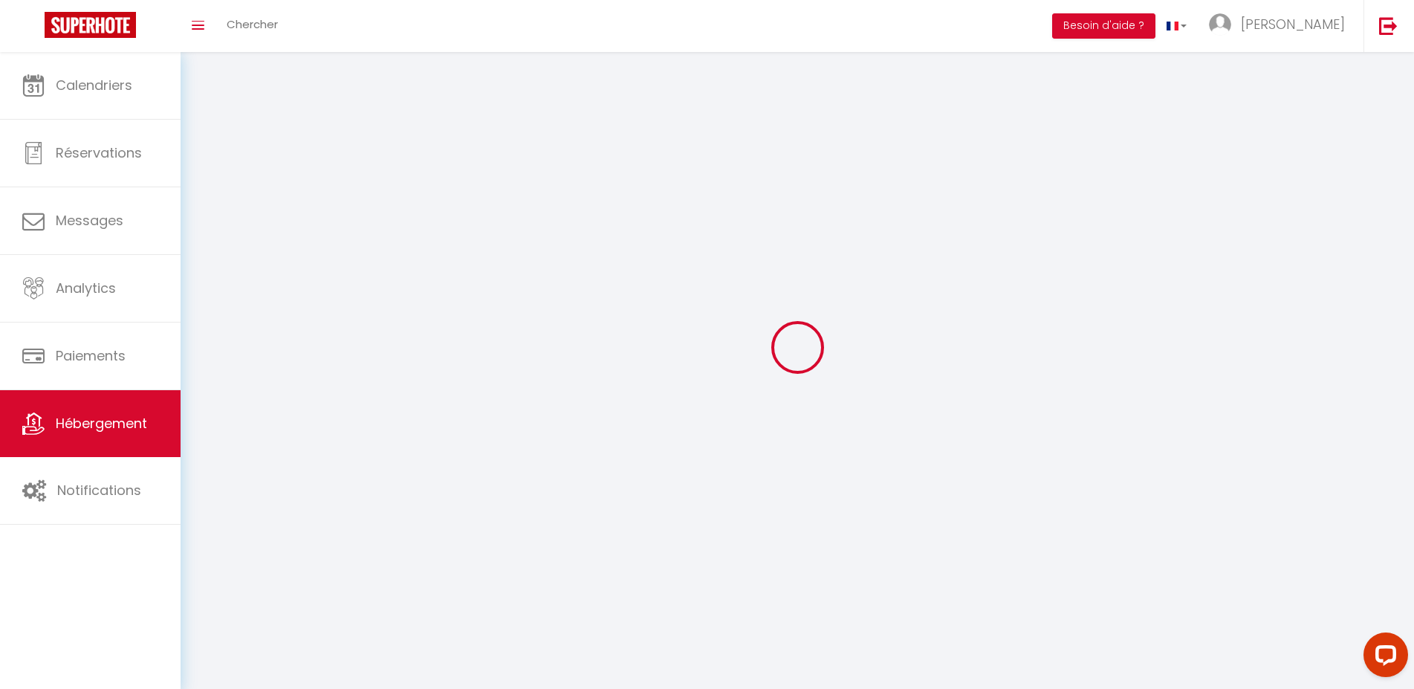
select select
checkbox input "false"
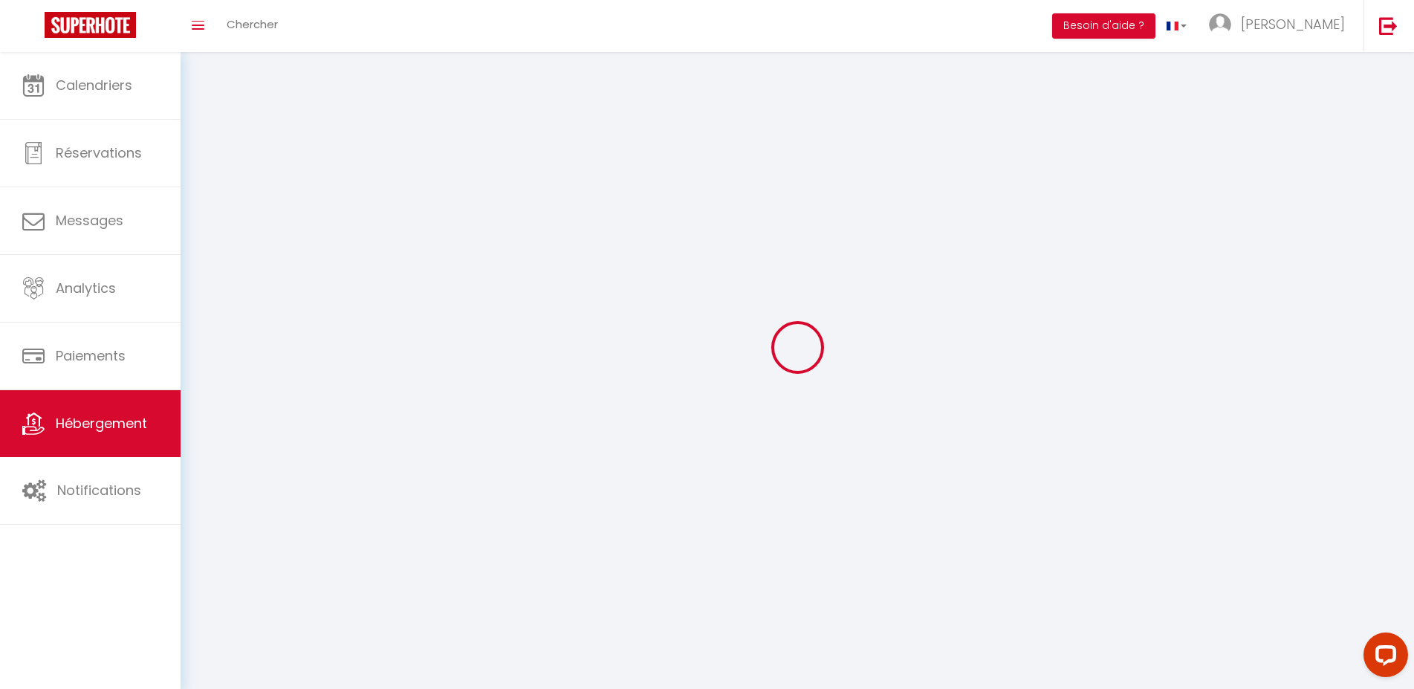
checkbox input "false"
select select
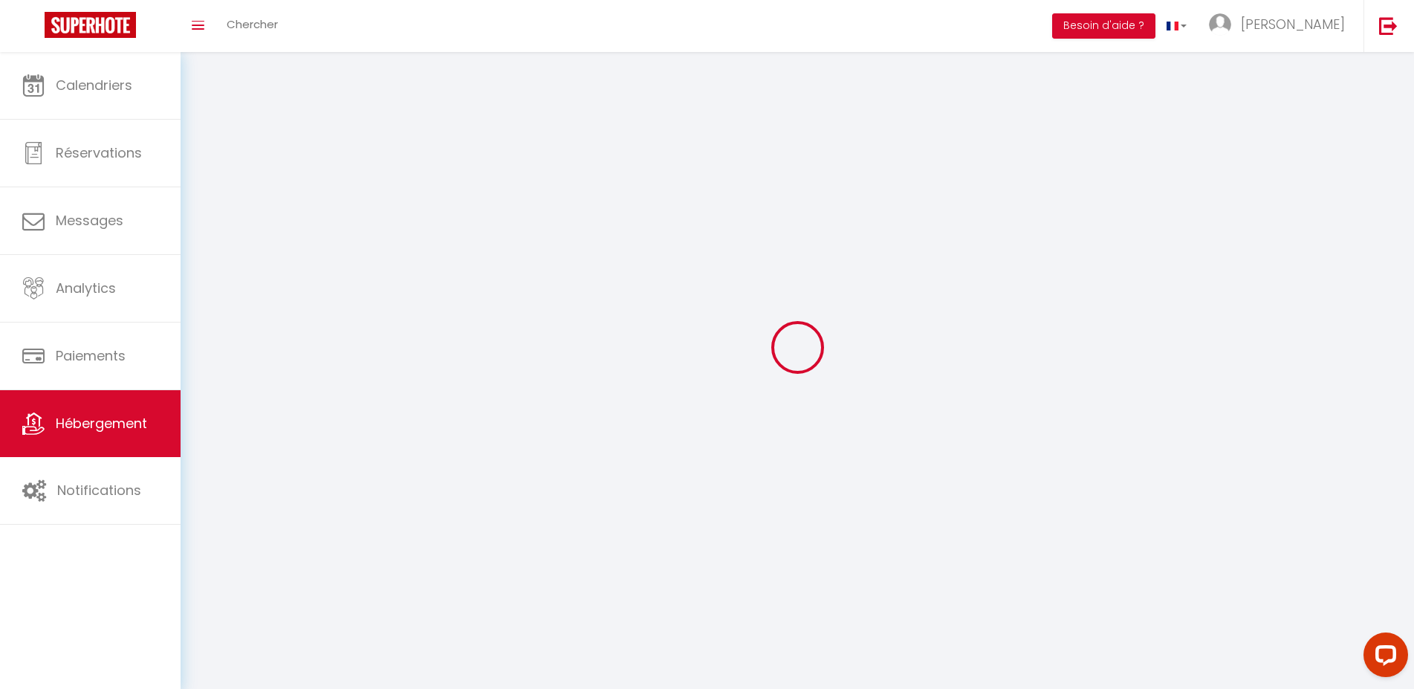
select select
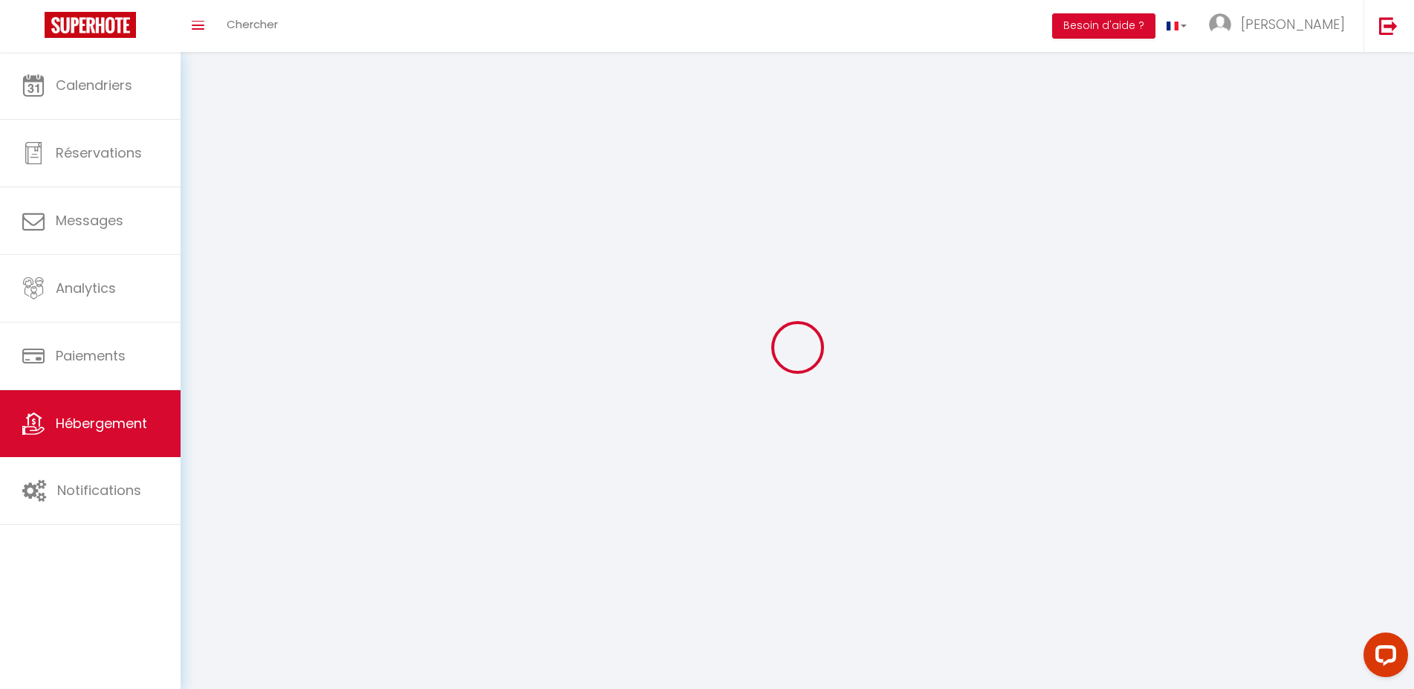
select select
checkbox input "false"
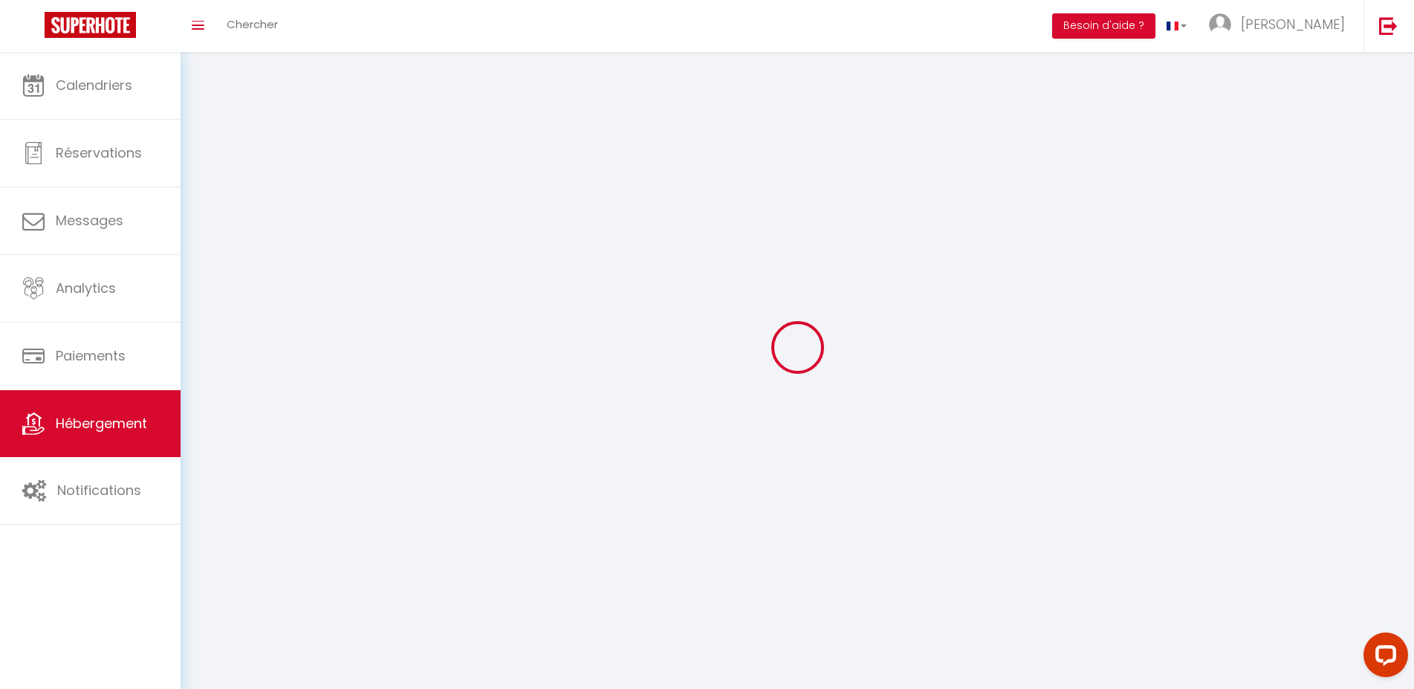
select select
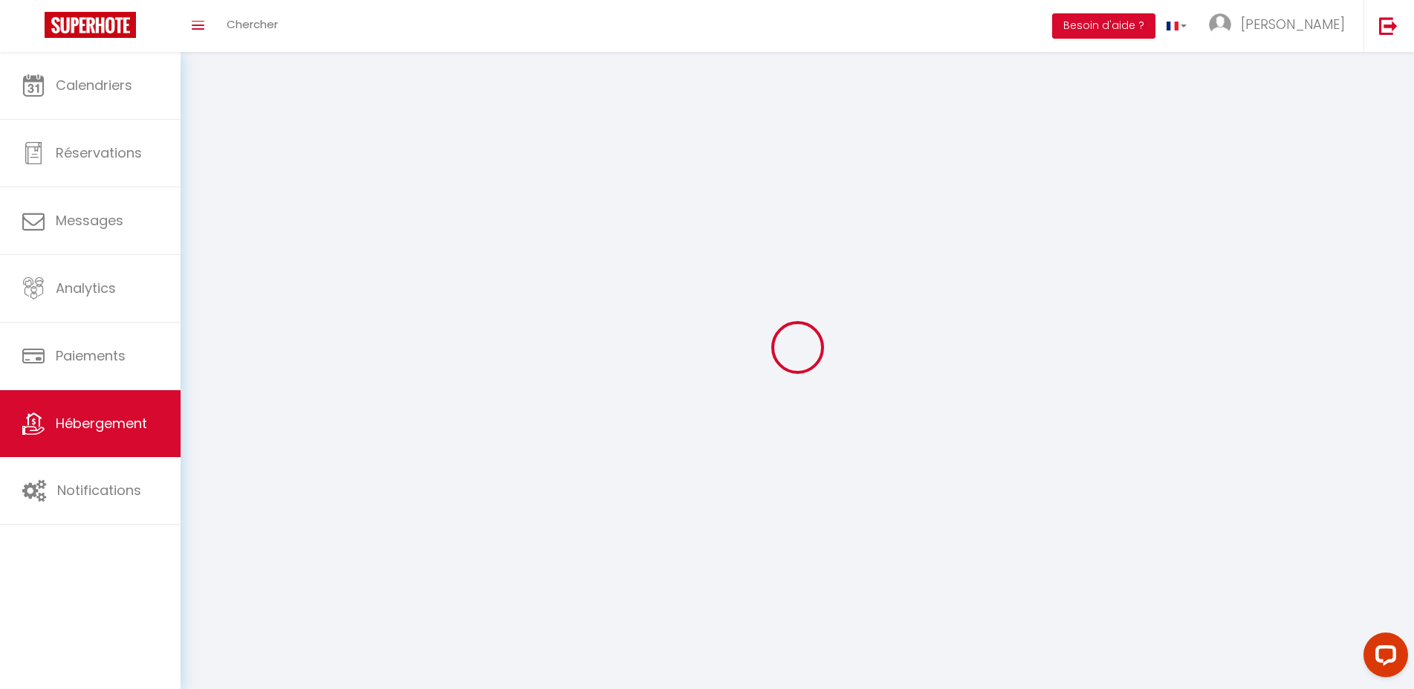
select select
checkbox input "false"
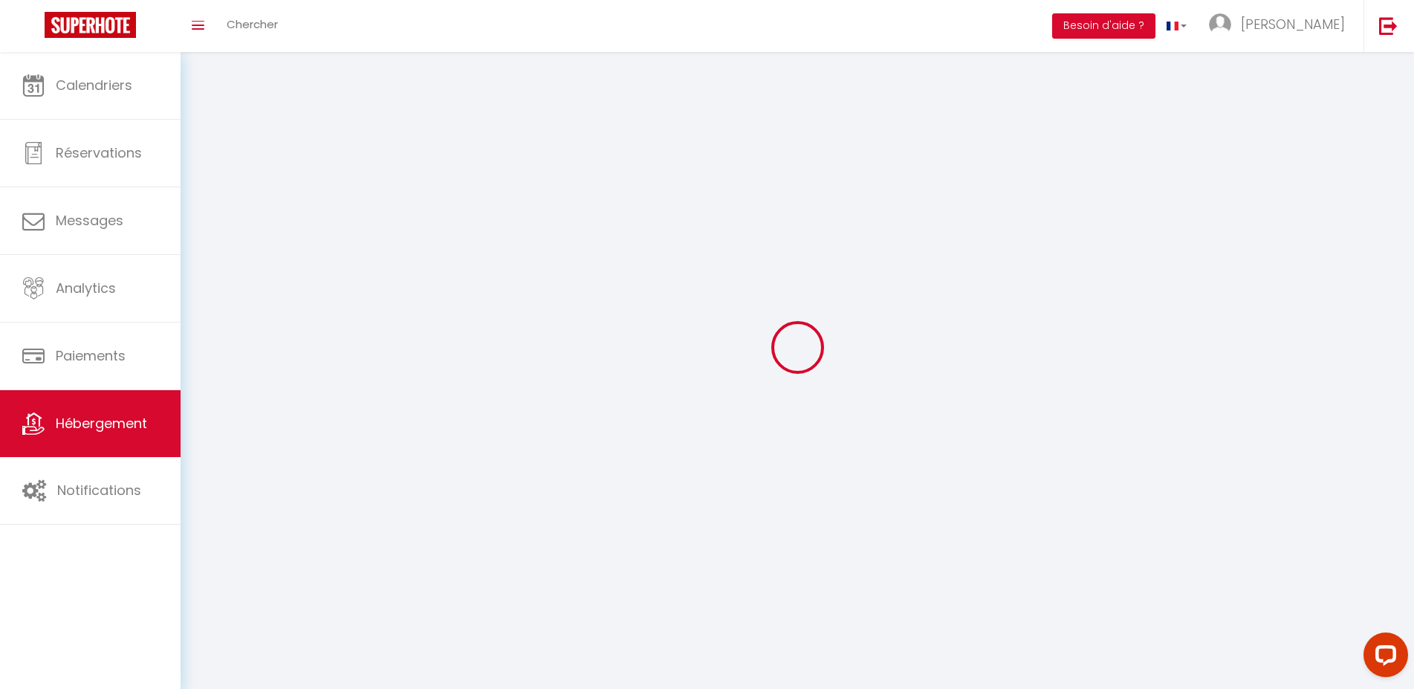
checkbox input "false"
select select
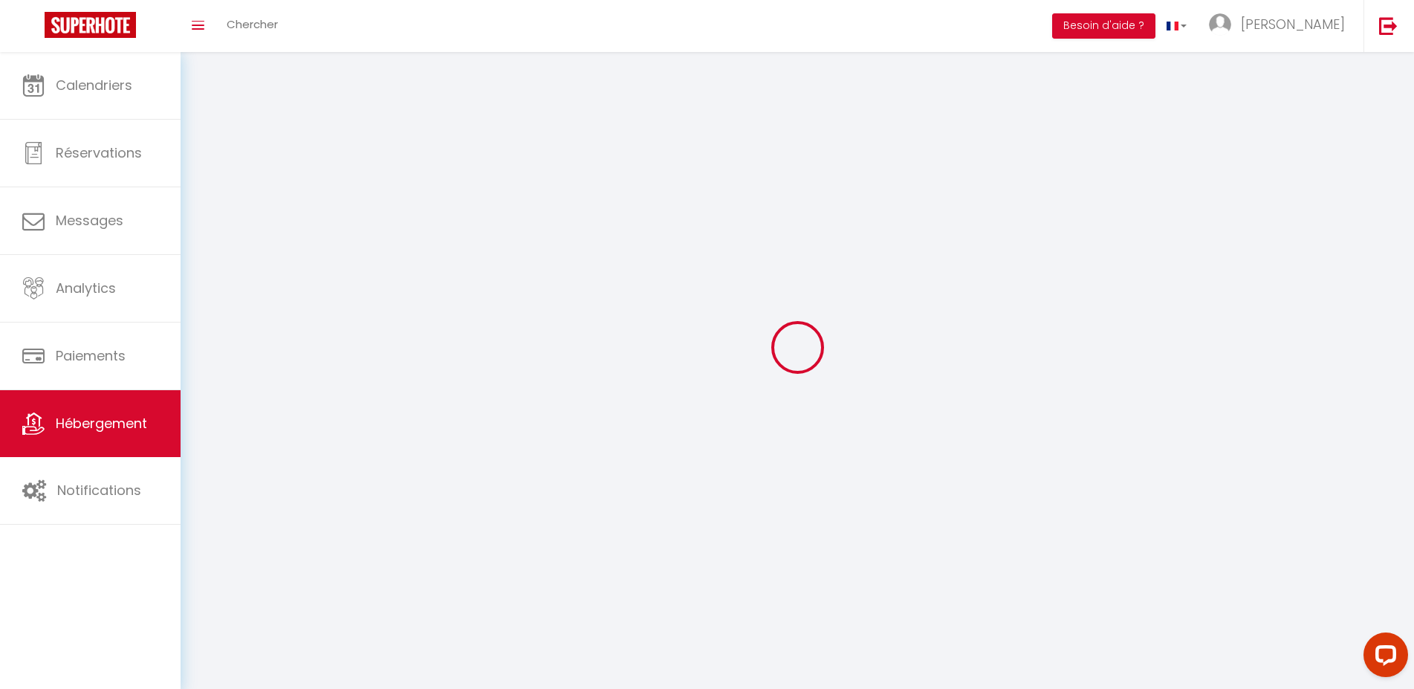
select select
checkbox input "false"
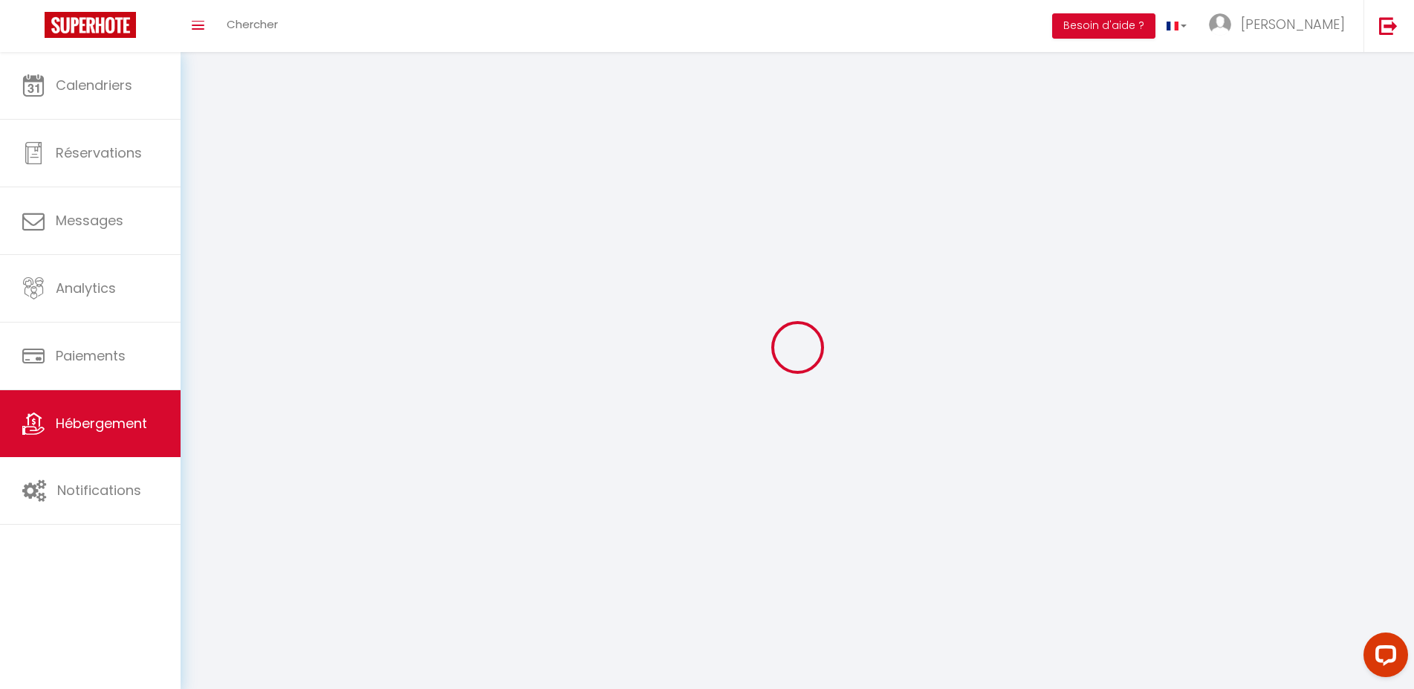
checkbox input "false"
select select
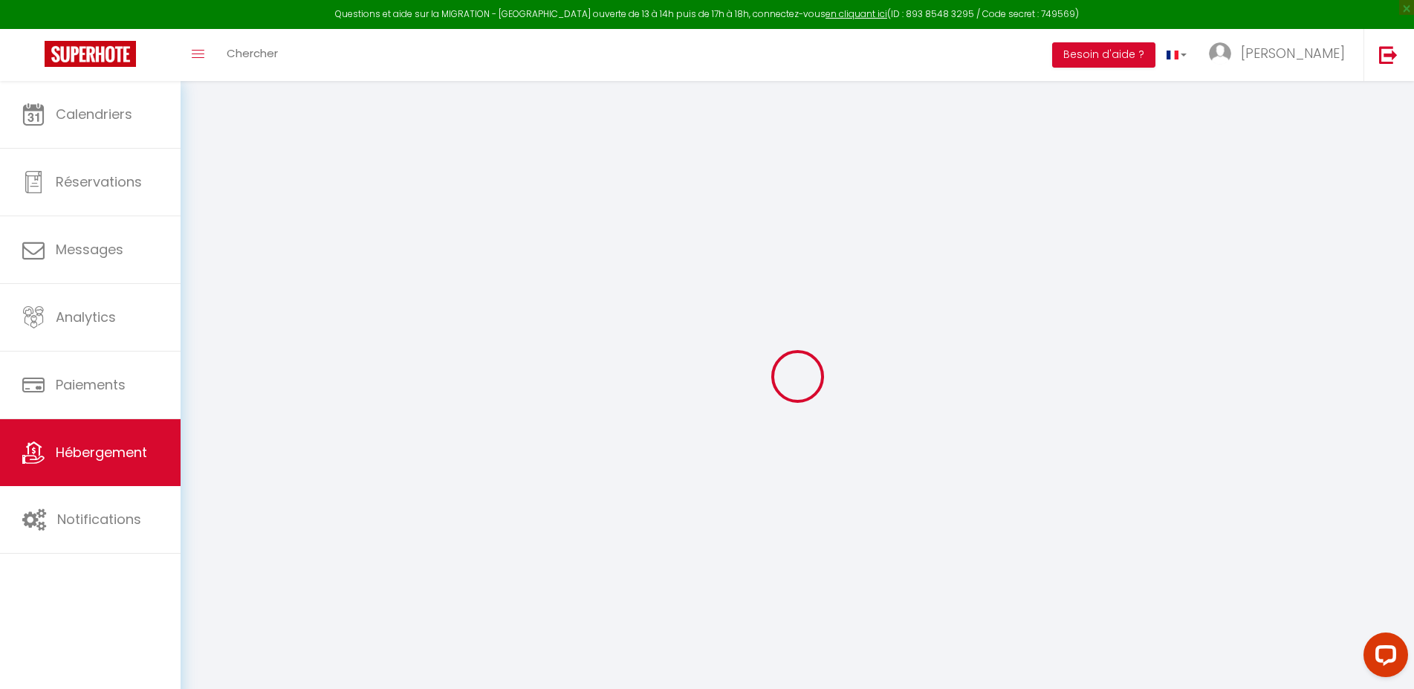
type input "Oups ! Les dates sélectionnées sont indisponibles."
type textarea "Malheureusement les dates sélectionnées sont indisponibles. Nous vous invitons …"
type input "45.1579039"
type input "1.5419128"
checkbox input "true"
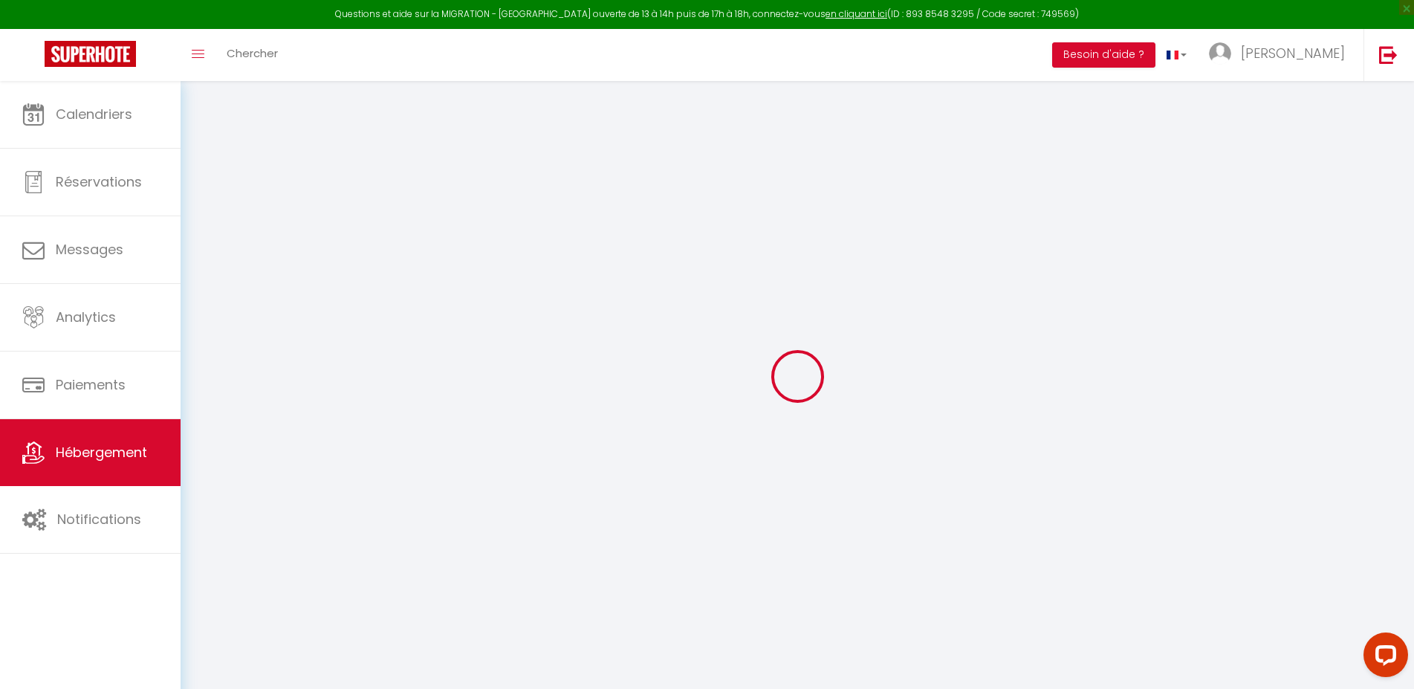
checkbox input "false"
select select
checkbox input "false"
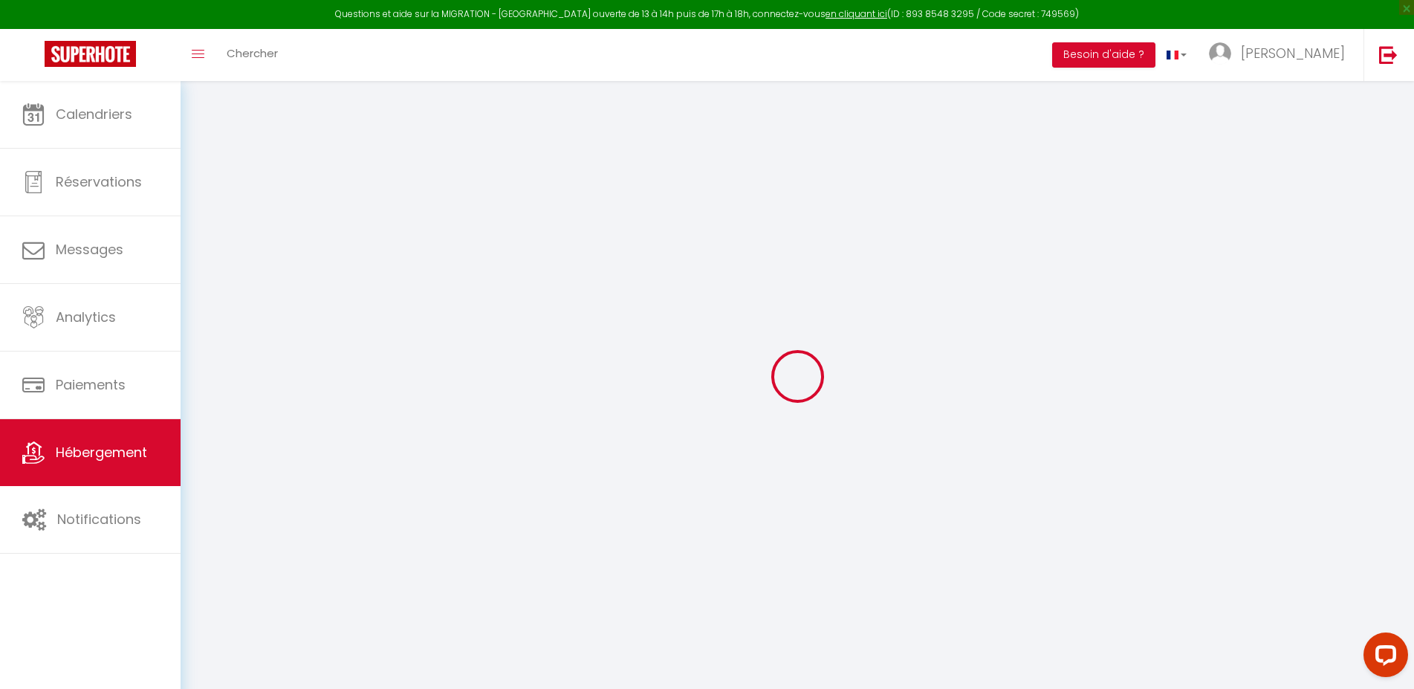
checkbox input "false"
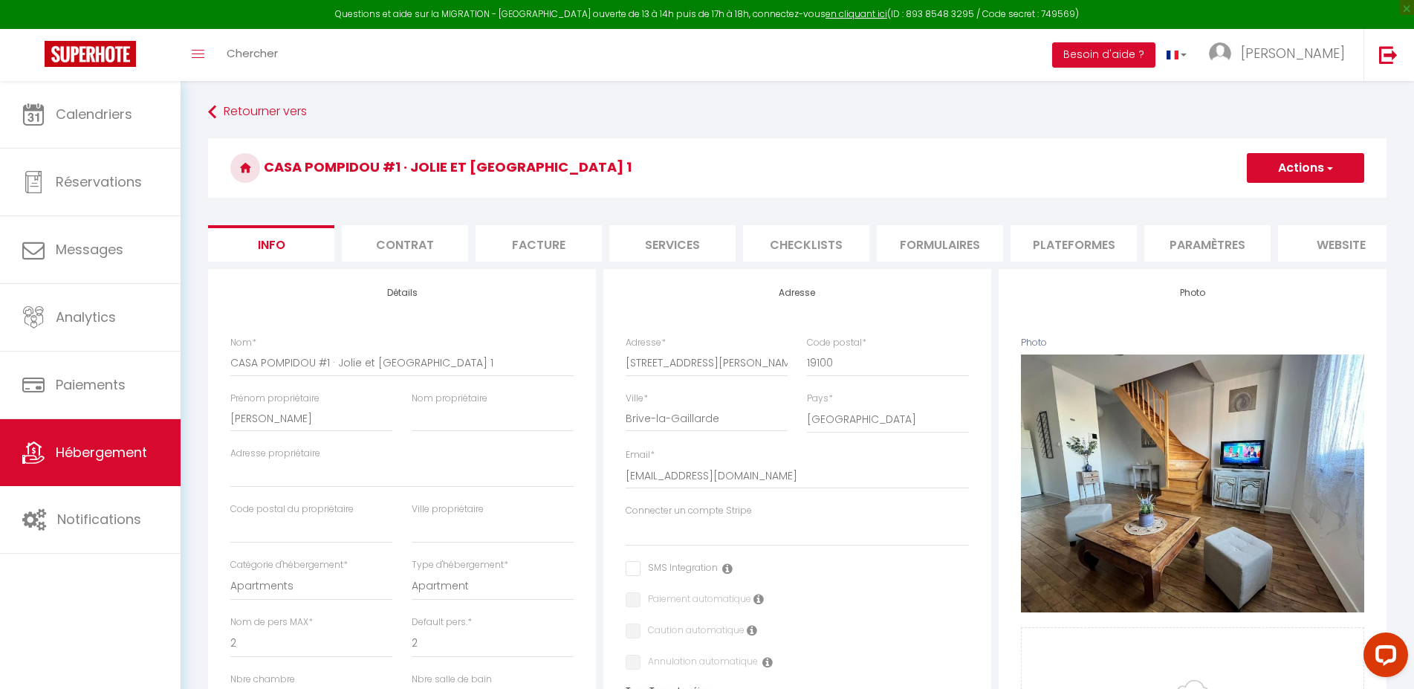
click at [1320, 241] on li "website" at bounding box center [1341, 243] width 126 height 36
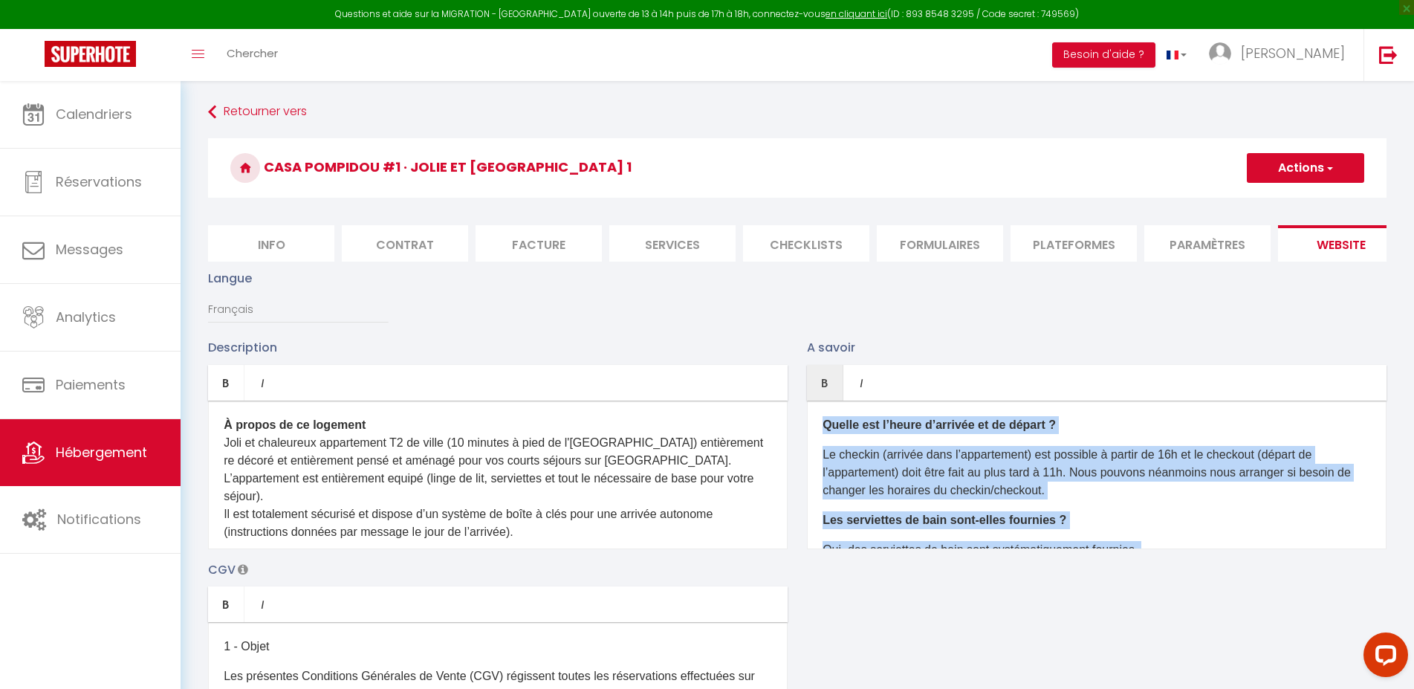
scroll to position [177, 0]
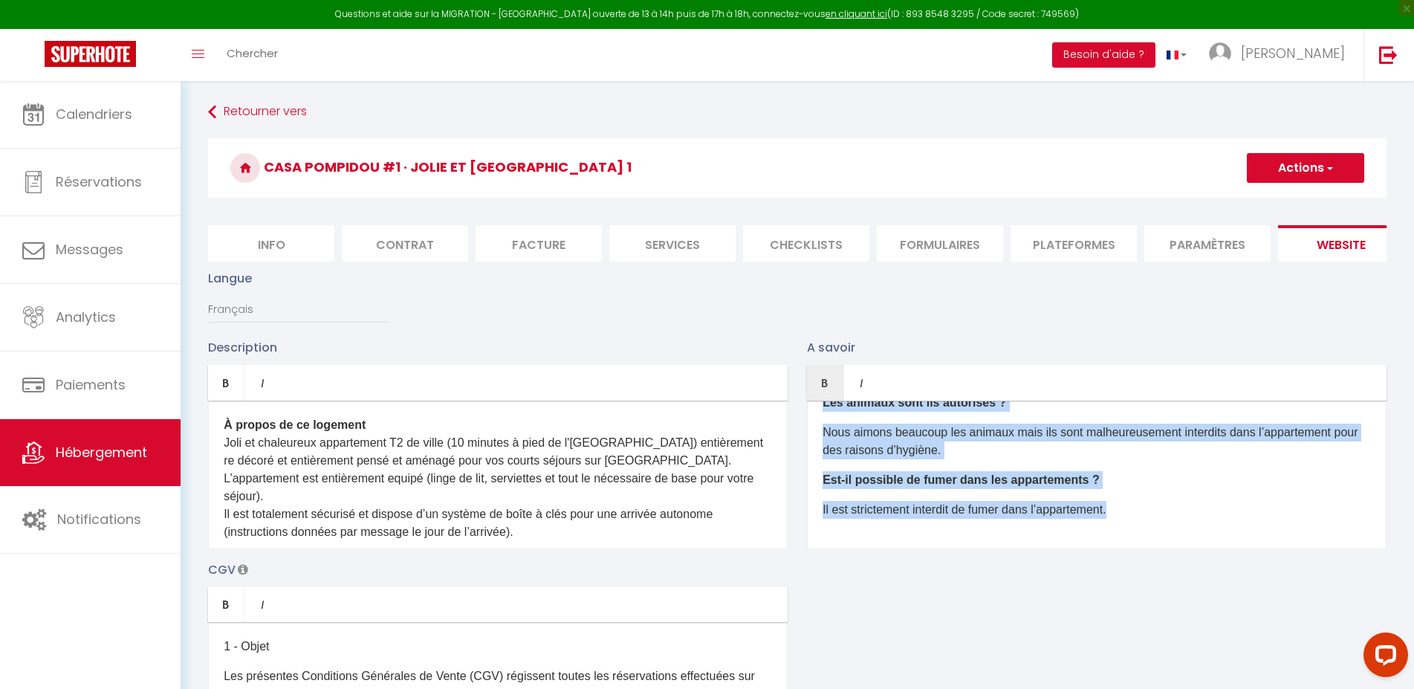
drag, startPoint x: 823, startPoint y: 432, endPoint x: 1153, endPoint y: 671, distance: 407.1
click at [1153, 549] on div "Quelle est l’heure d’arrivée et de départ ? Le checkin (arrivée dans l’appartem…" at bounding box center [1097, 475] width 580 height 149
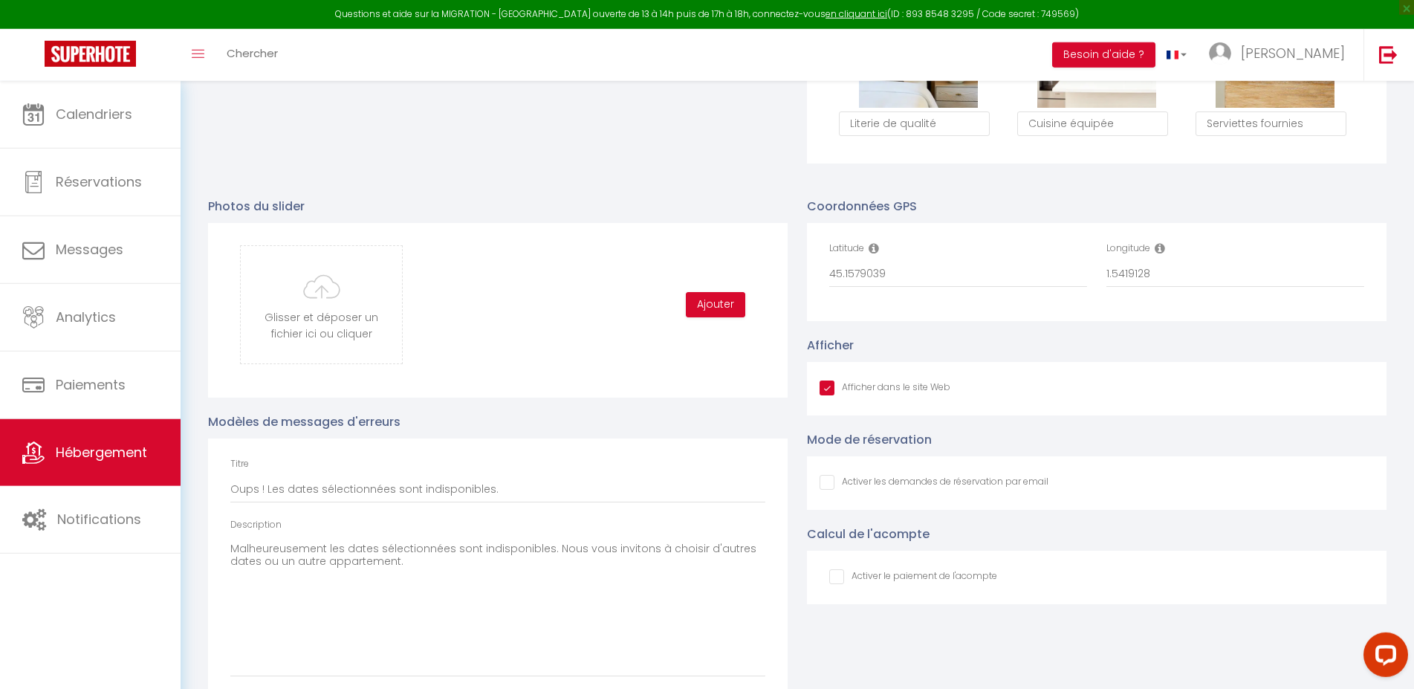
scroll to position [1156, 0]
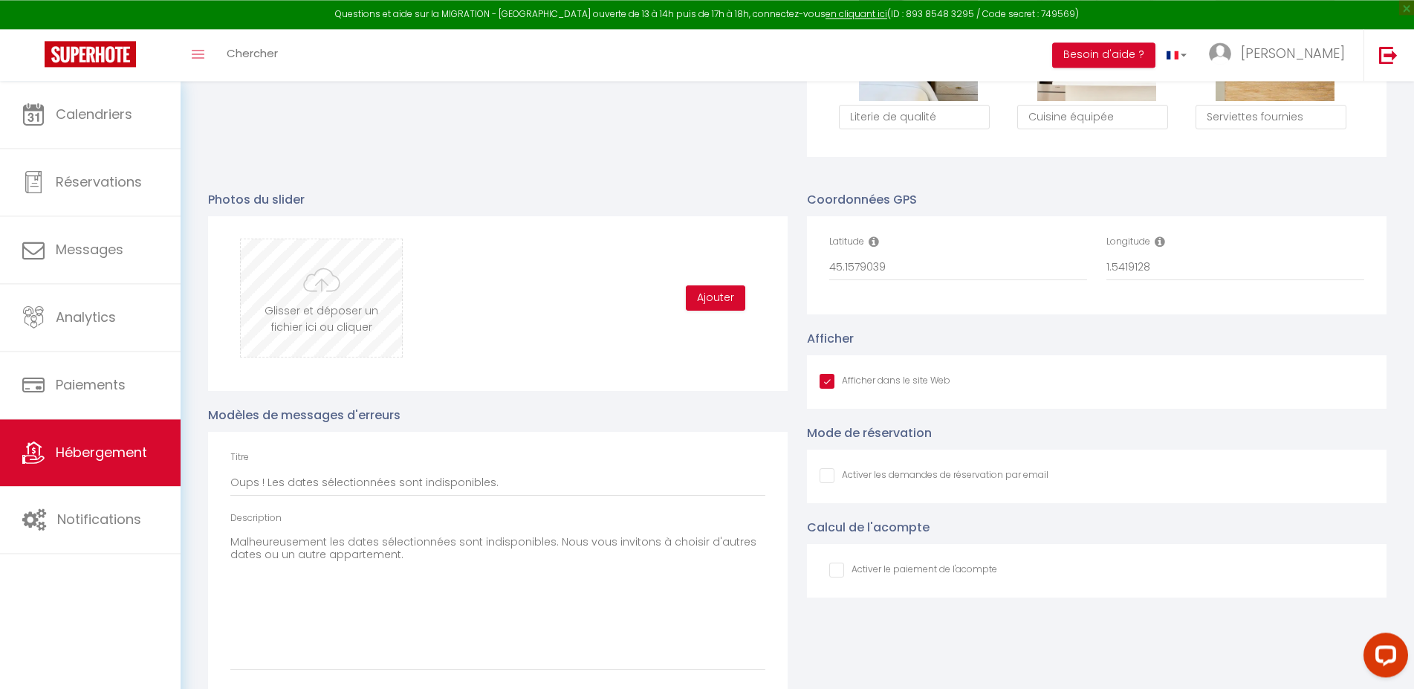
click at [325, 303] on input "file" at bounding box center [321, 297] width 161 height 117
type input "C:\fakepath\chambre 1.jpg"
checkbox input "true"
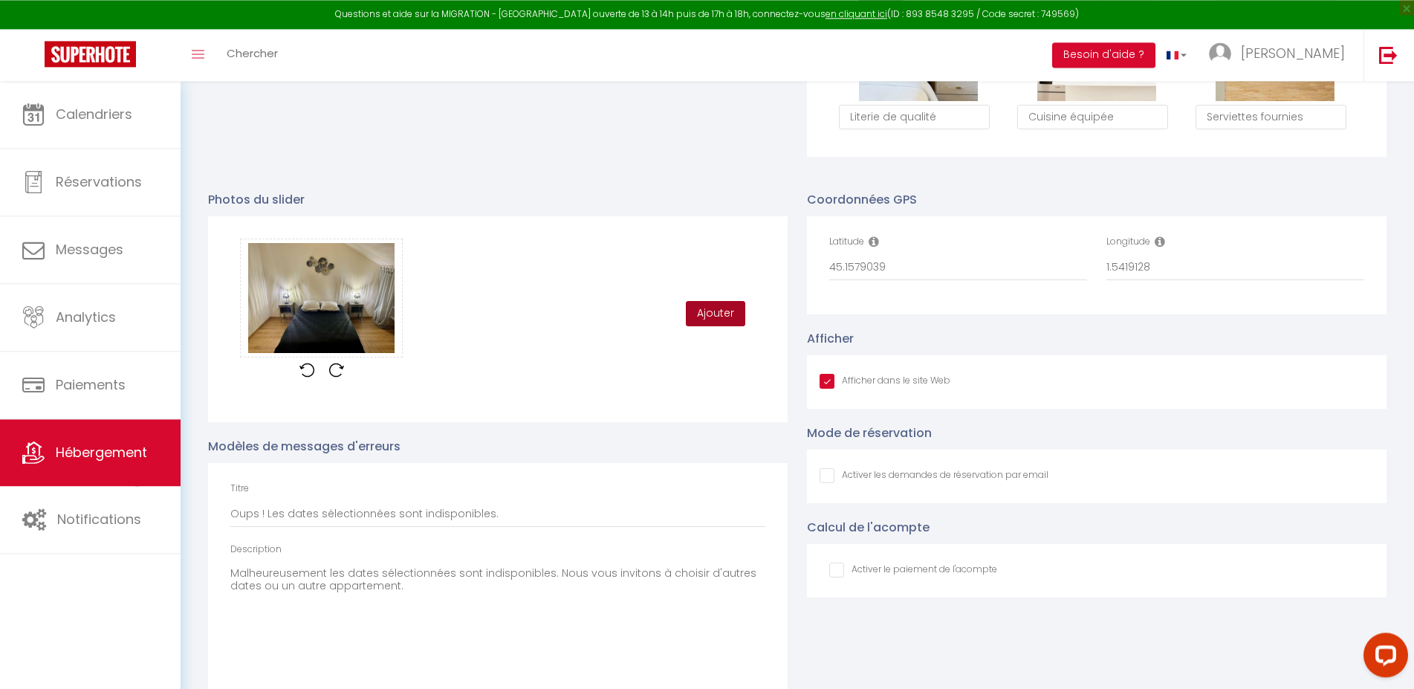
click at [710, 326] on button "Ajouter" at bounding box center [715, 313] width 59 height 25
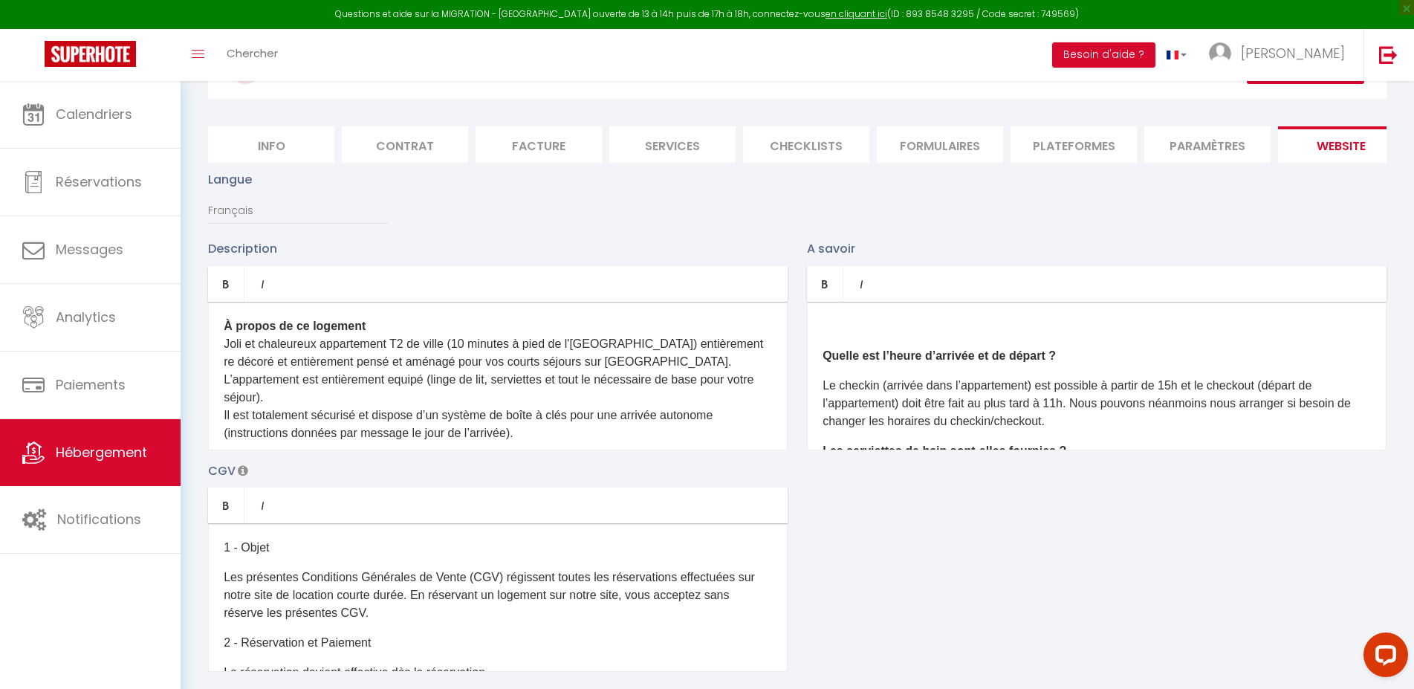
scroll to position [0, 0]
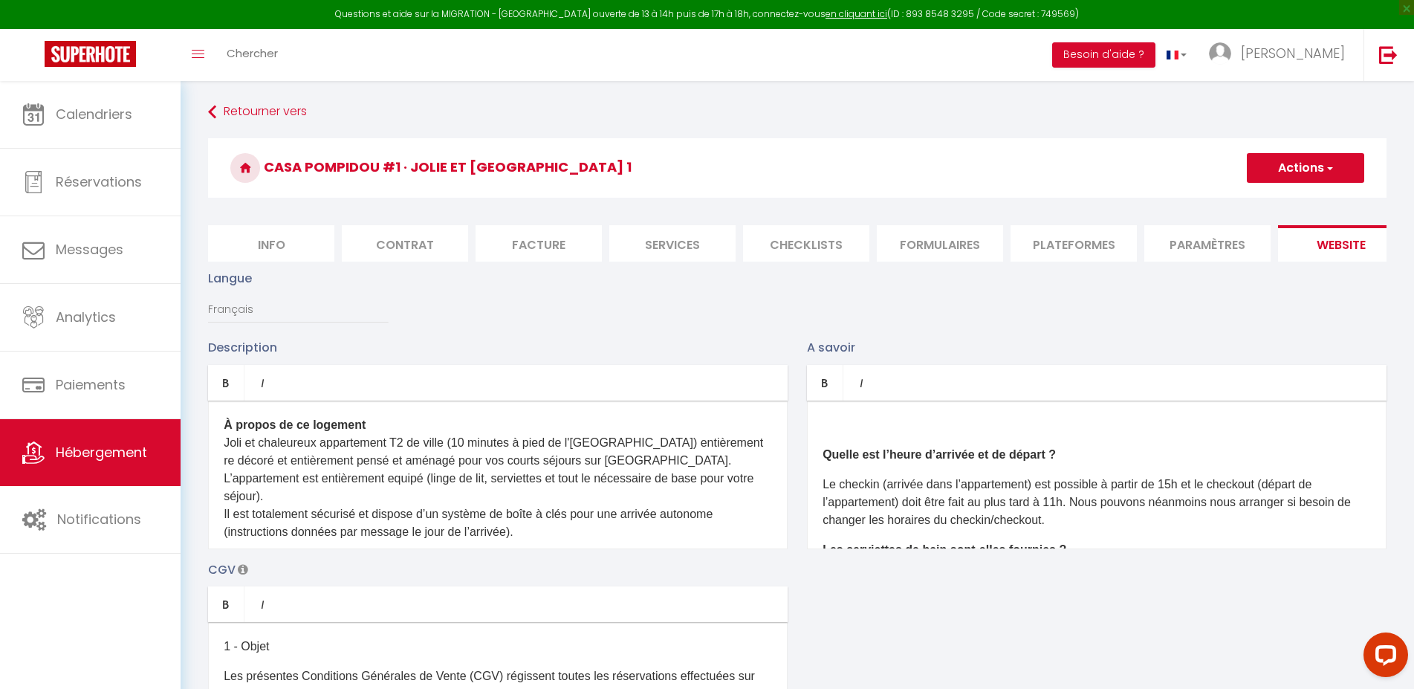
click at [1320, 161] on button "Actions" at bounding box center [1305, 168] width 117 height 30
click at [1285, 199] on input "Enregistrer" at bounding box center [1288, 200] width 55 height 15
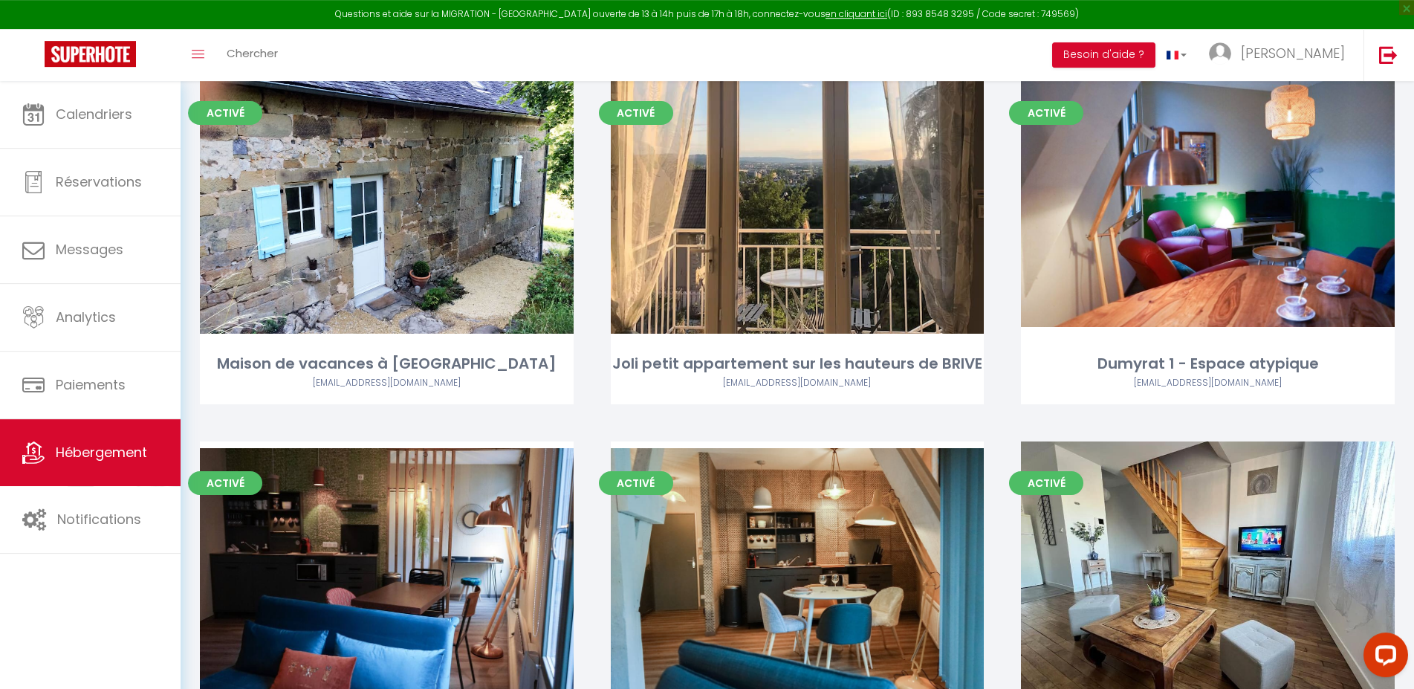
scroll to position [640, 0]
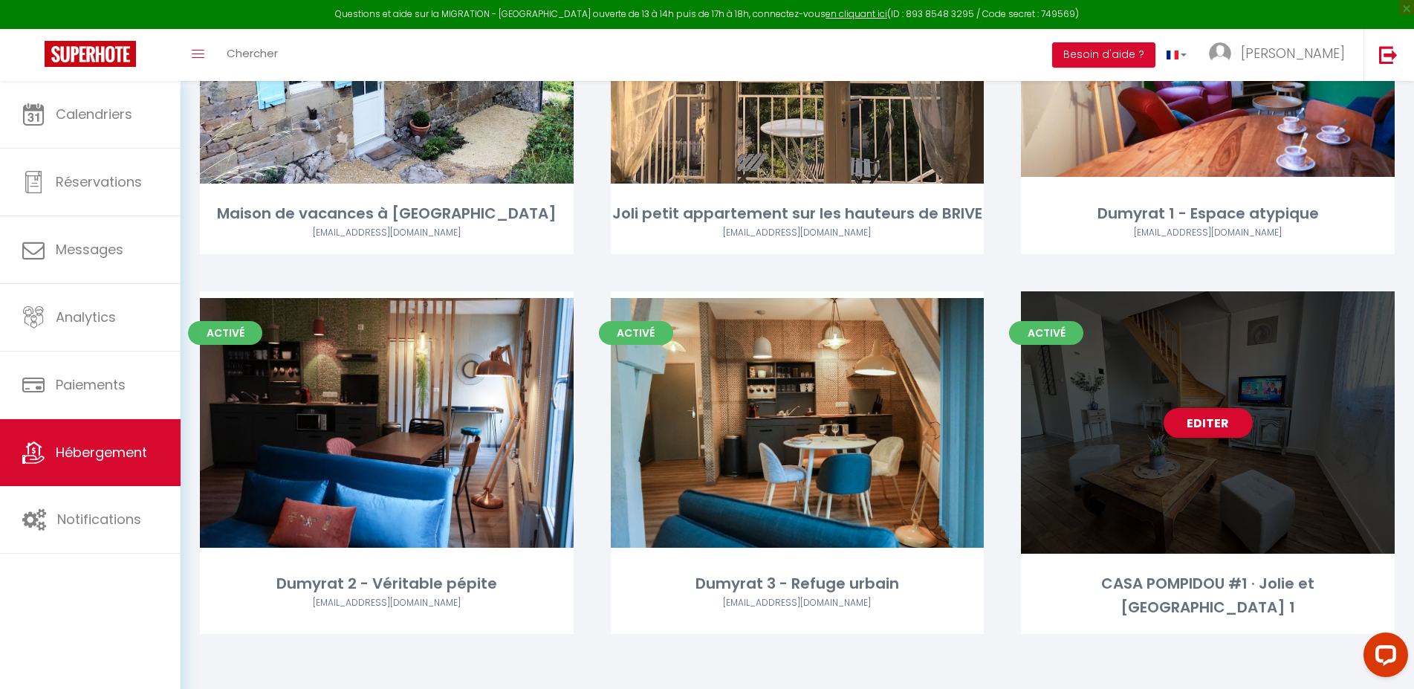
click at [1134, 497] on div "Editer" at bounding box center [1208, 422] width 374 height 262
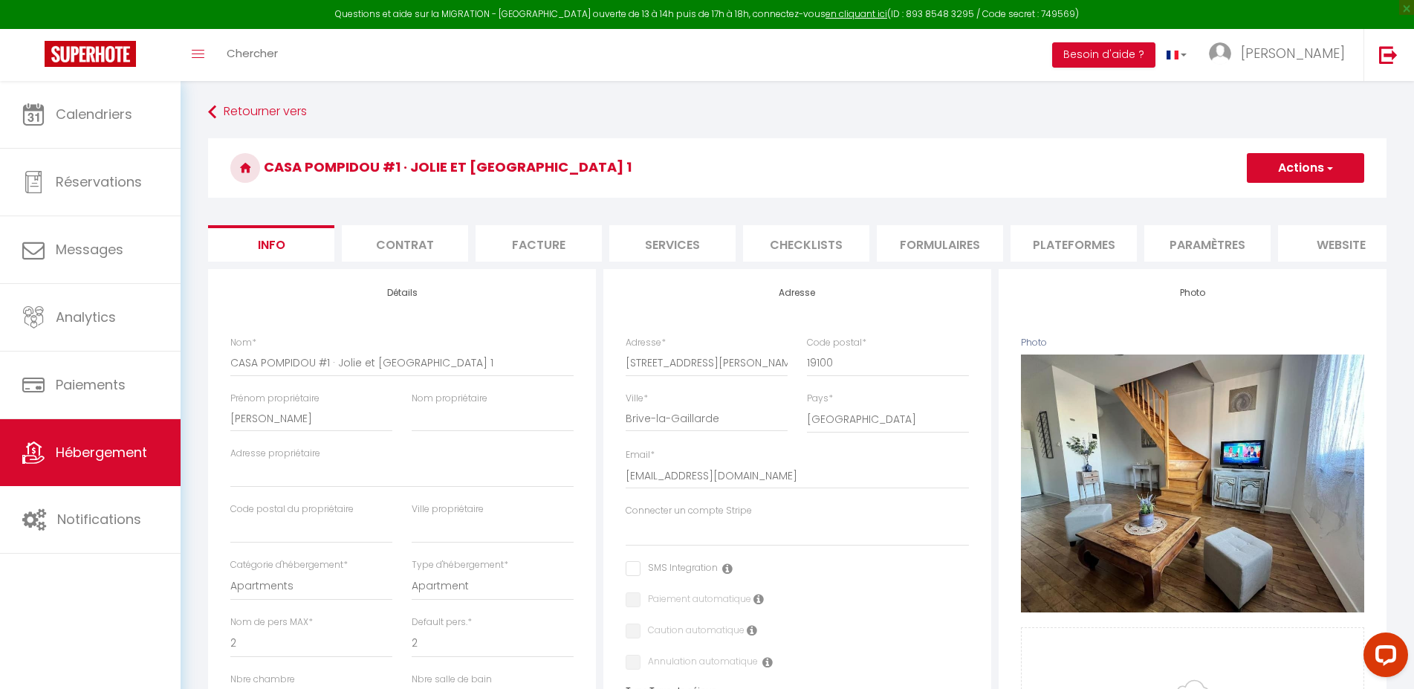
click at [1320, 239] on li "website" at bounding box center [1341, 243] width 126 height 36
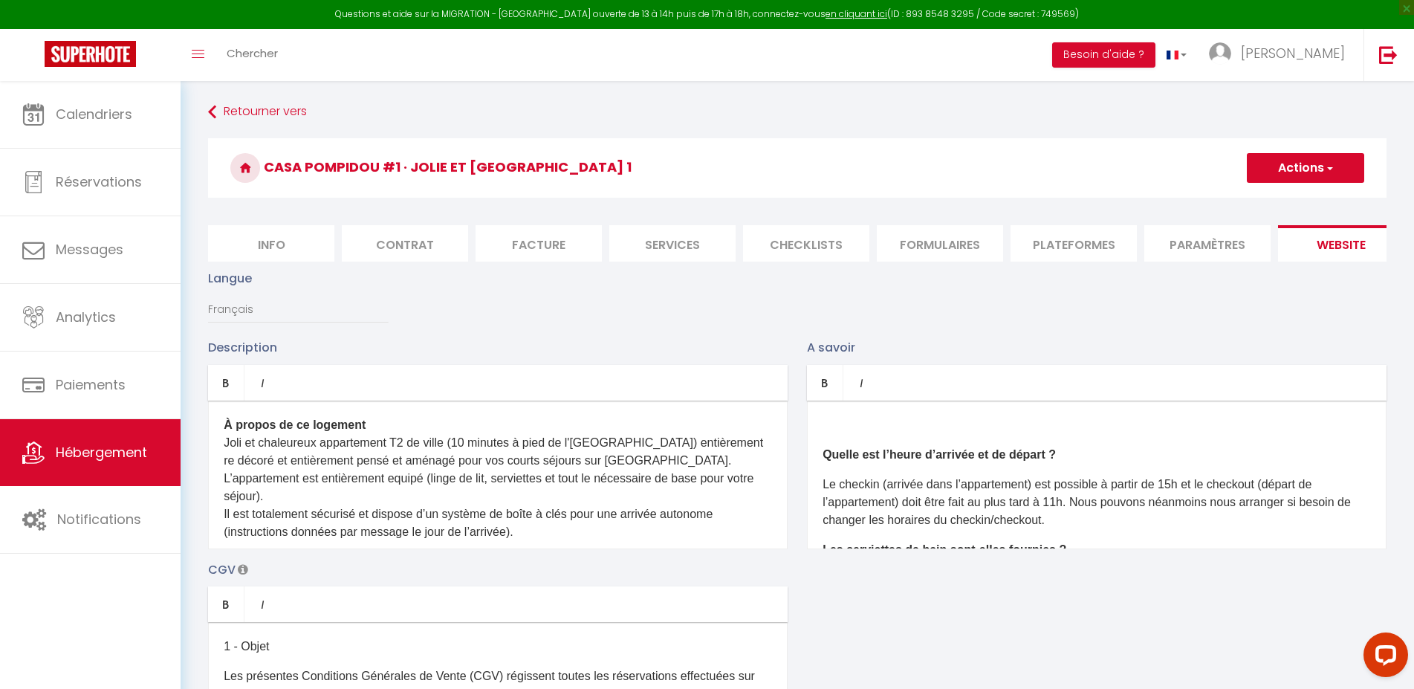
click at [715, 476] on p "À propos de ce logement [PERSON_NAME] et chaleureux appartement T2 de ville (10…" at bounding box center [498, 621] width 548 height 410
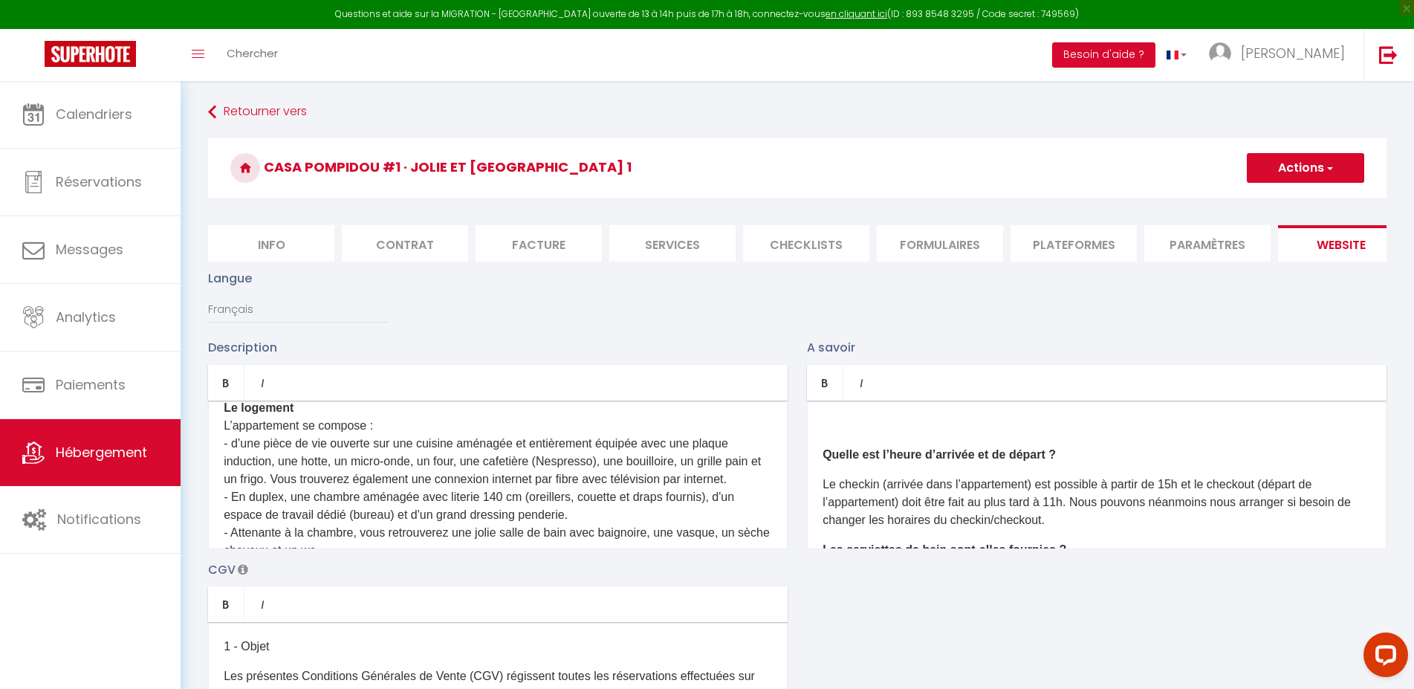
scroll to position [325, 0]
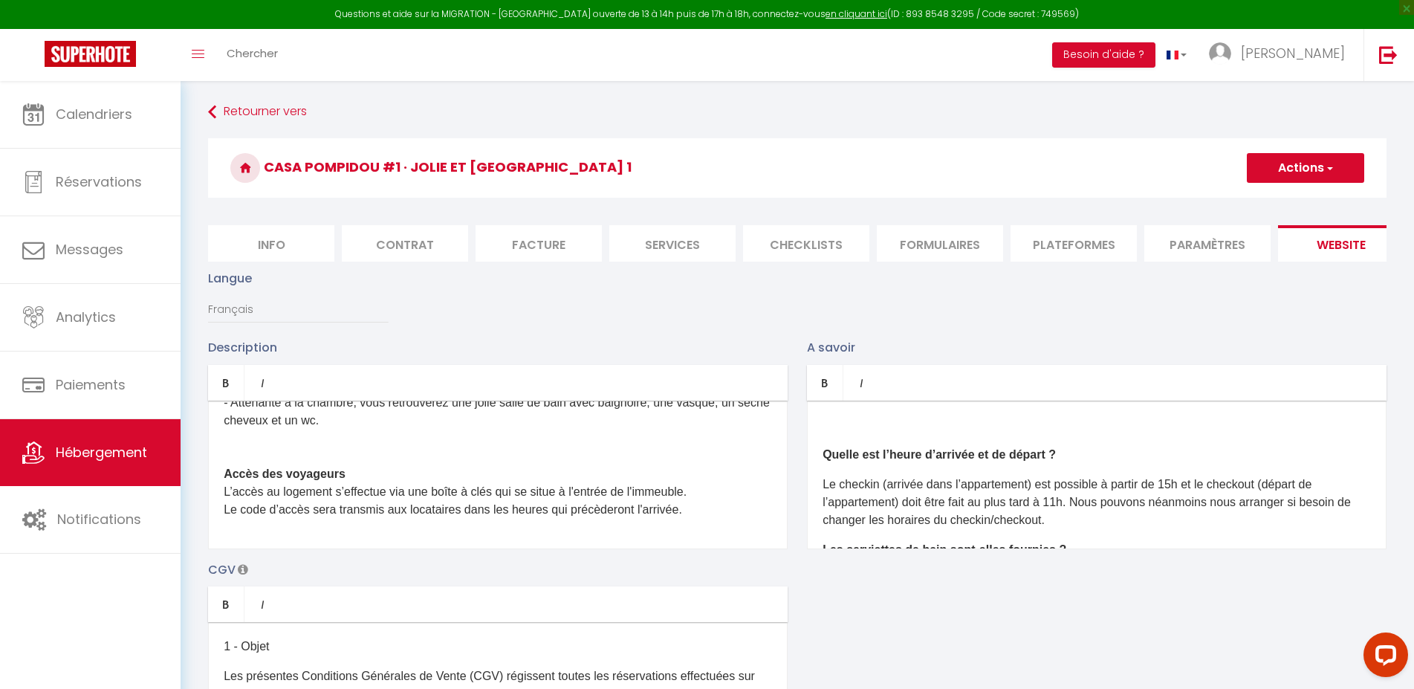
click at [705, 519] on p "À propos de ce logement [PERSON_NAME] et chaleureux appartement T2 de ville (10…" at bounding box center [498, 313] width 548 height 410
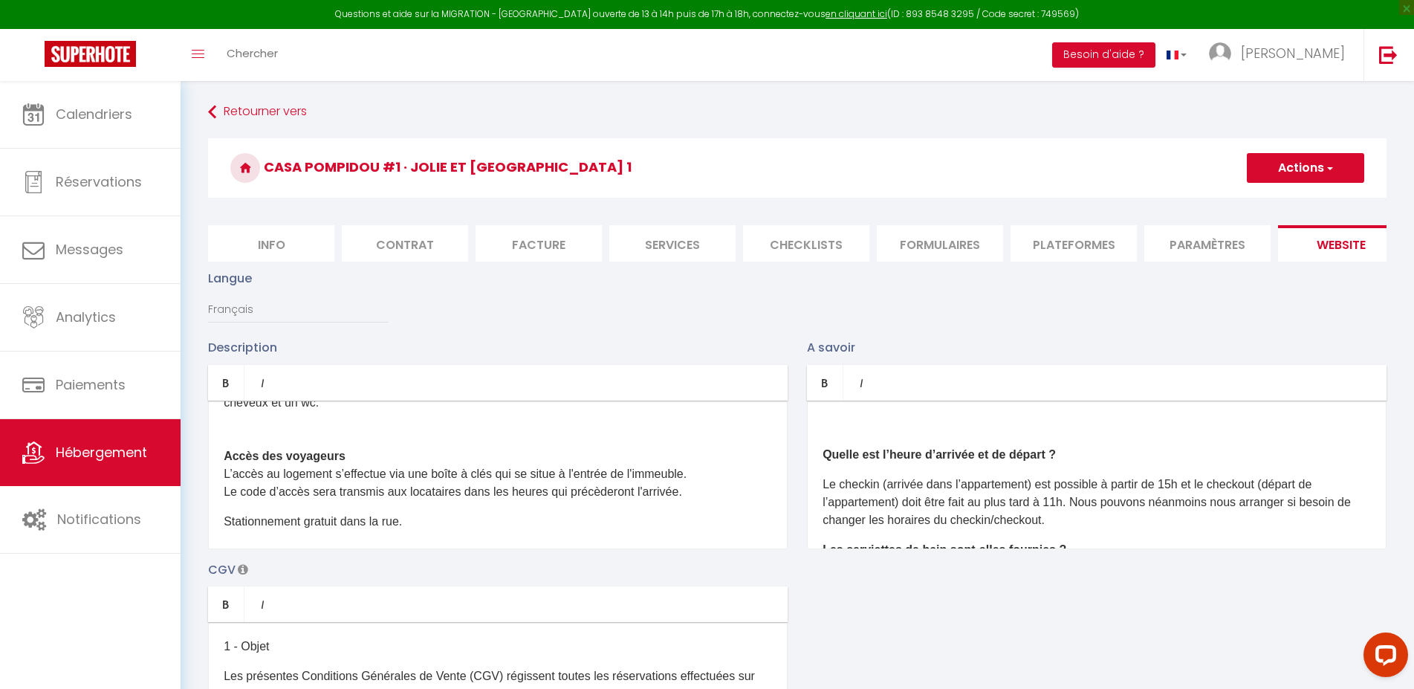
click at [1277, 164] on button "Actions" at bounding box center [1305, 168] width 117 height 30
click at [1275, 198] on input "Enregistrer" at bounding box center [1288, 200] width 55 height 15
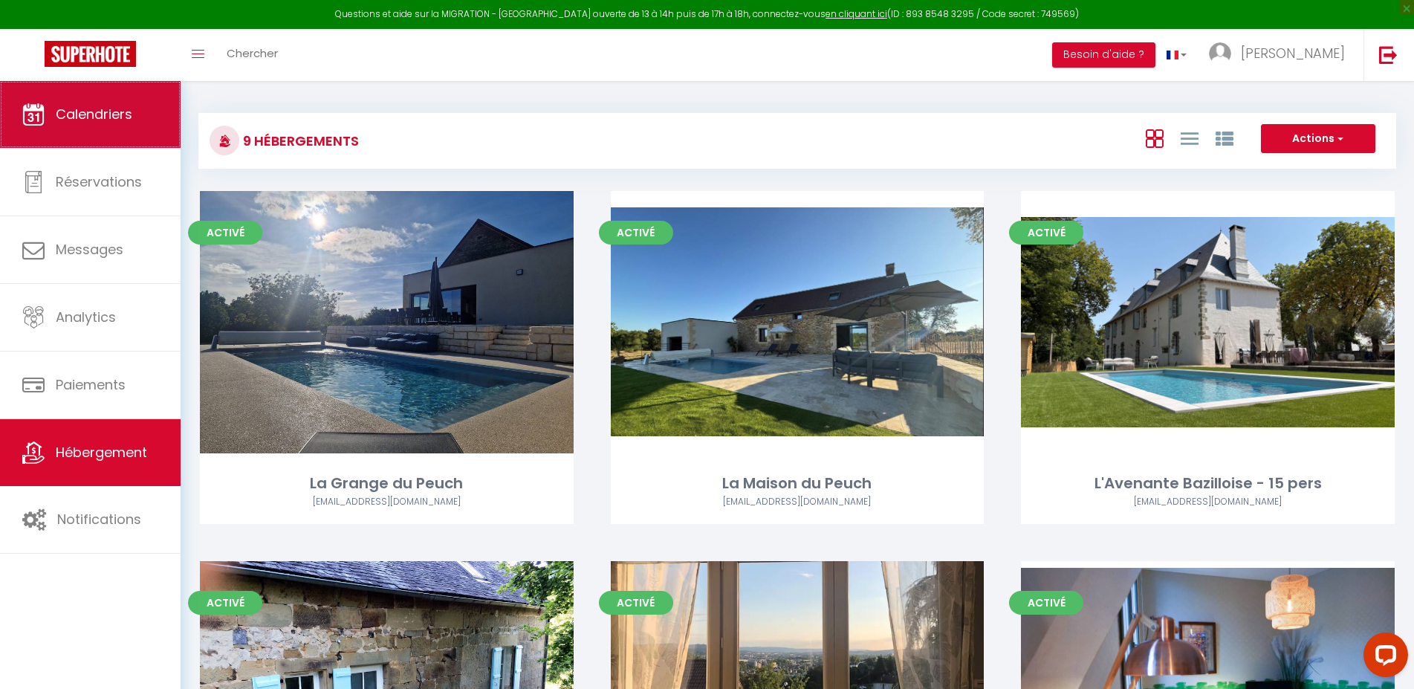
click at [79, 123] on span "Calendriers" at bounding box center [94, 114] width 77 height 19
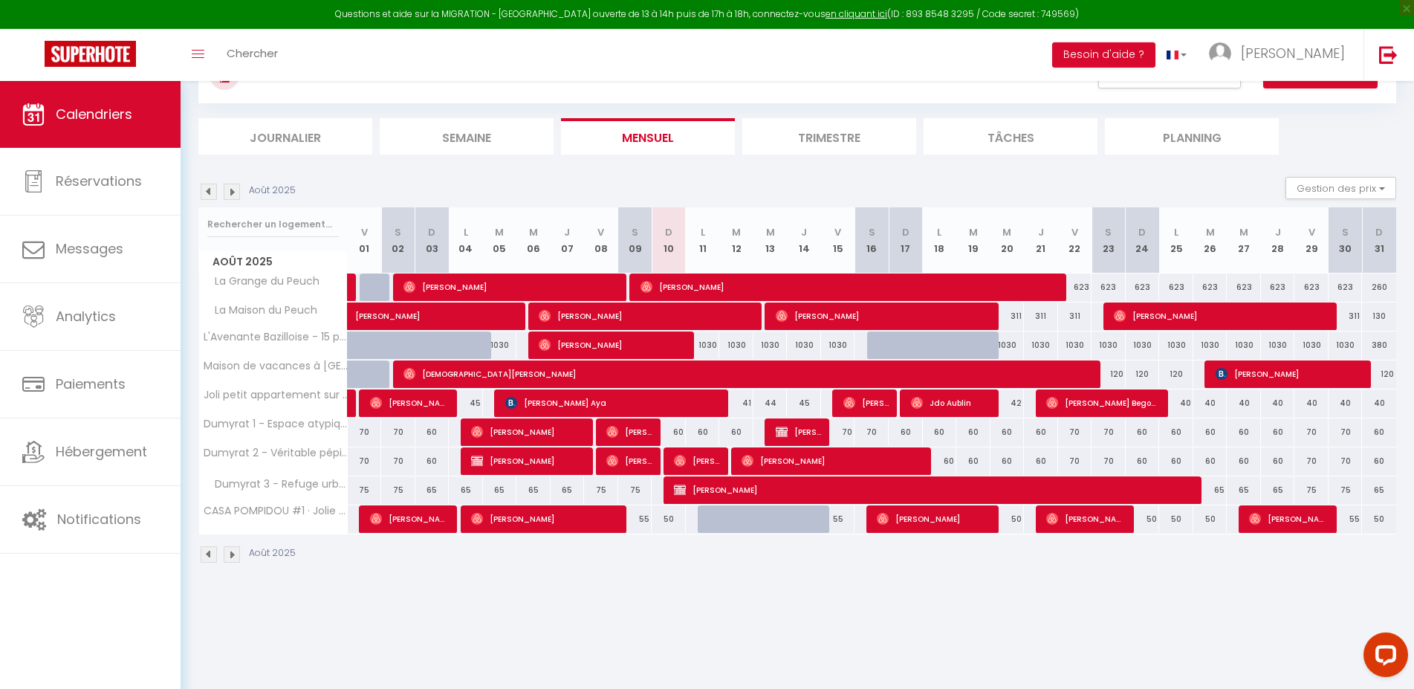
scroll to position [81, 0]
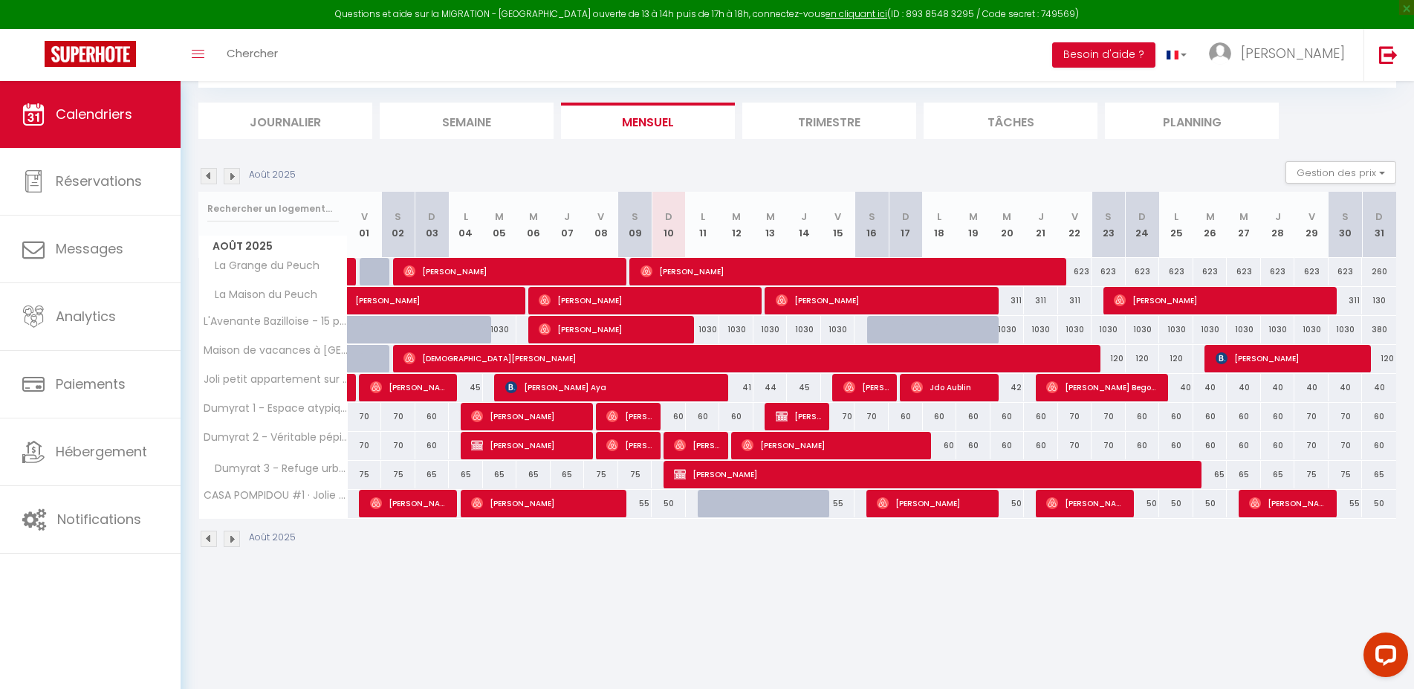
click at [230, 542] on img at bounding box center [232, 539] width 16 height 16
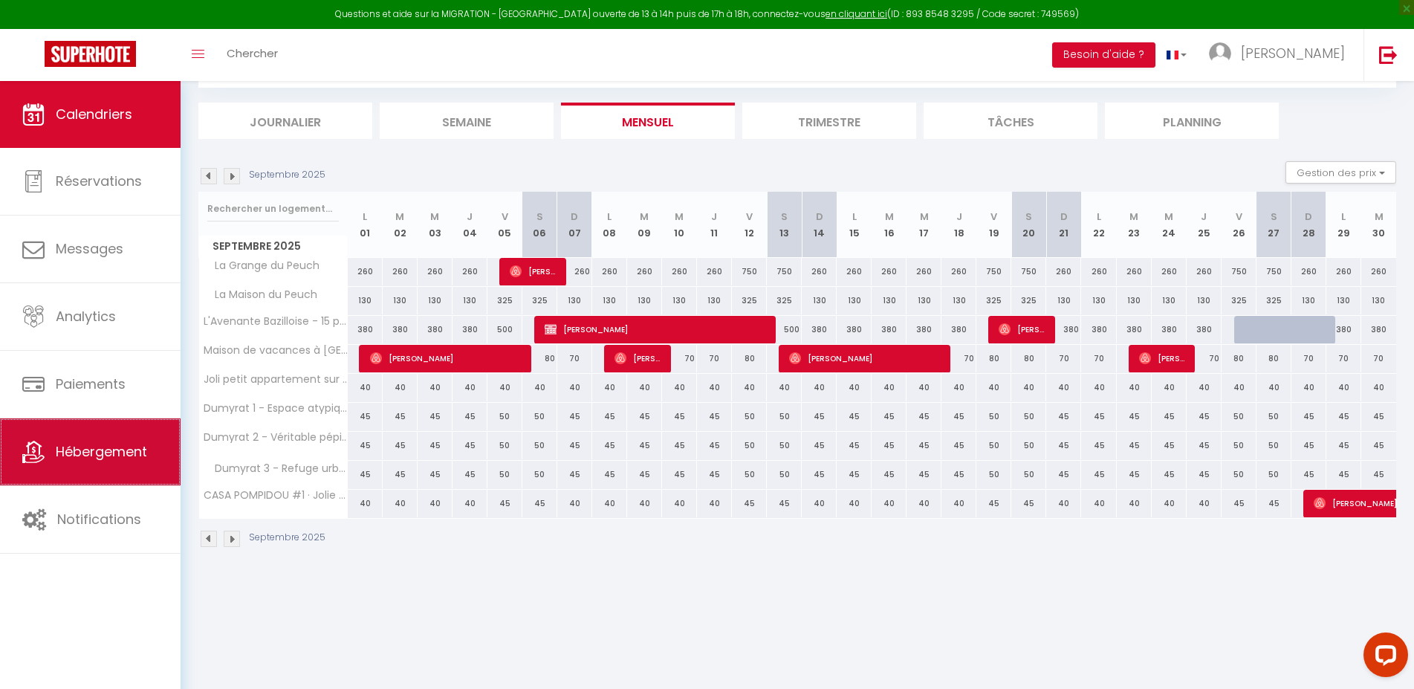
click at [123, 459] on span "Hébergement" at bounding box center [101, 451] width 91 height 19
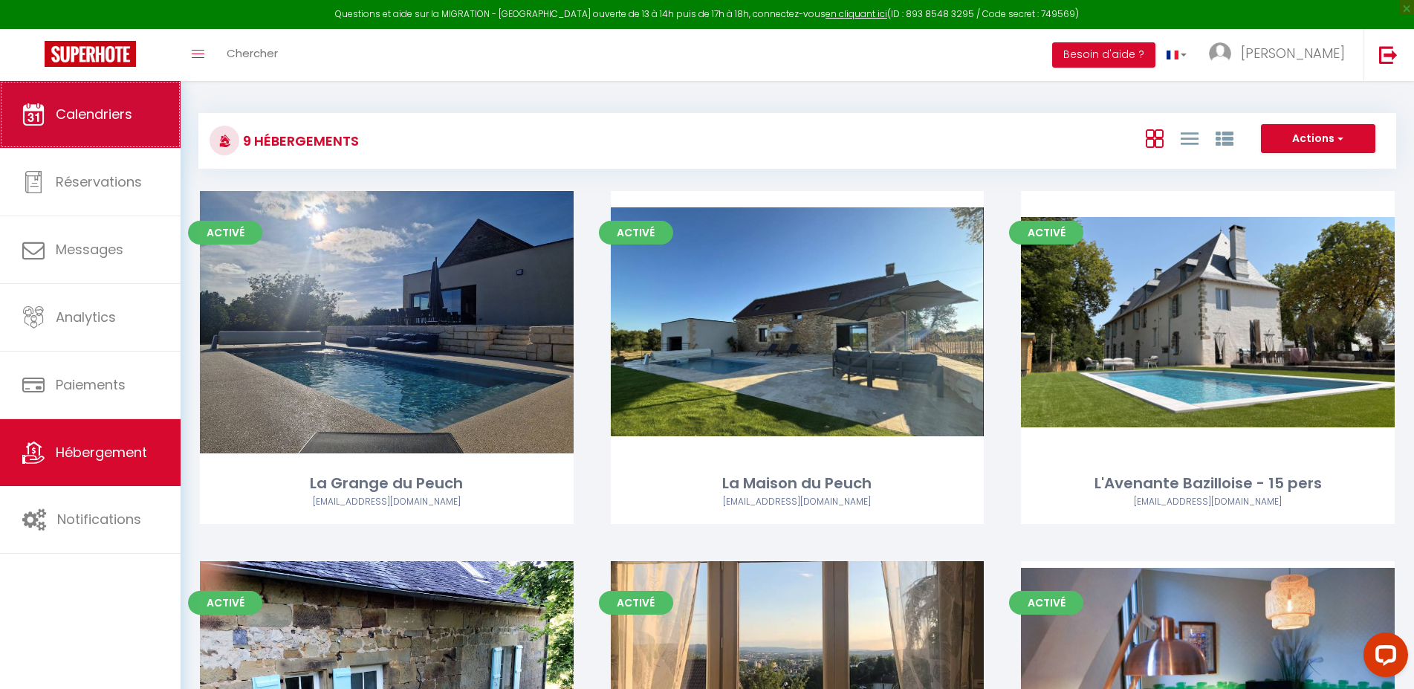
click at [77, 107] on span "Calendriers" at bounding box center [94, 114] width 77 height 19
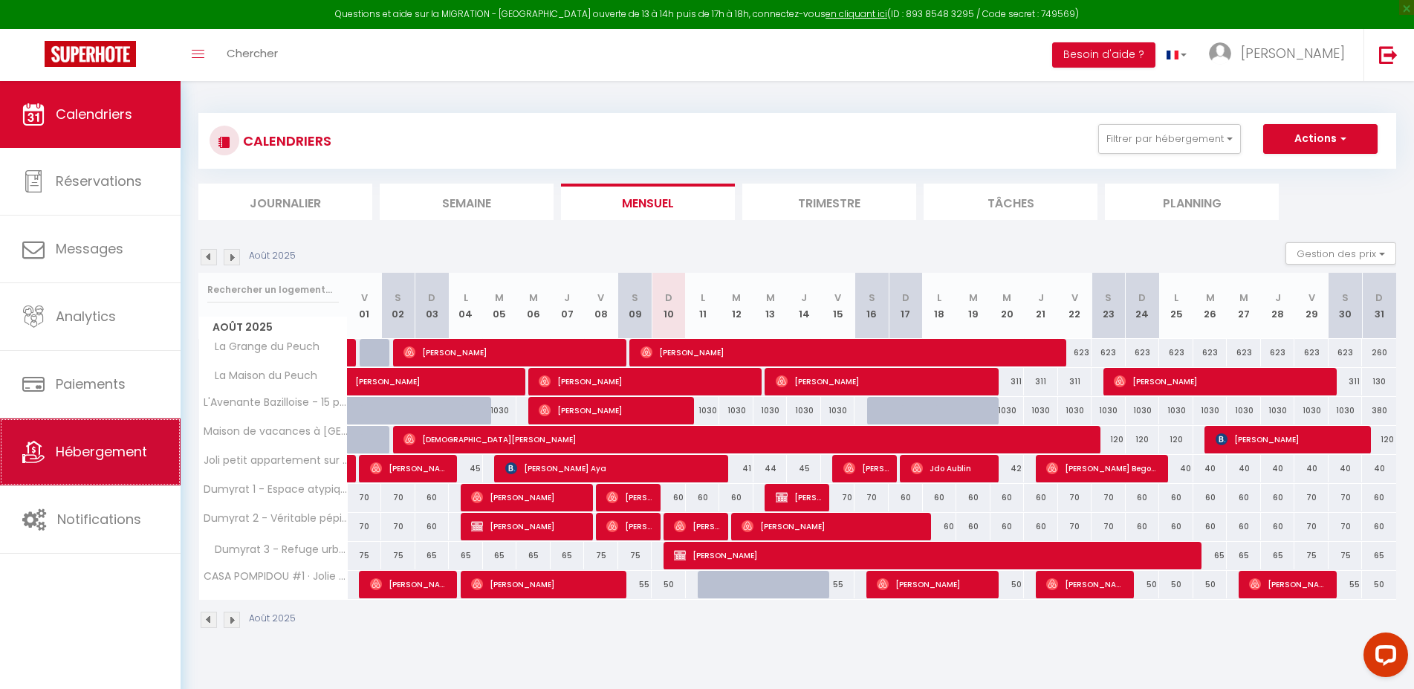
click at [94, 447] on span "Hébergement" at bounding box center [101, 451] width 91 height 19
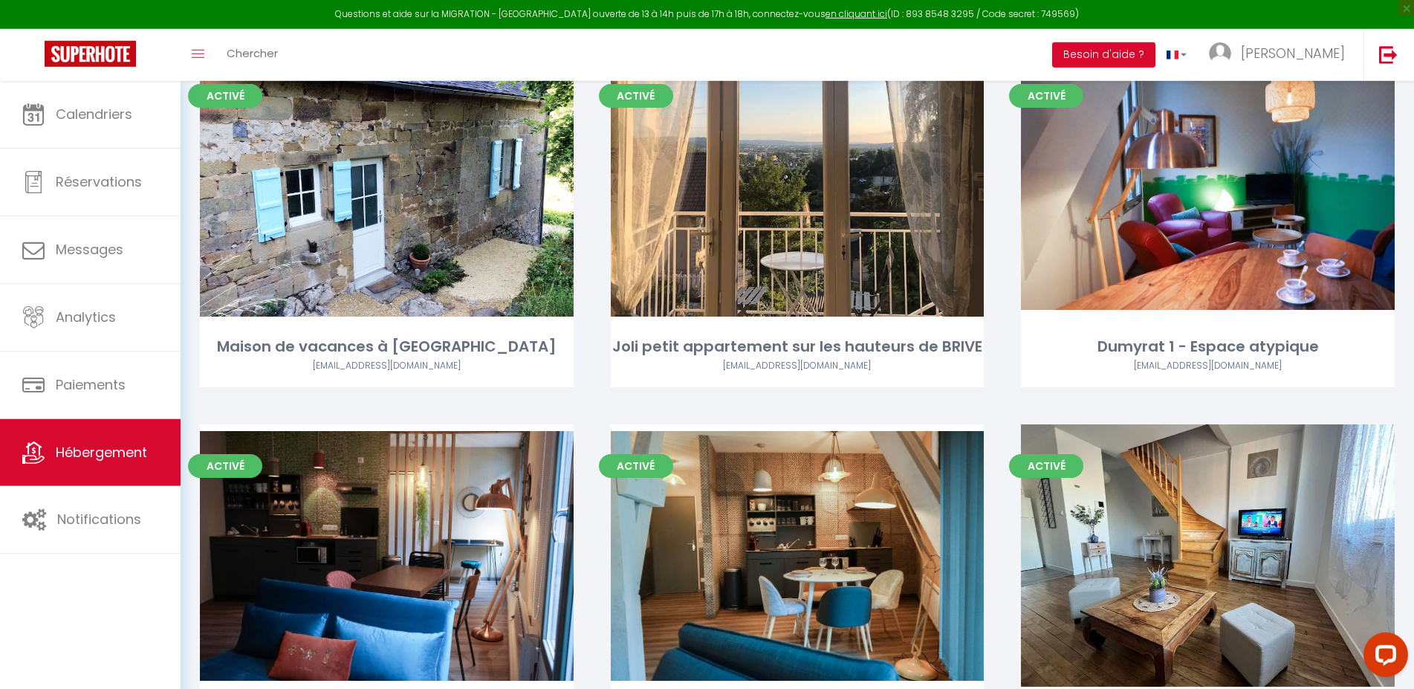
scroll to position [508, 0]
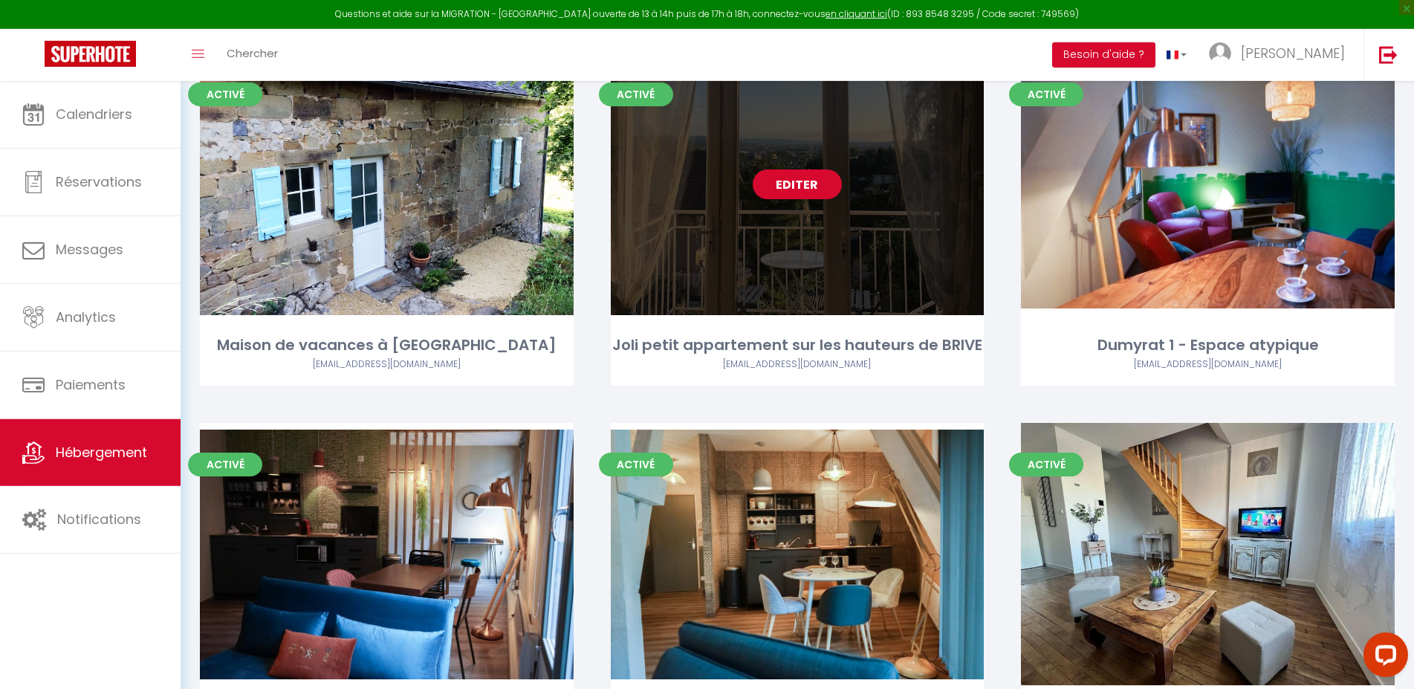
click at [797, 189] on link "Editer" at bounding box center [797, 184] width 89 height 30
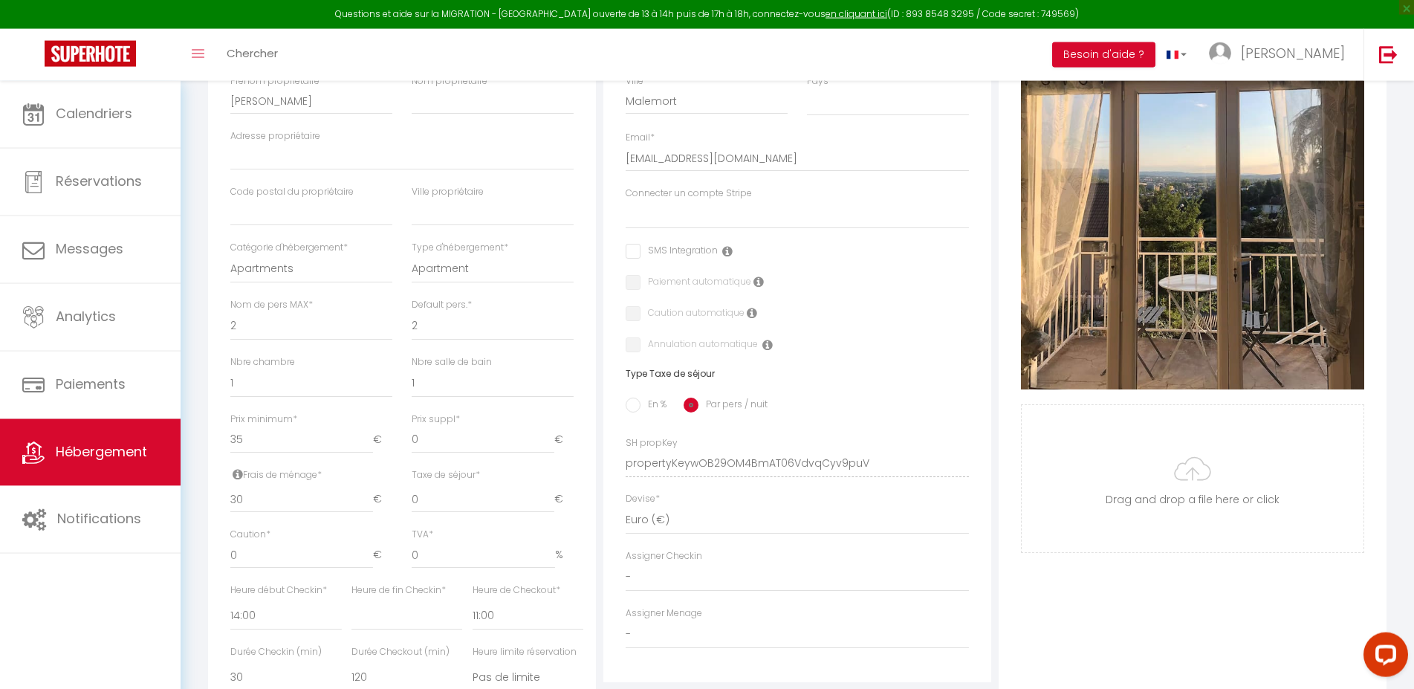
scroll to position [315, 0]
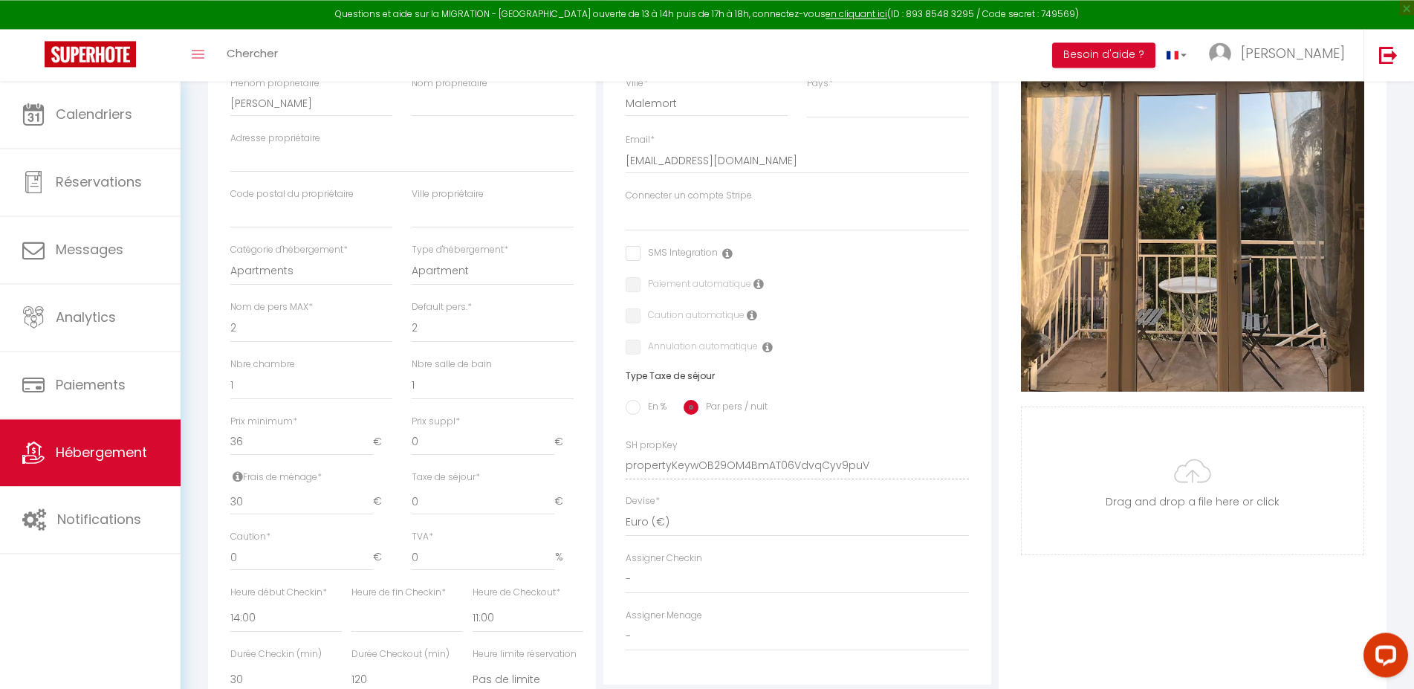
click at [364, 450] on input "36" at bounding box center [301, 442] width 143 height 27
click at [364, 450] on input "37" at bounding box center [301, 442] width 143 height 27
click at [364, 450] on input "38" at bounding box center [301, 442] width 143 height 27
click at [364, 450] on input "41" at bounding box center [301, 442] width 143 height 27
click at [365, 456] on input "40" at bounding box center [301, 442] width 143 height 27
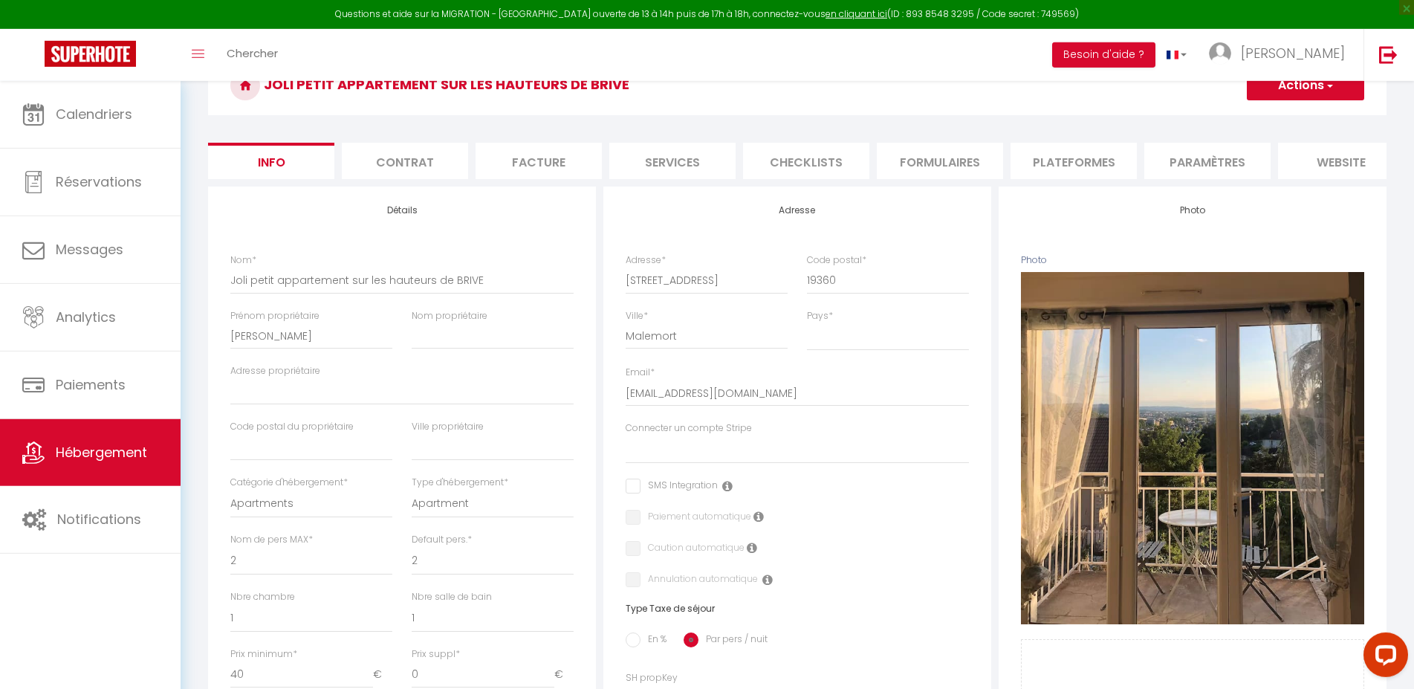
scroll to position [0, 0]
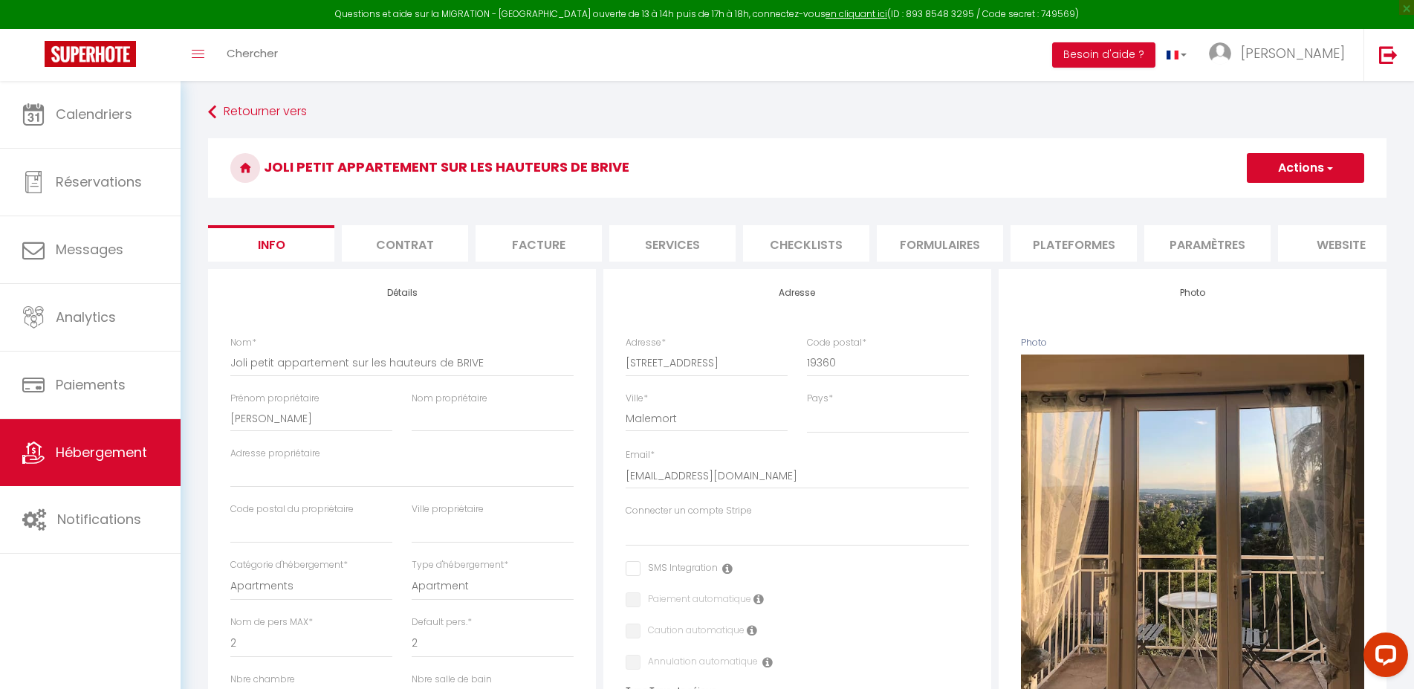
click at [1330, 168] on span "button" at bounding box center [1329, 168] width 10 height 15
click at [1248, 201] on input "Enregistrer" at bounding box center [1246, 200] width 55 height 15
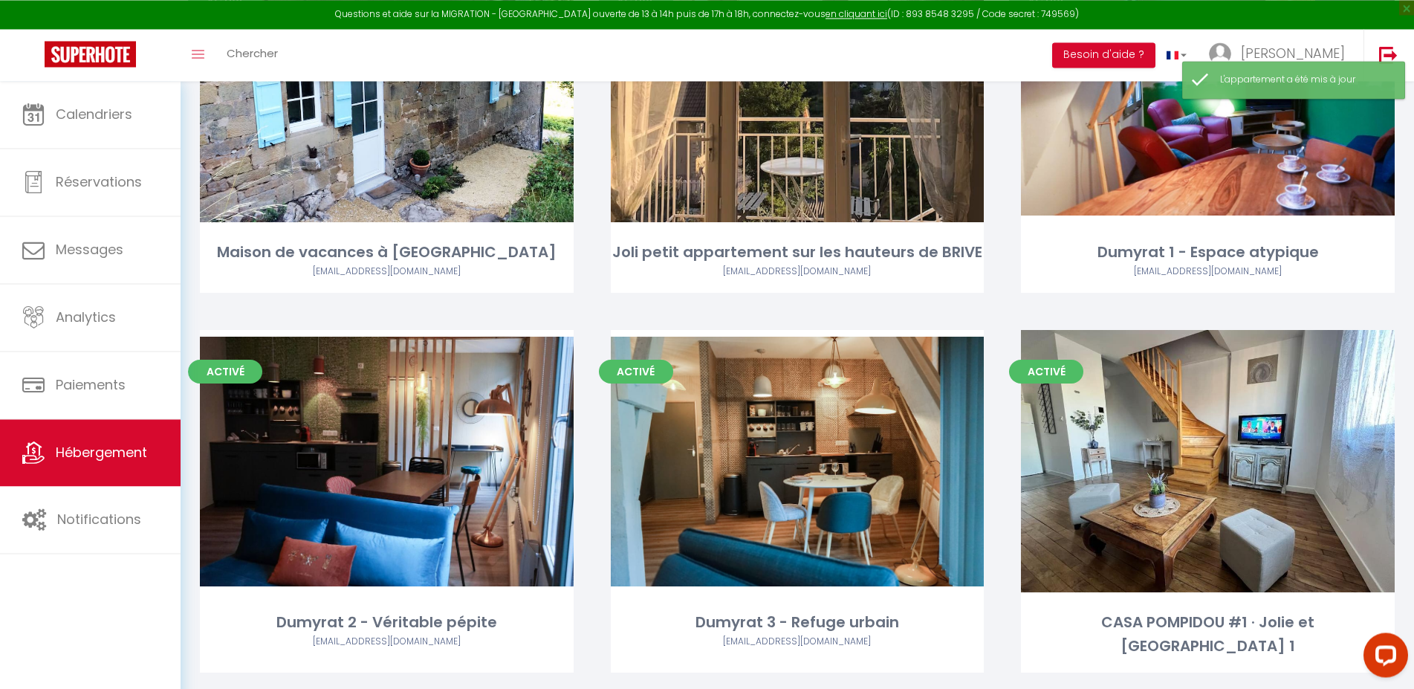
scroll to position [603, 0]
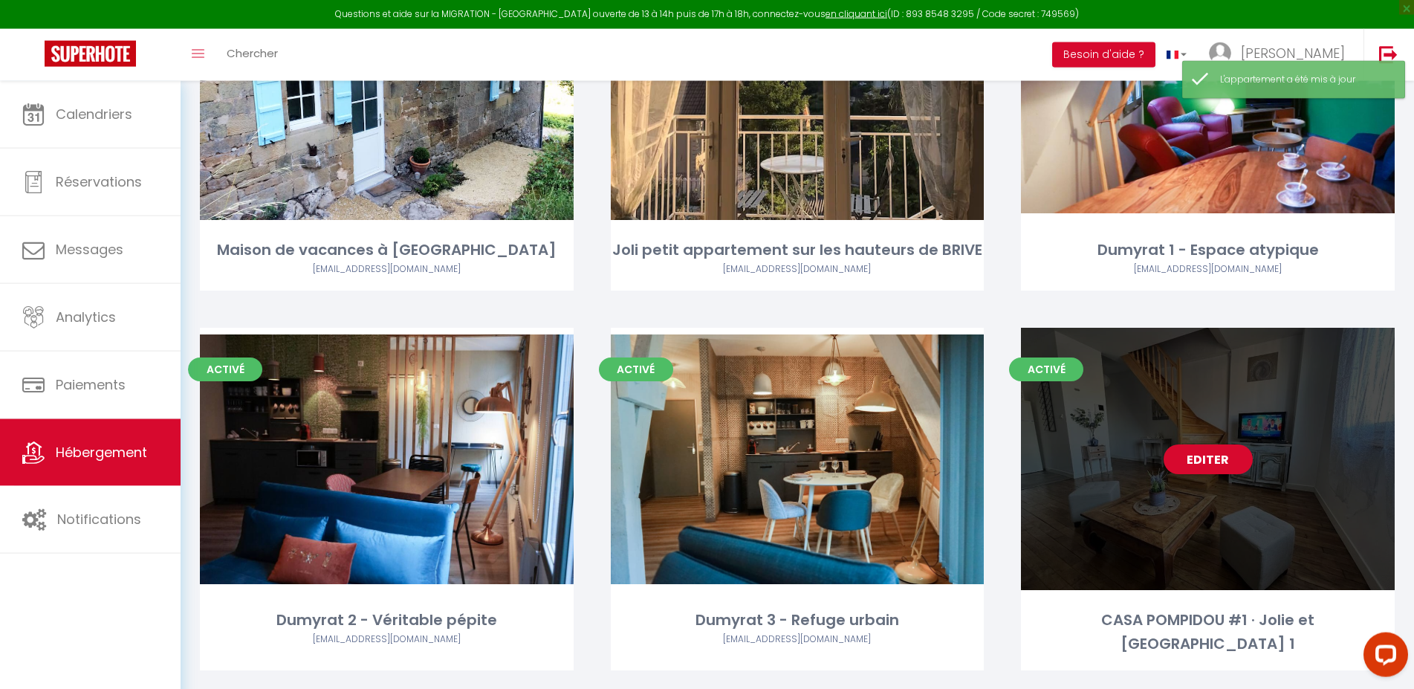
click at [1189, 460] on link "Editer" at bounding box center [1208, 459] width 89 height 30
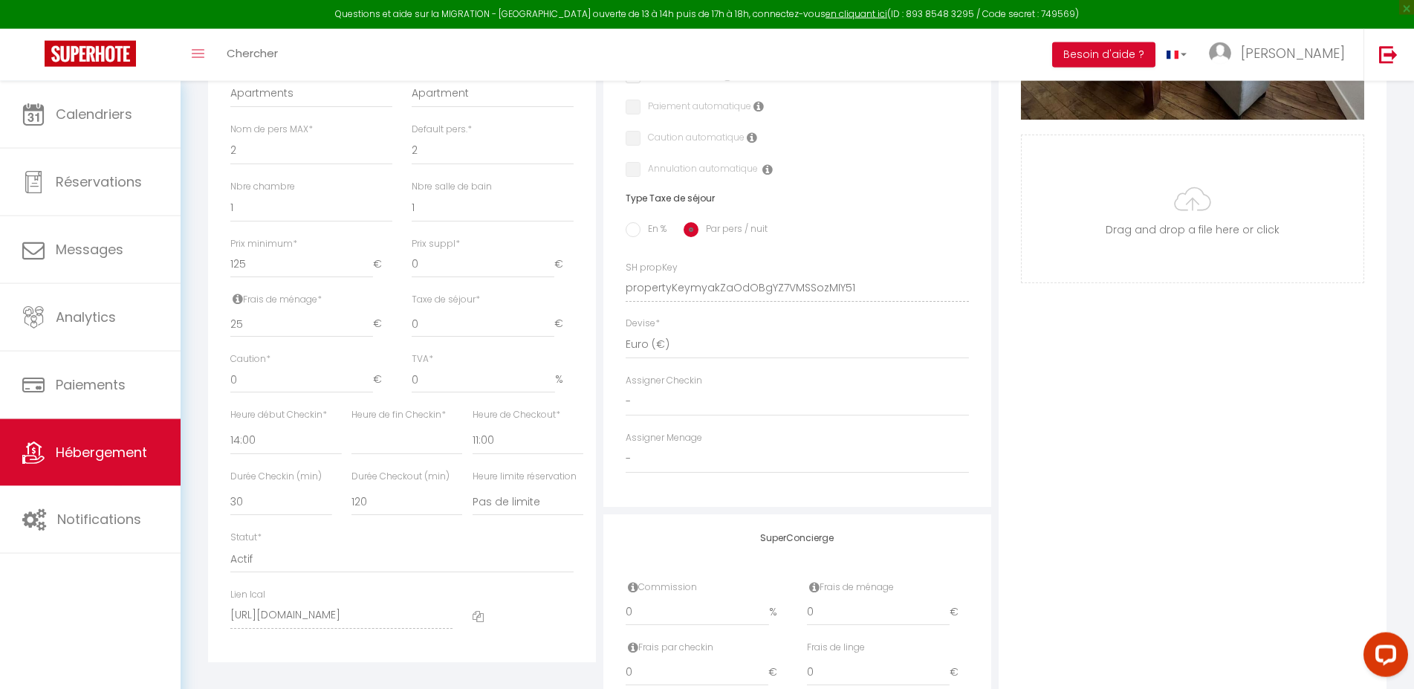
scroll to position [494, 0]
click at [251, 271] on input "125" at bounding box center [301, 263] width 143 height 27
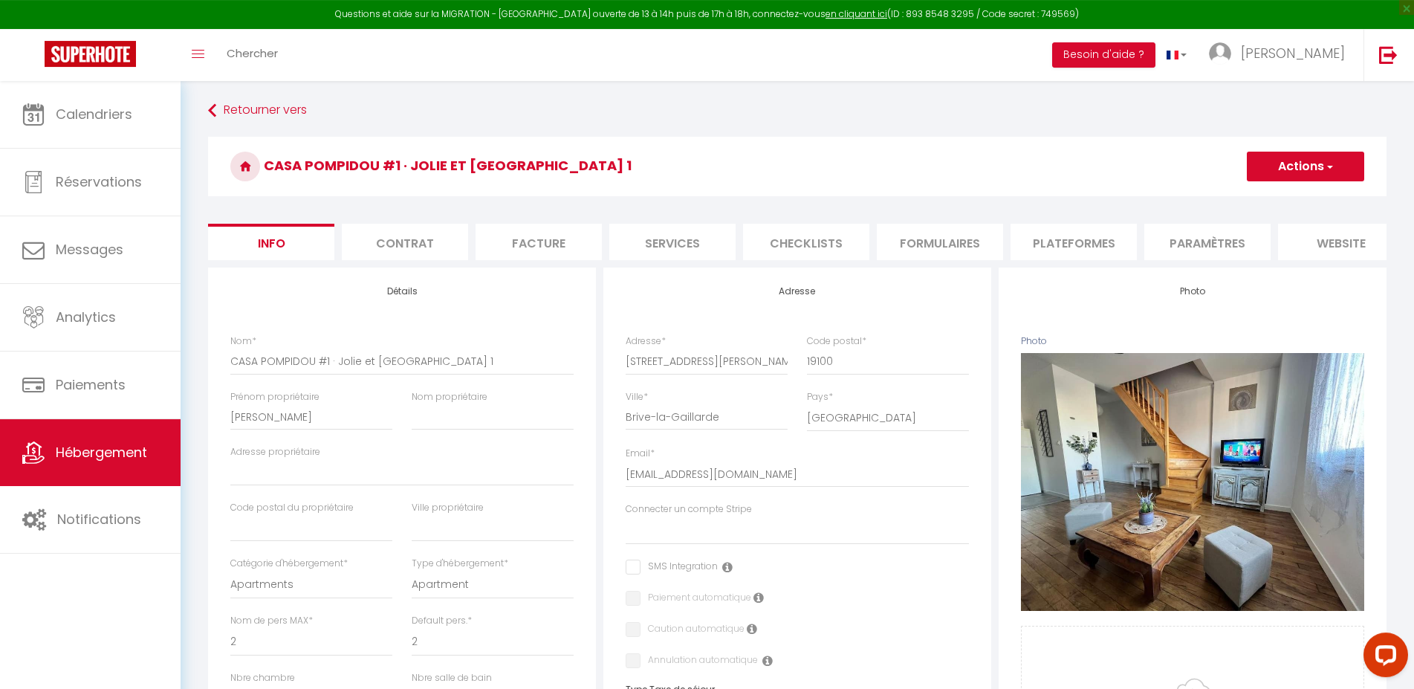
scroll to position [0, 0]
click at [1309, 161] on button "Actions" at bounding box center [1305, 168] width 117 height 30
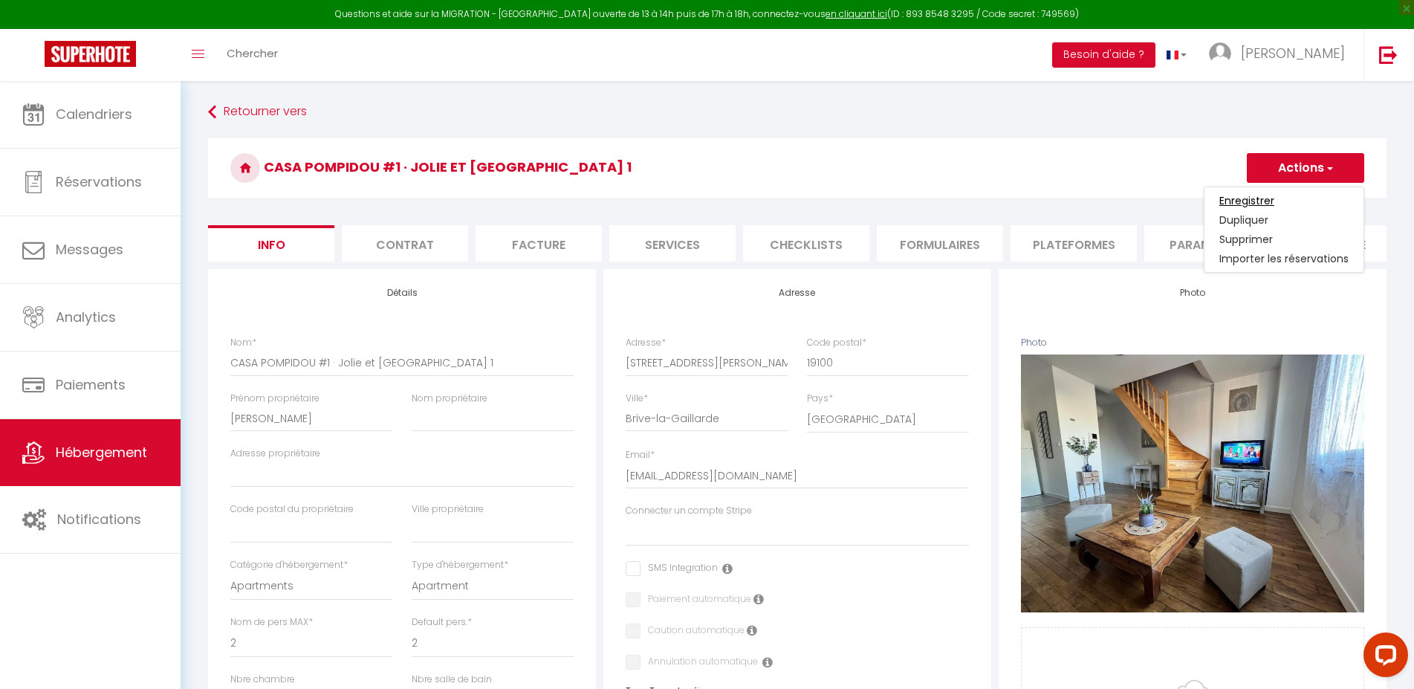
click at [1260, 196] on input "Enregistrer" at bounding box center [1246, 200] width 55 height 15
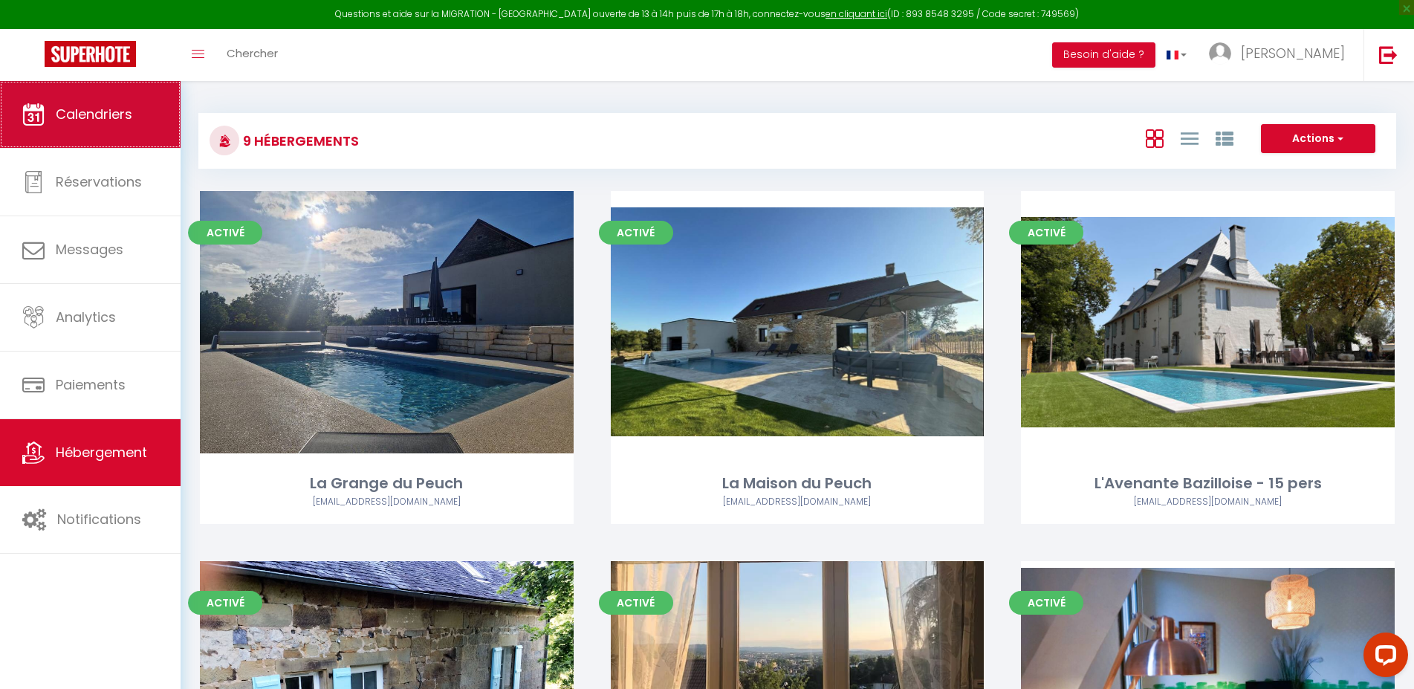
click at [121, 109] on span "Calendriers" at bounding box center [94, 114] width 77 height 19
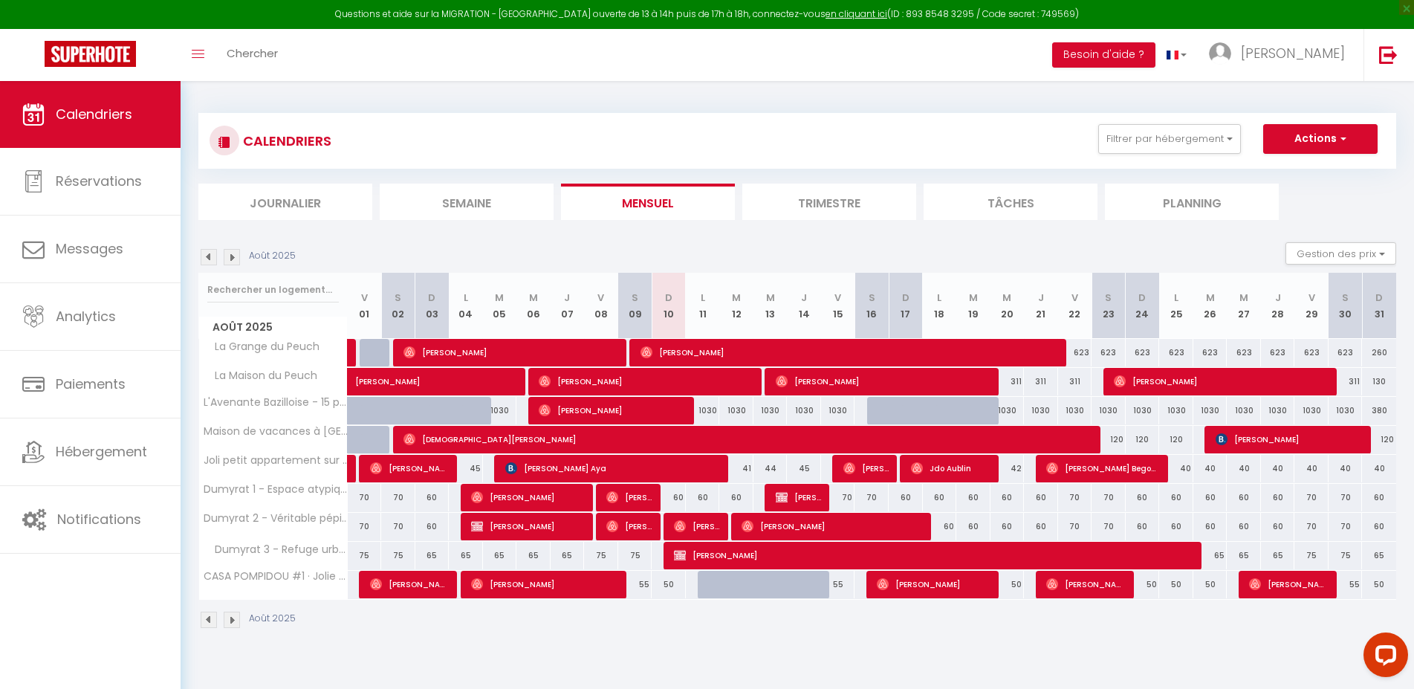
click at [236, 255] on img at bounding box center [232, 257] width 16 height 16
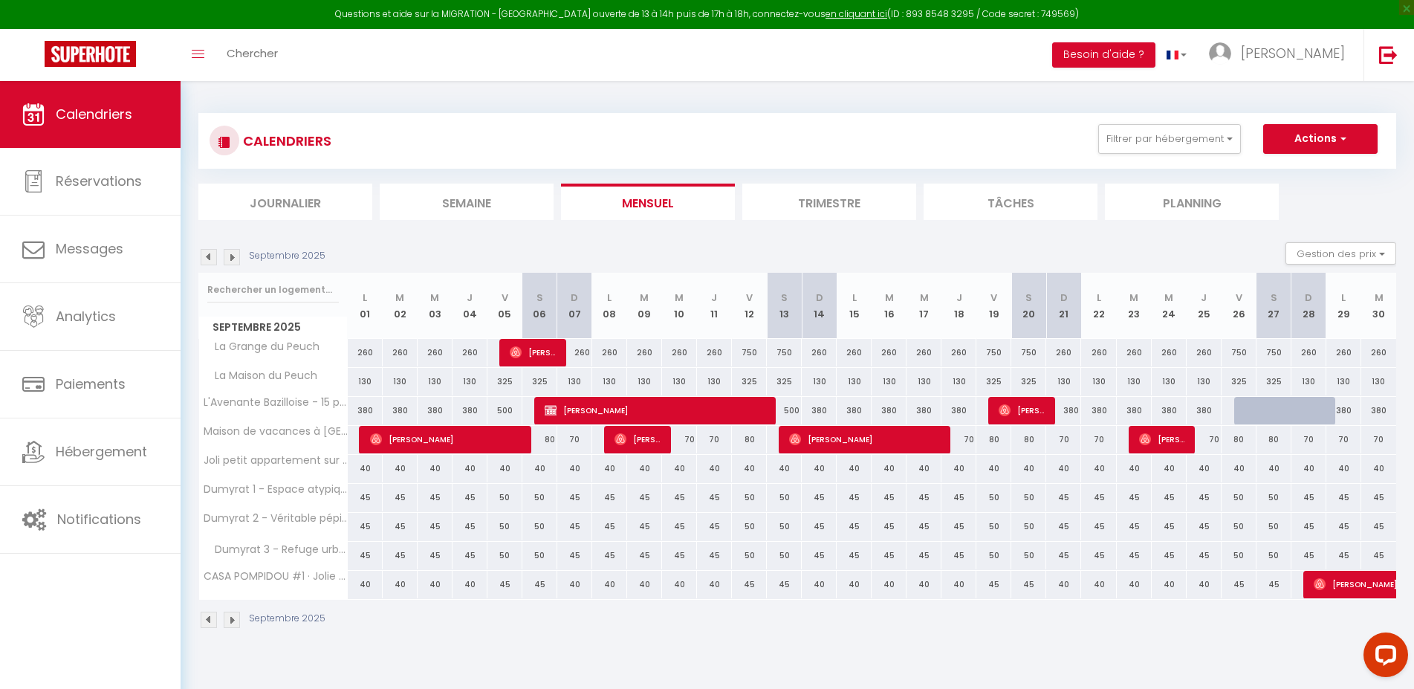
click at [203, 258] on img at bounding box center [209, 257] width 16 height 16
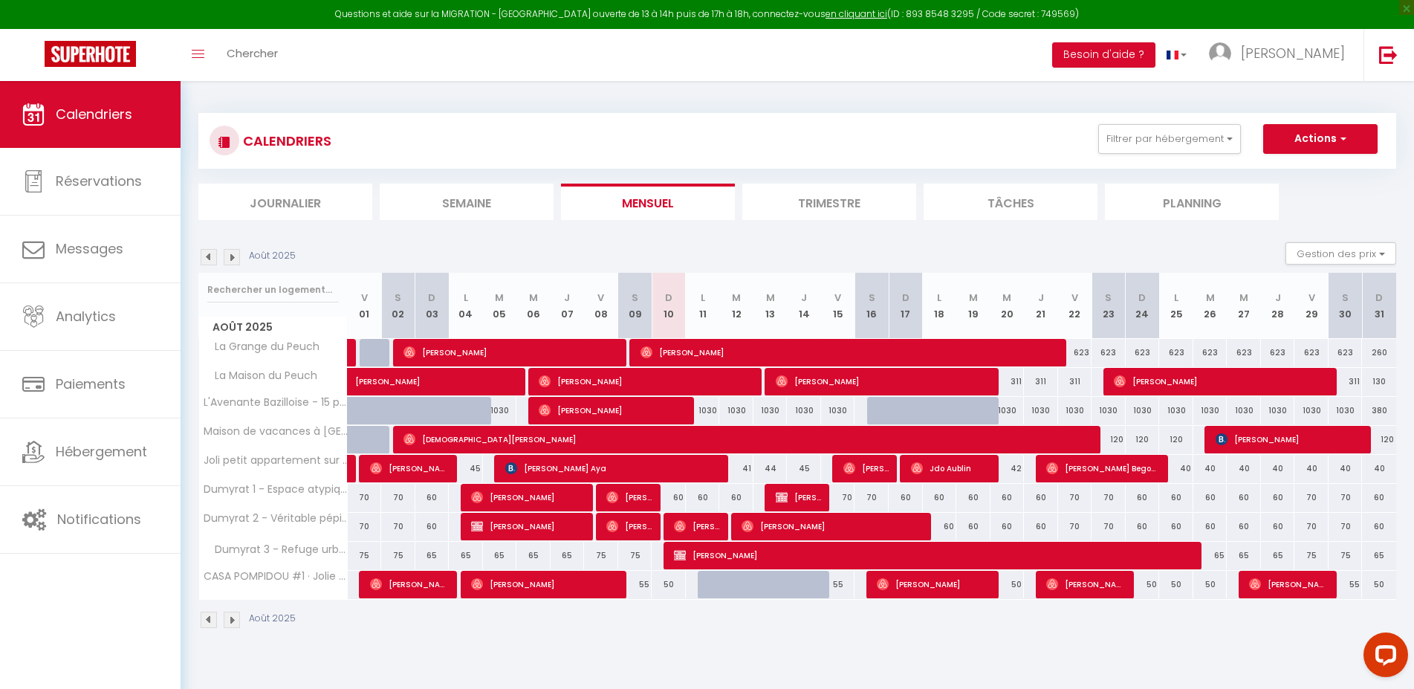
click at [234, 259] on img at bounding box center [232, 257] width 16 height 16
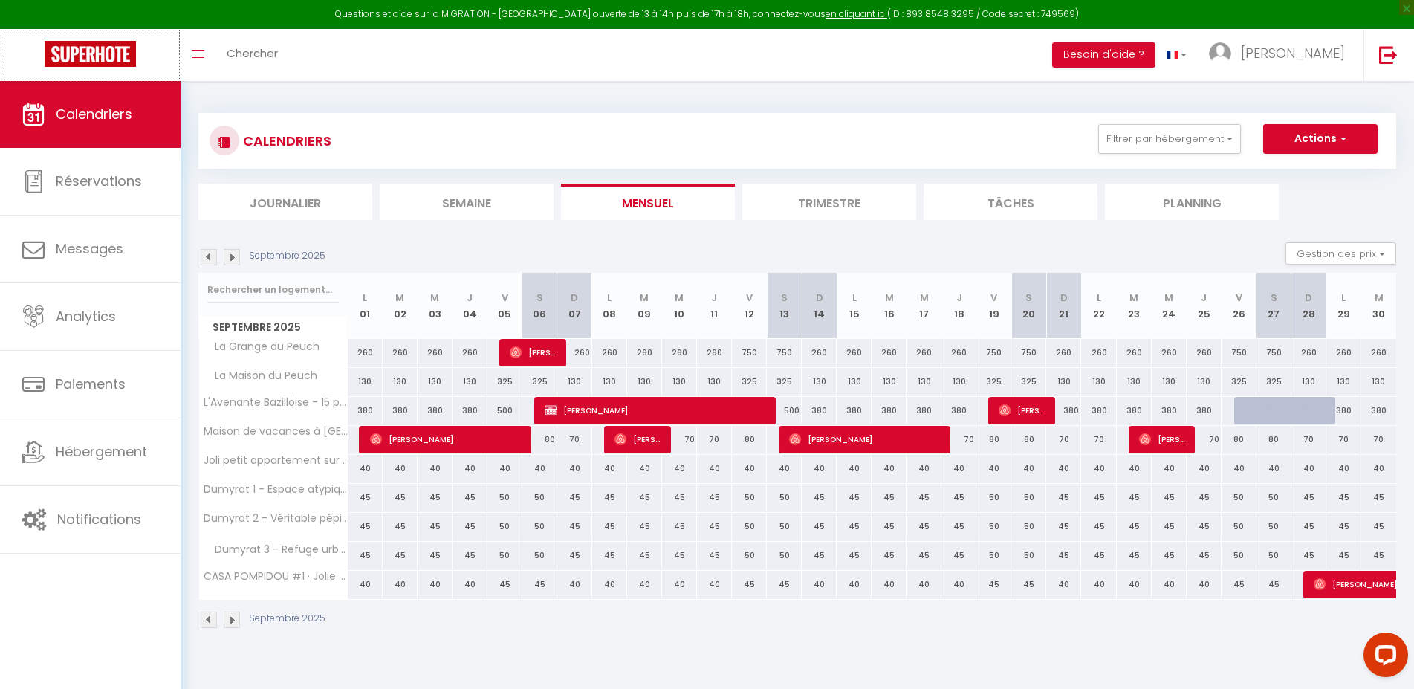
click at [91, 49] on img at bounding box center [90, 54] width 91 height 26
click at [207, 259] on img at bounding box center [209, 257] width 16 height 16
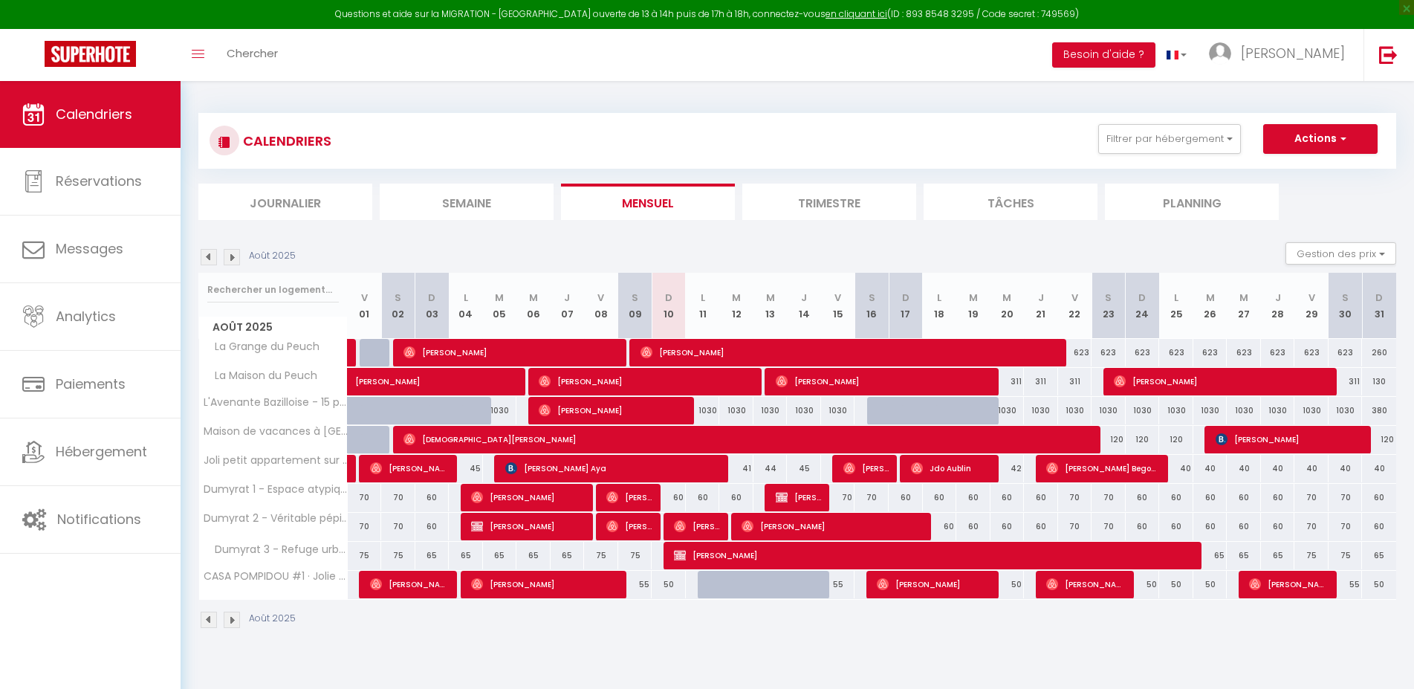
scroll to position [81, 0]
